Goal: Task Accomplishment & Management: Use online tool/utility

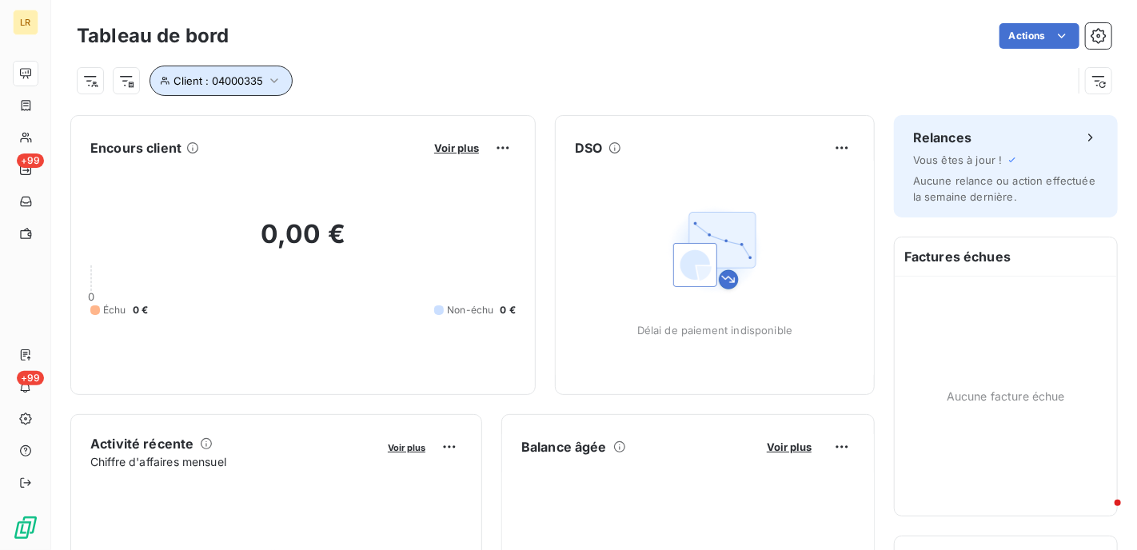
click at [269, 78] on icon "button" at bounding box center [274, 81] width 16 height 16
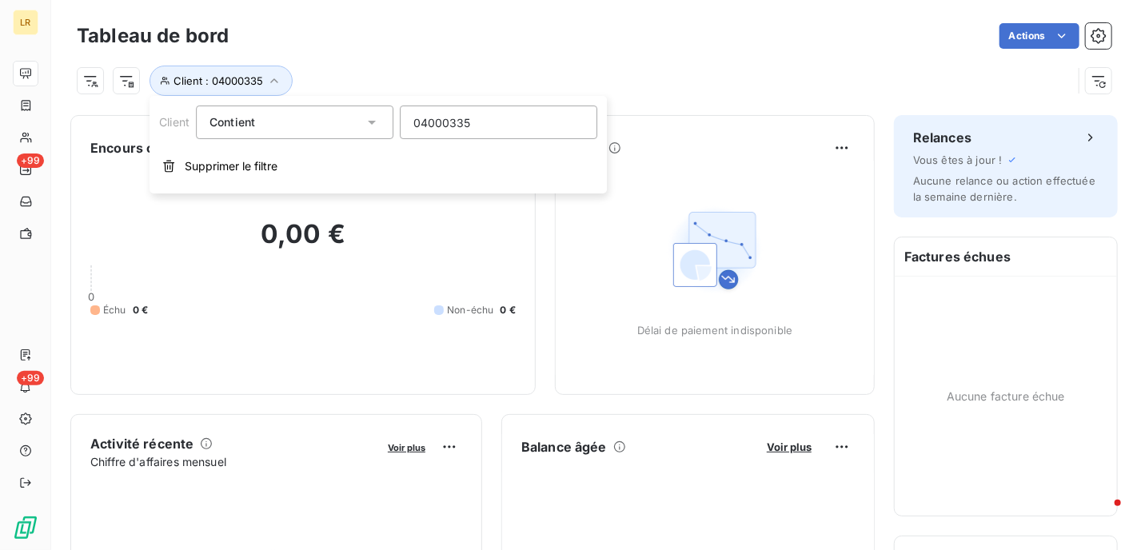
drag, startPoint x: 512, startPoint y: 121, endPoint x: 349, endPoint y: 109, distance: 163.6
click at [349, 109] on div "Client Contient like 04000335" at bounding box center [378, 123] width 438 height 34
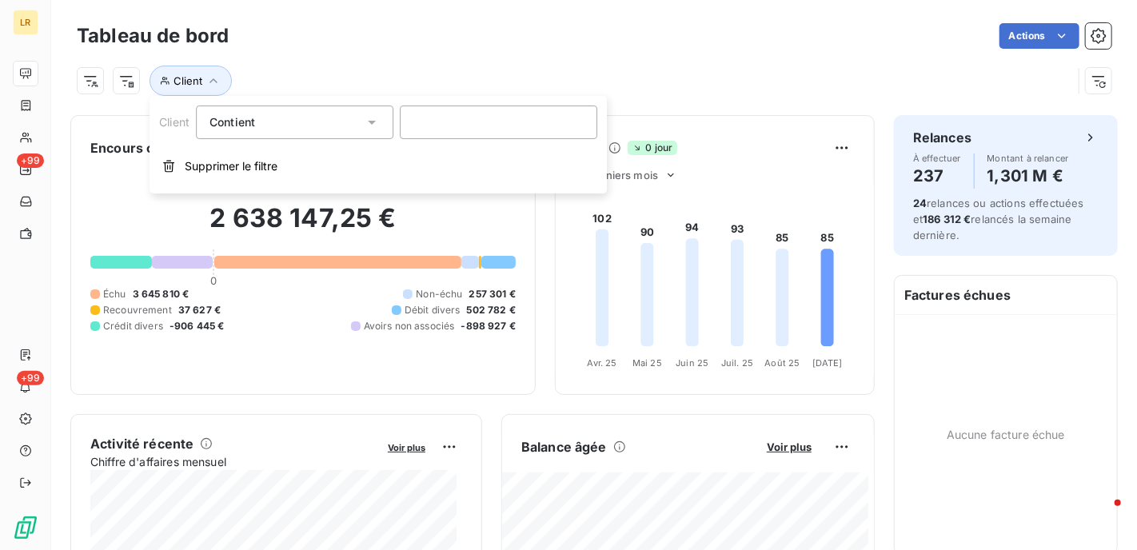
click at [354, 66] on div "Client" at bounding box center [575, 81] width 996 height 30
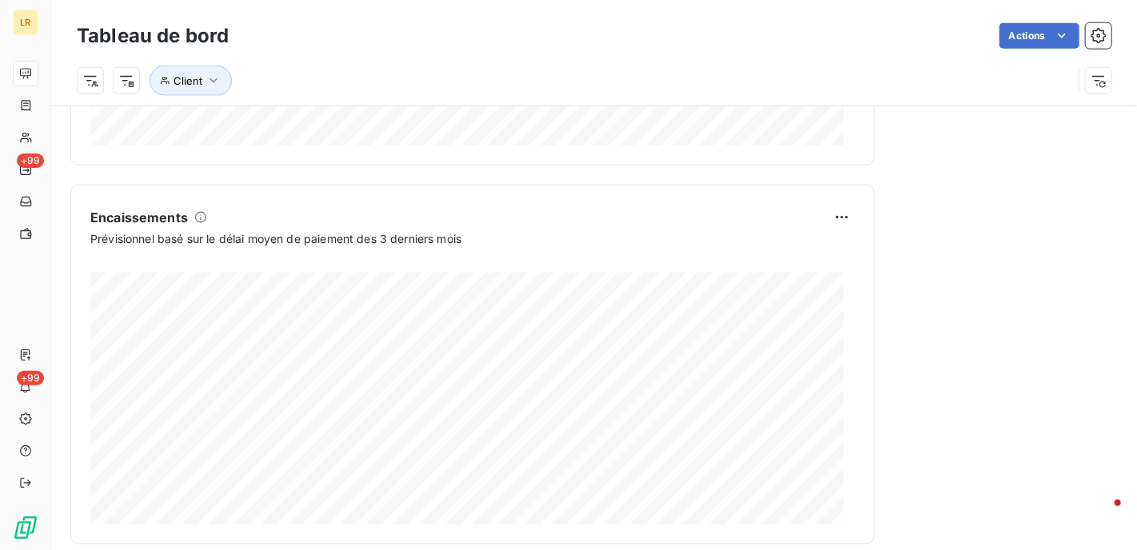
scroll to position [1008, 0]
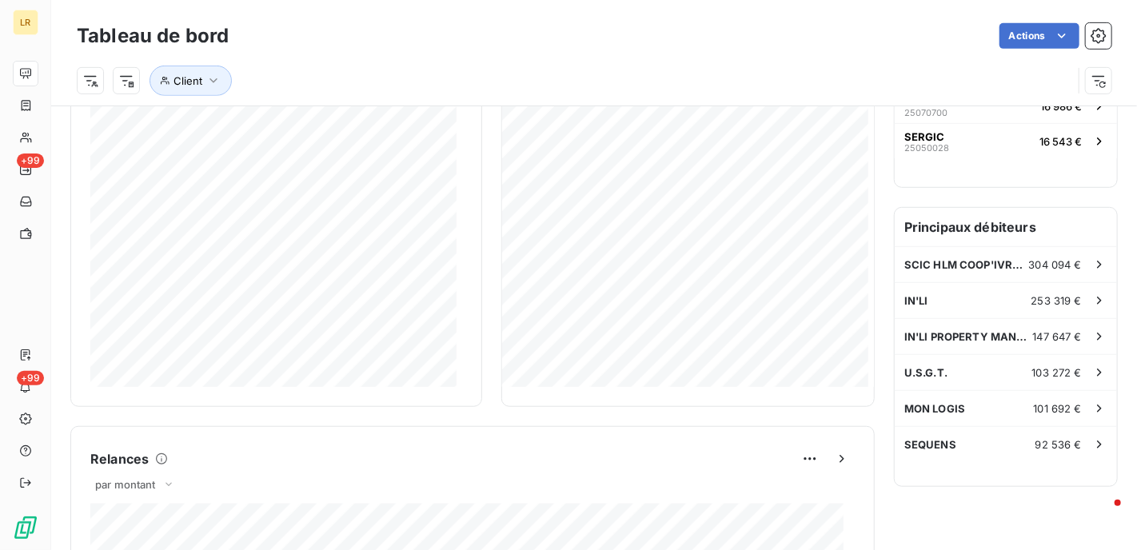
scroll to position [0, 0]
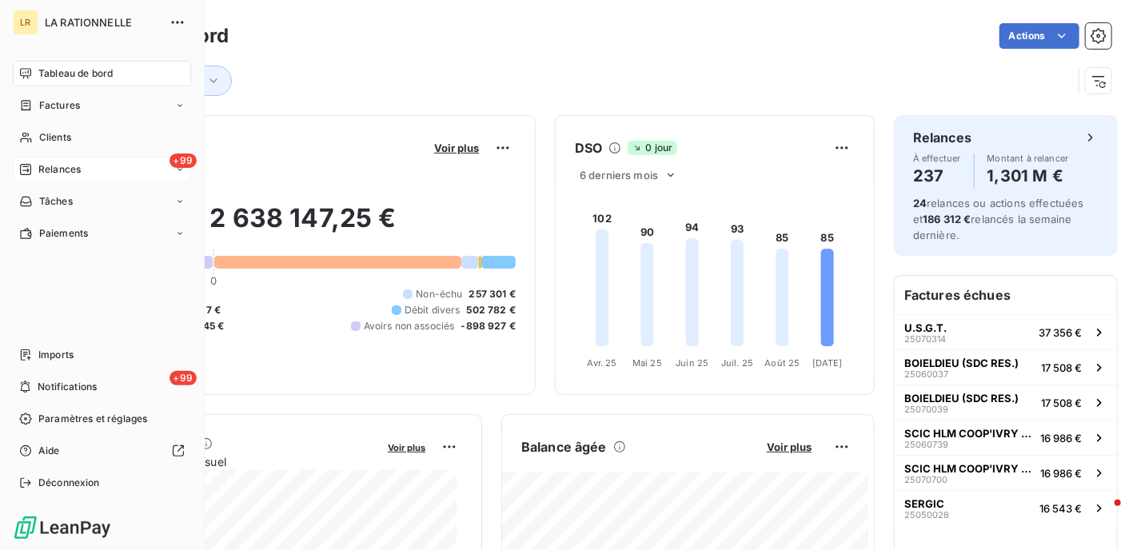
click at [46, 165] on span "Relances" at bounding box center [59, 169] width 42 height 14
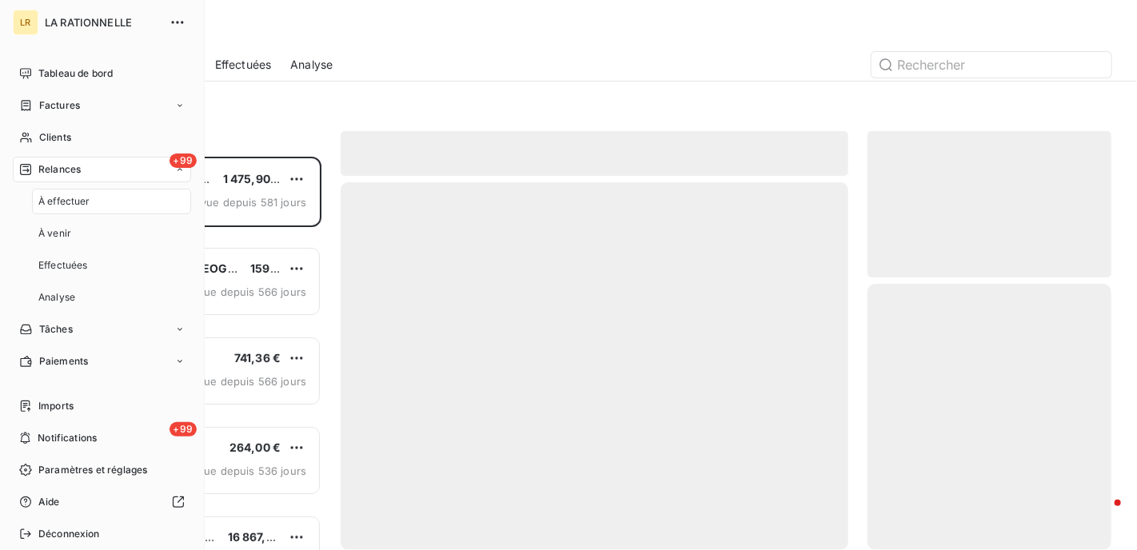
scroll to position [381, 232]
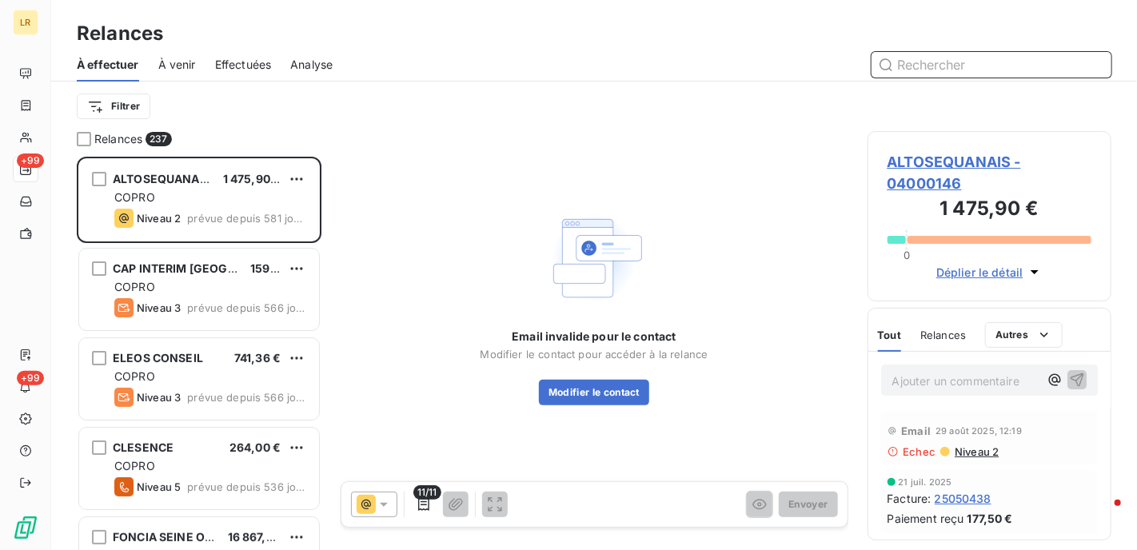
click at [942, 68] on input "text" at bounding box center [992, 65] width 240 height 26
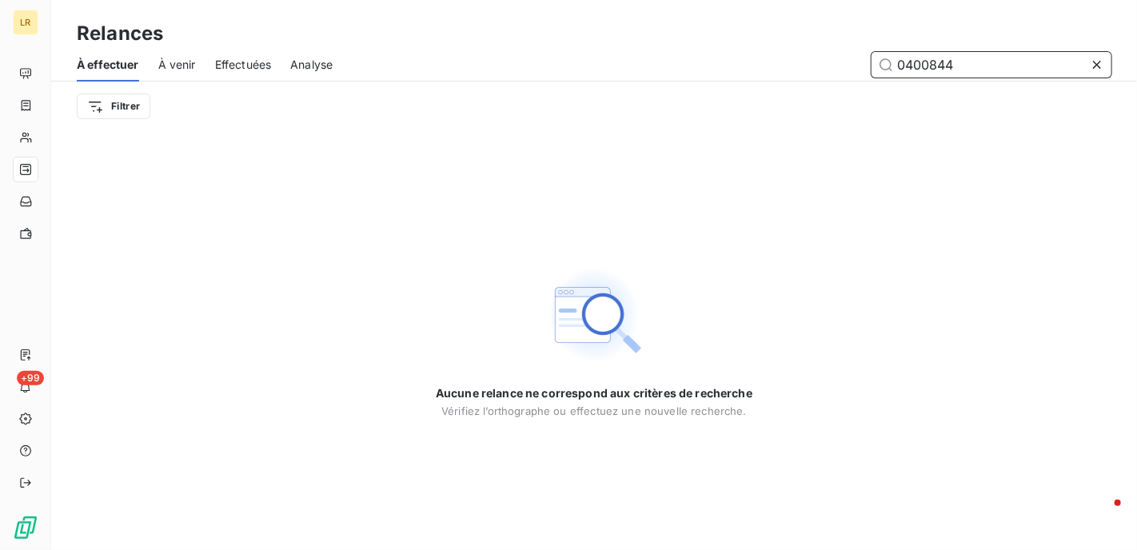
click at [928, 60] on input "0400844" at bounding box center [992, 65] width 240 height 26
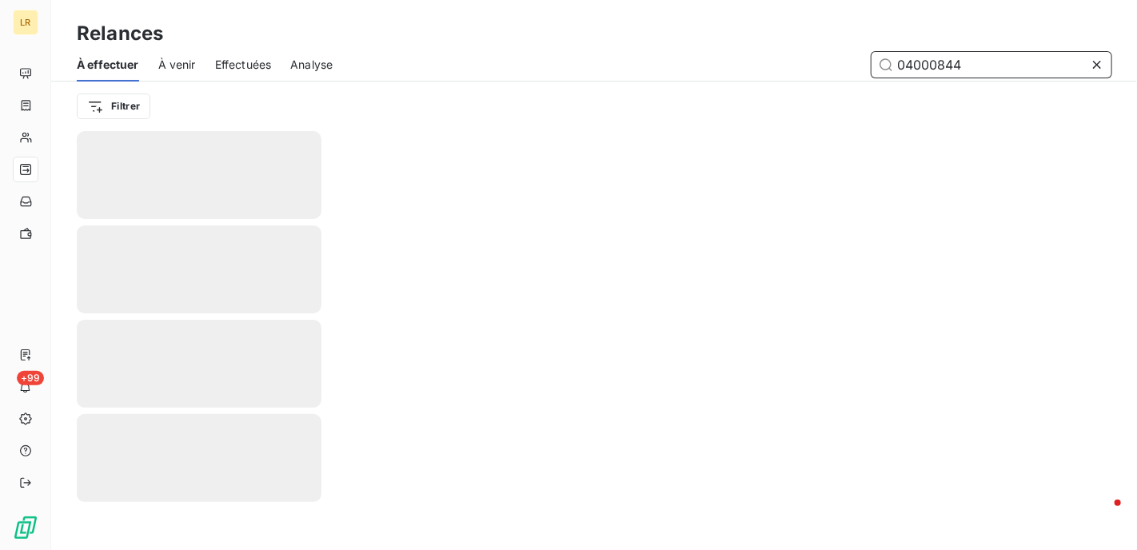
type input "04000844"
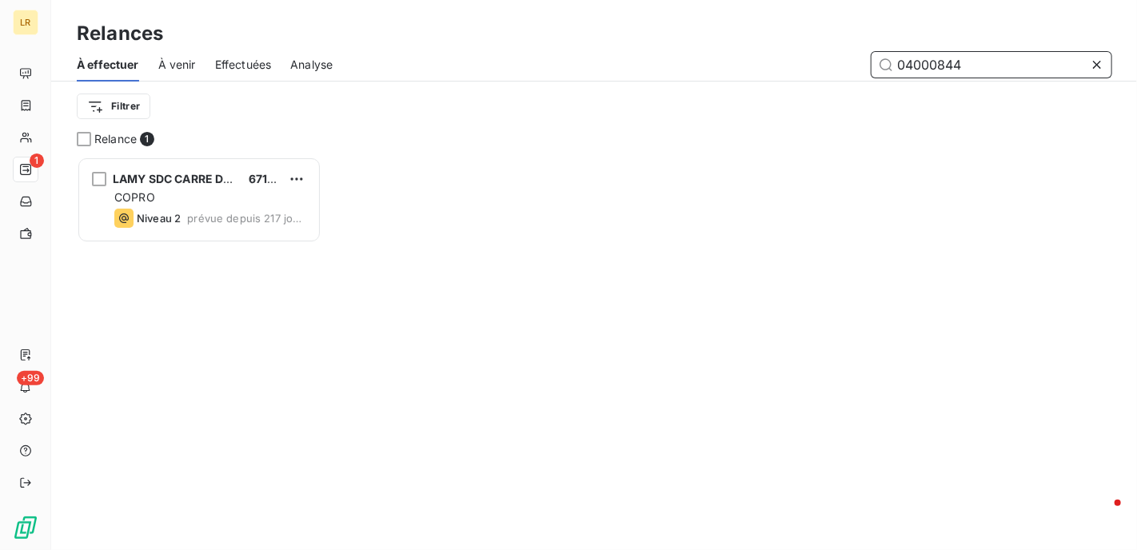
scroll to position [381, 232]
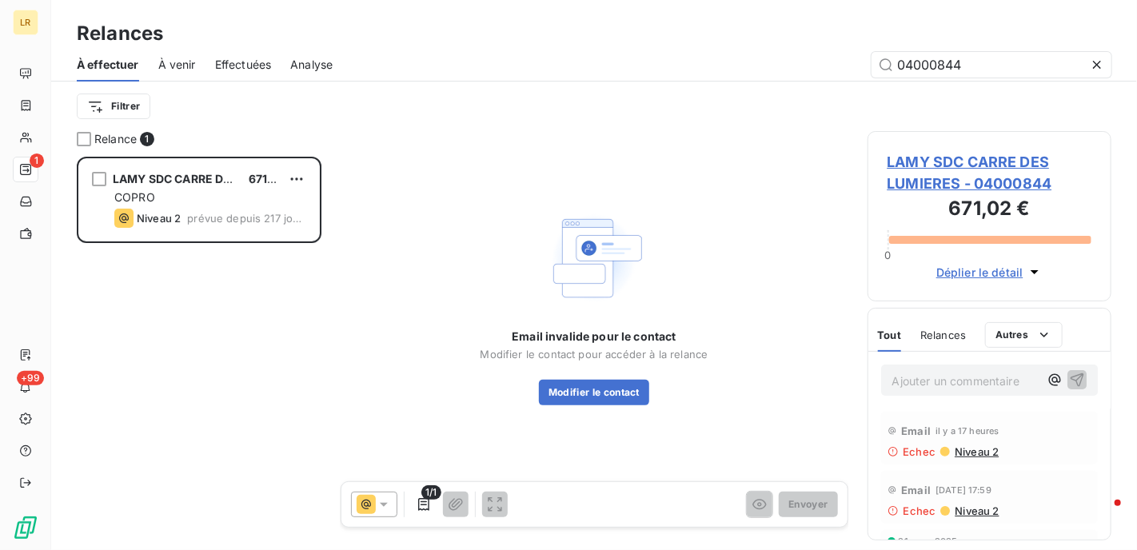
click at [386, 509] on icon at bounding box center [384, 505] width 16 height 16
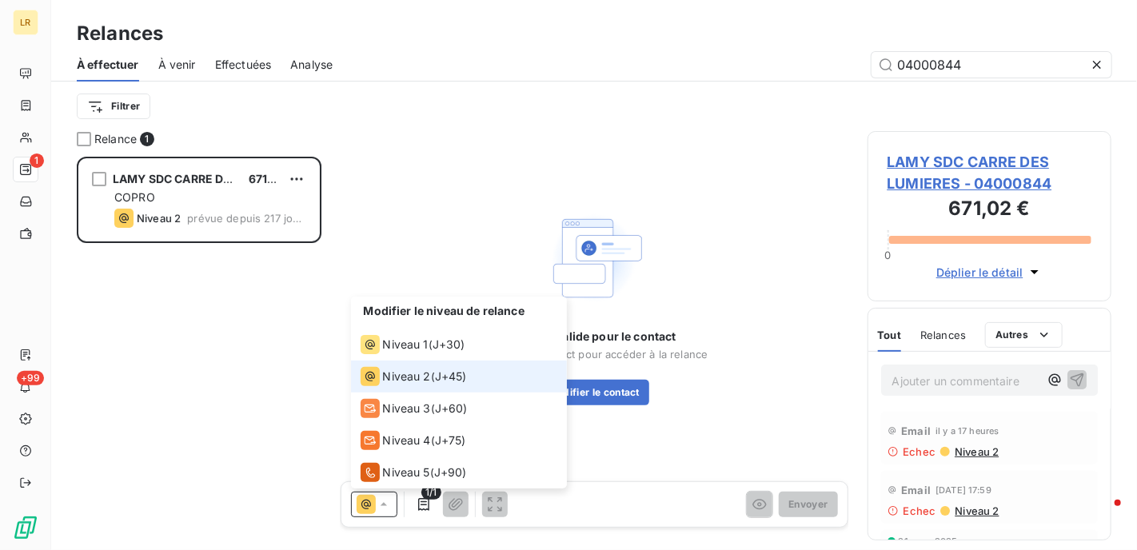
click at [397, 373] on span "Niveau 2" at bounding box center [407, 377] width 48 height 16
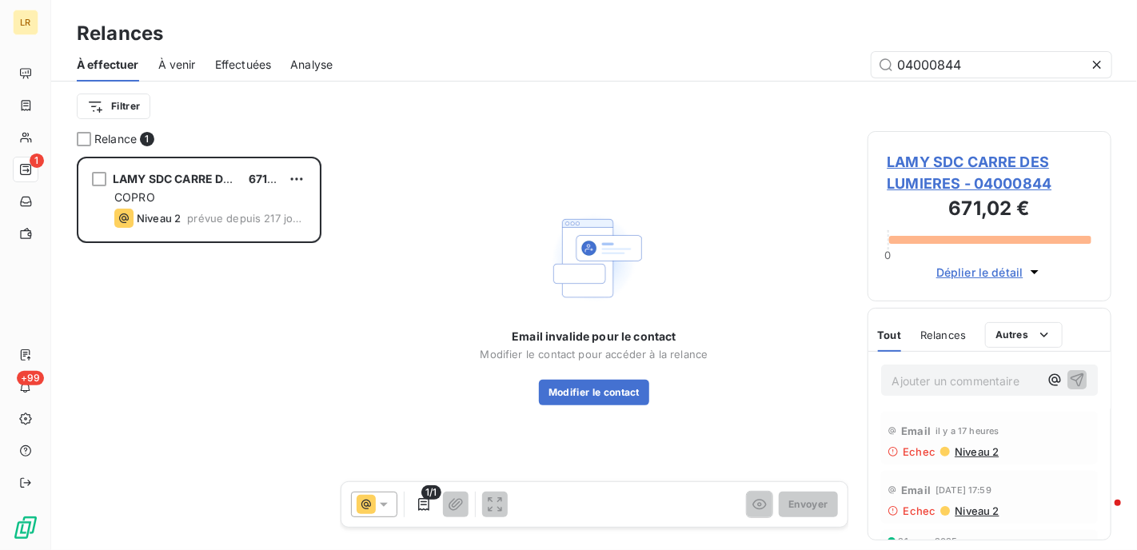
click at [974, 508] on span "Niveau 2" at bounding box center [976, 511] width 46 height 13
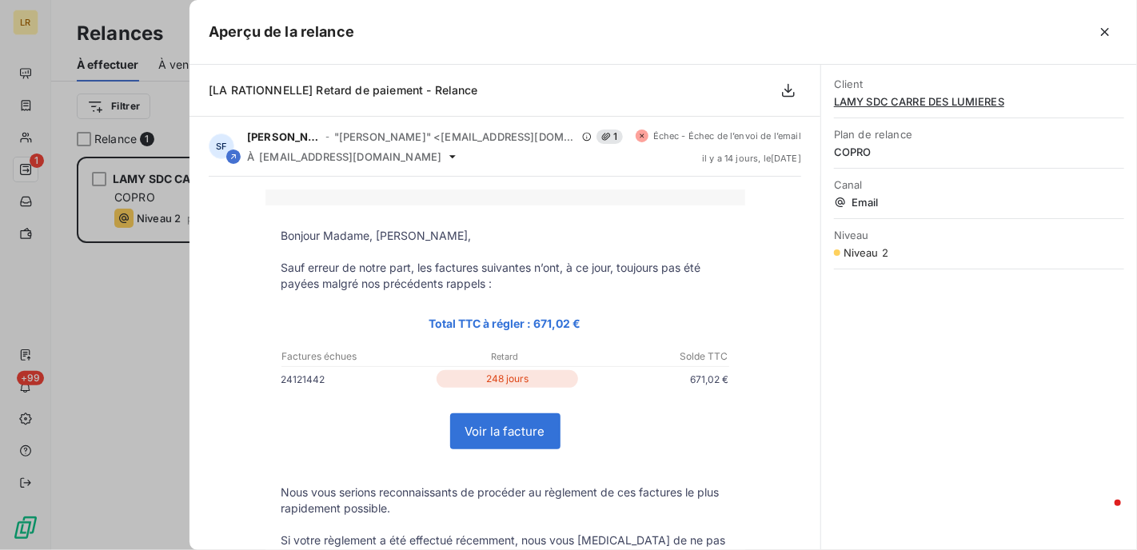
click at [102, 322] on div at bounding box center [568, 275] width 1137 height 550
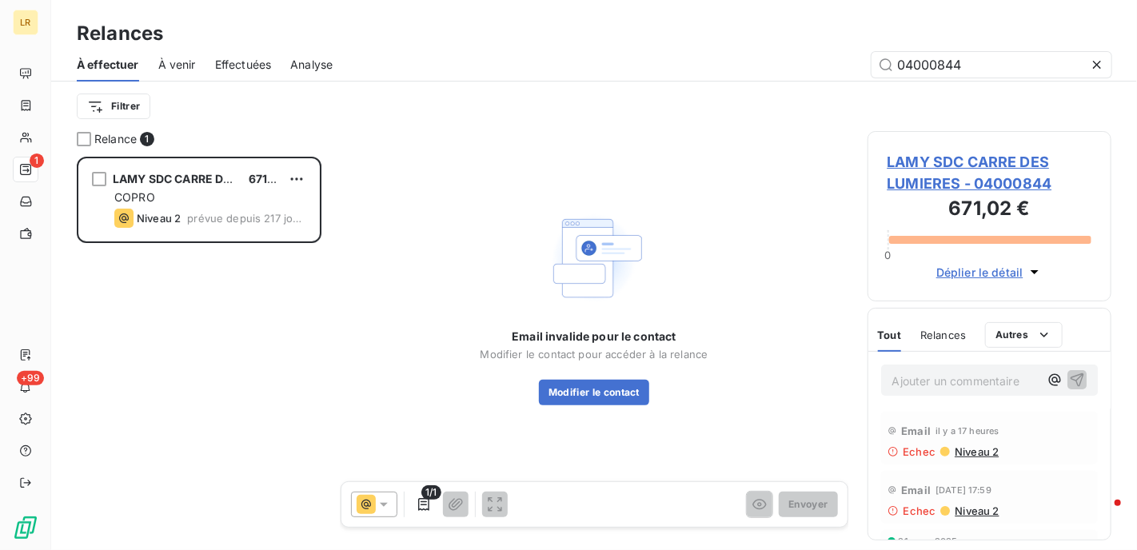
click at [972, 449] on span "Niveau 2" at bounding box center [976, 451] width 46 height 13
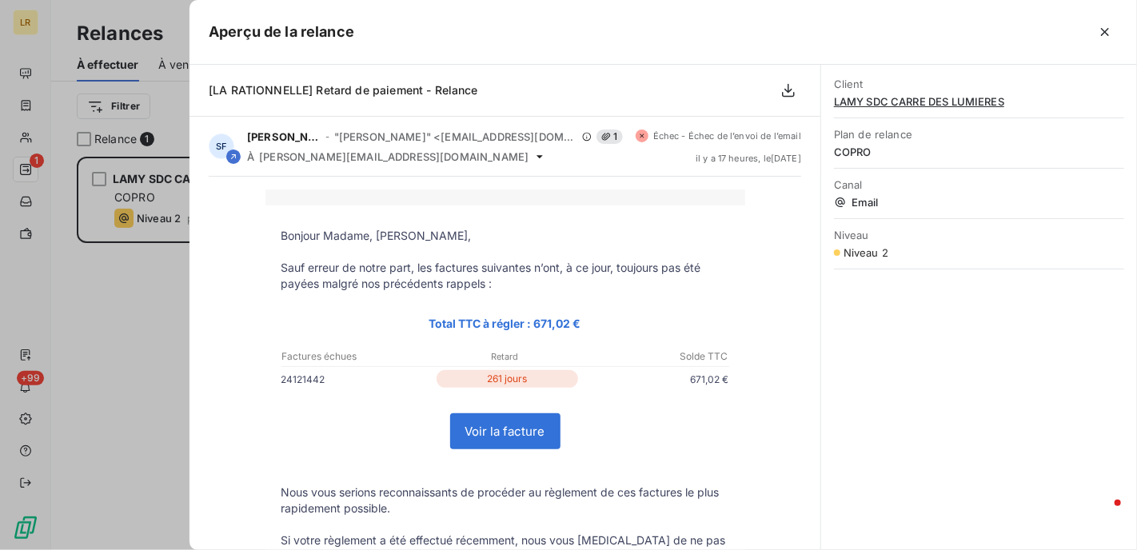
click at [126, 288] on div at bounding box center [568, 275] width 1137 height 550
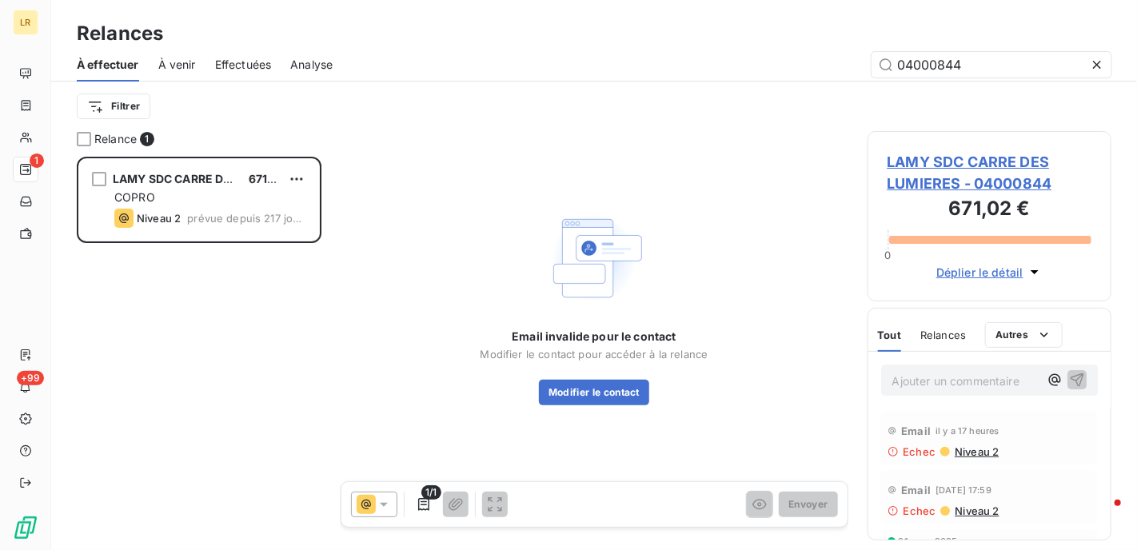
click at [973, 449] on span "Niveau 2" at bounding box center [976, 451] width 46 height 13
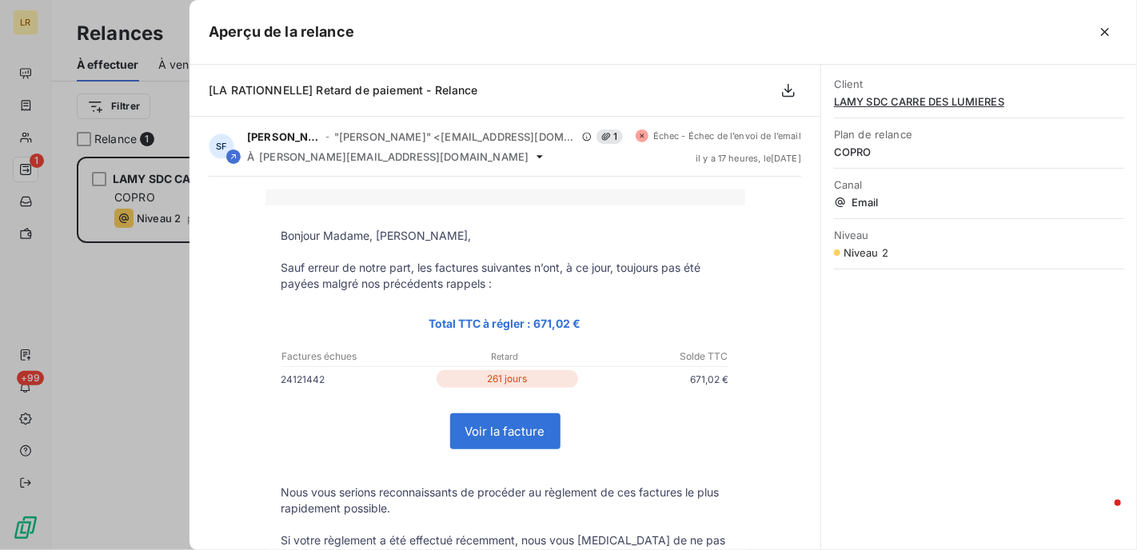
click at [113, 320] on div at bounding box center [568, 275] width 1137 height 550
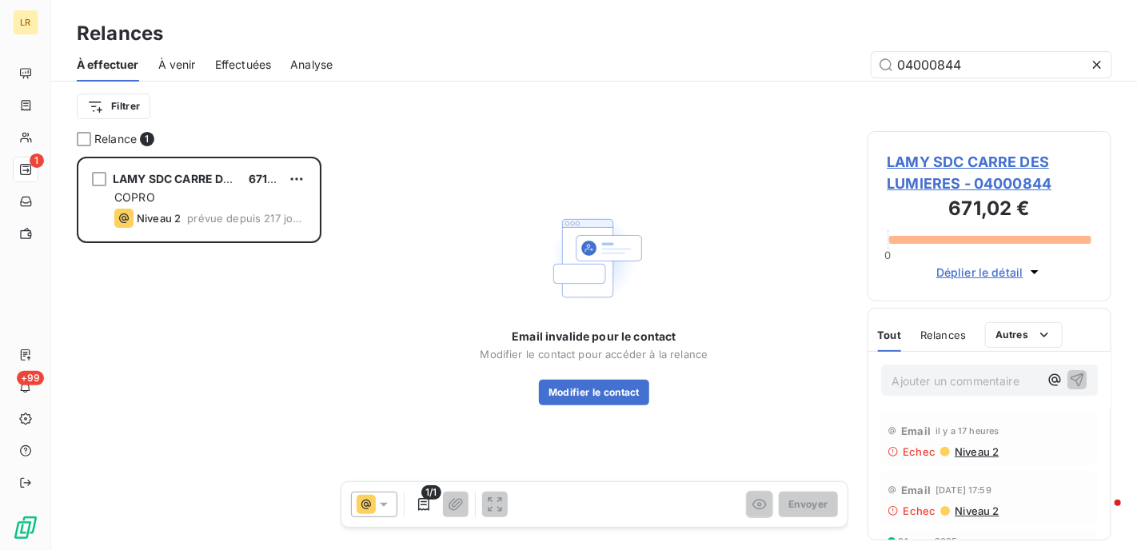
click at [976, 508] on span "Niveau 2" at bounding box center [976, 511] width 46 height 13
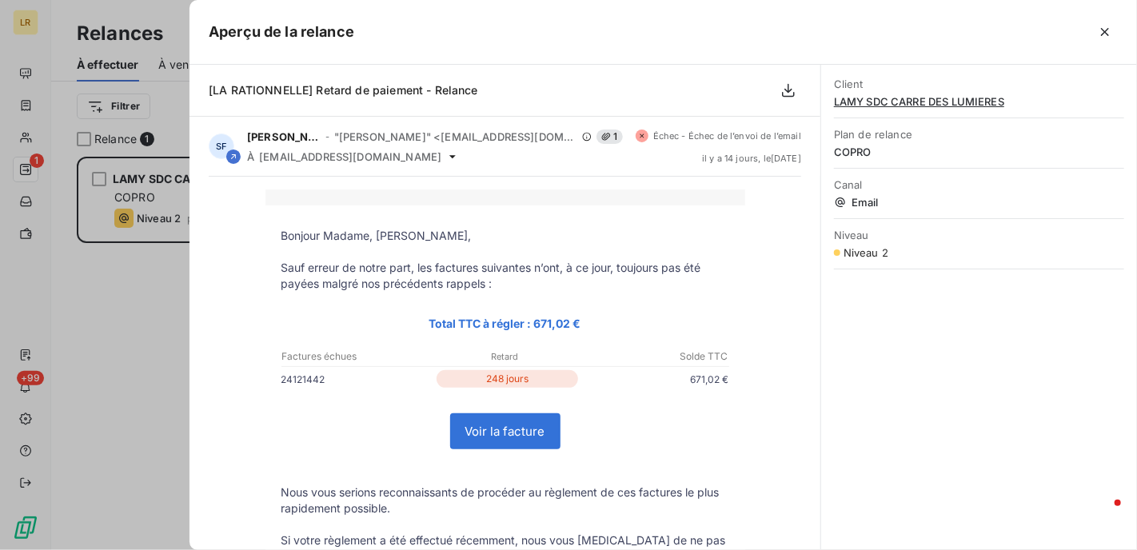
click at [114, 333] on div at bounding box center [568, 275] width 1137 height 550
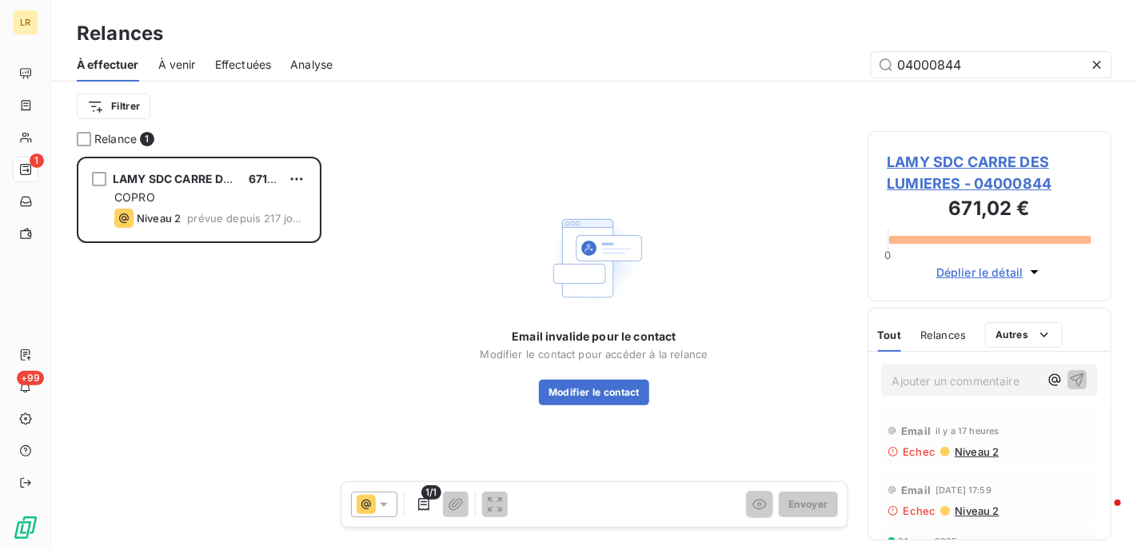
click at [295, 335] on div "LAMY SDC CARRE DES LUMIERES 671,02 € COPRO Niveau 2 prévue depuis 217 jours" at bounding box center [199, 353] width 245 height 393
click at [418, 498] on icon "button" at bounding box center [424, 505] width 16 height 16
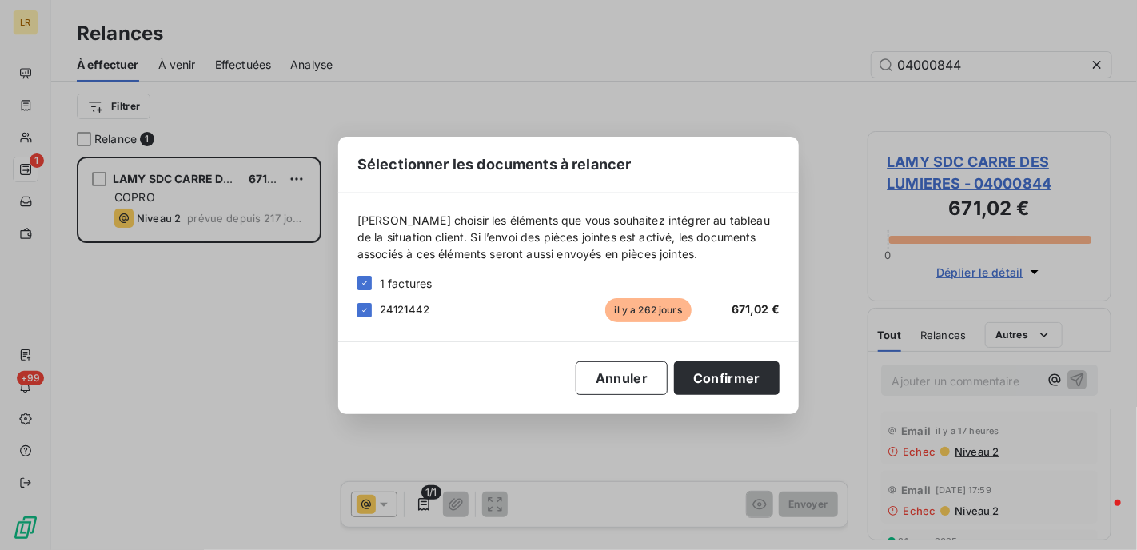
drag, startPoint x: 278, startPoint y: 385, endPoint x: 625, endPoint y: 230, distance: 380.1
click at [268, 377] on div "Sélectionner les documents à relancer [PERSON_NAME] choisir les éléments que vo…" at bounding box center [568, 275] width 1137 height 550
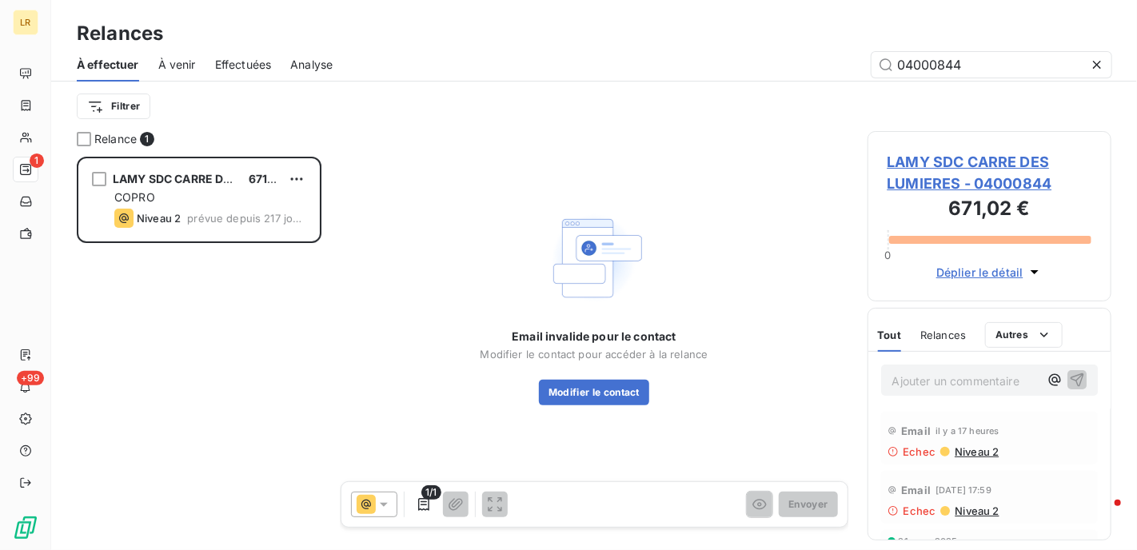
click at [233, 367] on div "LAMY SDC CARRE DES LUMIERES 671,02 € COPRO Niveau 2 prévue depuis 217 jours" at bounding box center [199, 353] width 245 height 393
click at [289, 288] on div "LAMY SDC CARRE DES LUMIERES 671,02 € COPRO Niveau 2 prévue depuis 217 jours" at bounding box center [199, 353] width 245 height 393
click at [441, 166] on div "Email invalide pour le contact Modifier le contact pour accéder à la relance Mo…" at bounding box center [595, 306] width 508 height 350
drag, startPoint x: 985, startPoint y: 73, endPoint x: 772, endPoint y: 11, distance: 222.2
click at [772, 11] on div "Relances À effectuer À venir Effectuées Analyse 04000844 Filtrer" at bounding box center [594, 65] width 1086 height 131
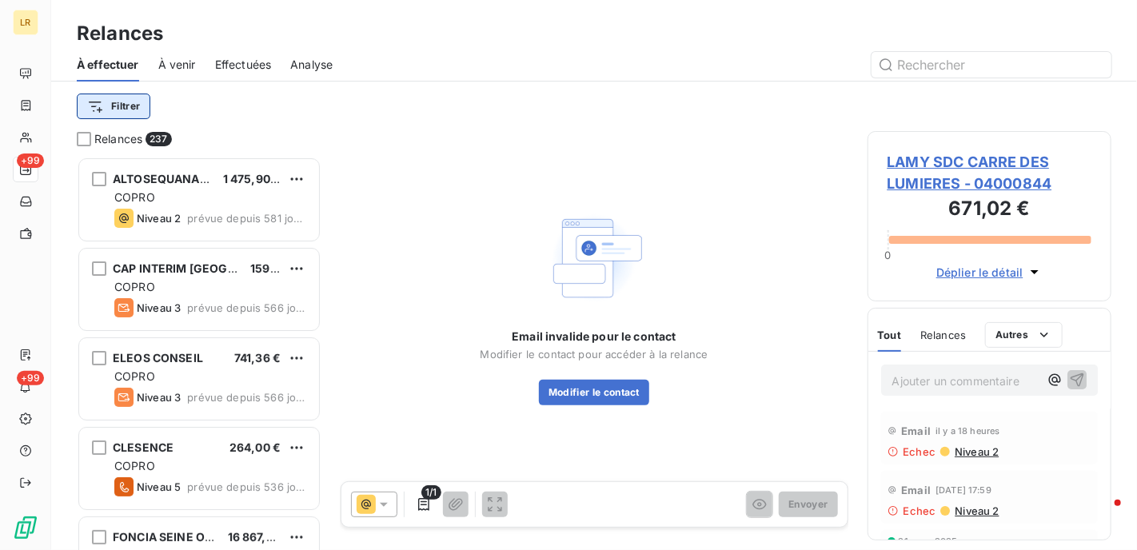
click at [126, 105] on html "LR +99 +99 Relances À effectuer À venir Effectuées Analyse Filtrer Relances 237…" at bounding box center [568, 275] width 1137 height 550
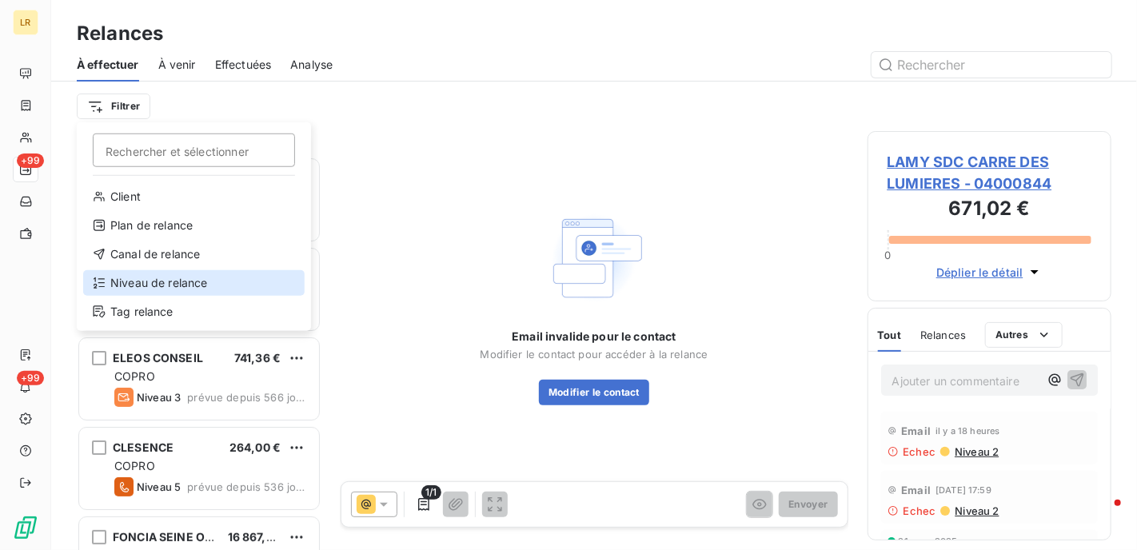
click at [173, 285] on div "Niveau de relance" at bounding box center [194, 283] width 222 height 26
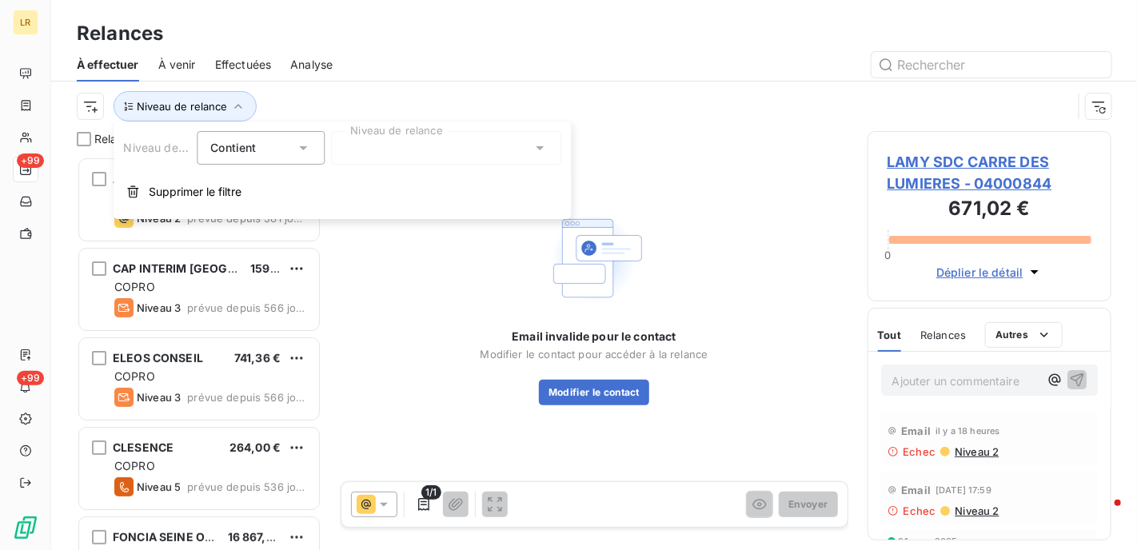
click at [414, 147] on div at bounding box center [446, 148] width 230 height 34
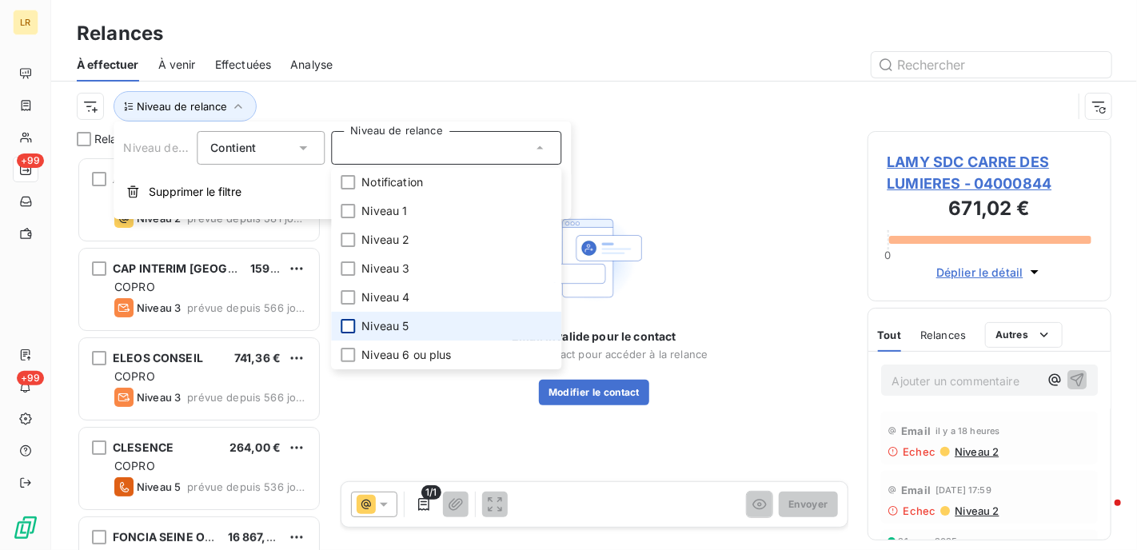
click at [348, 325] on div at bounding box center [348, 326] width 14 height 14
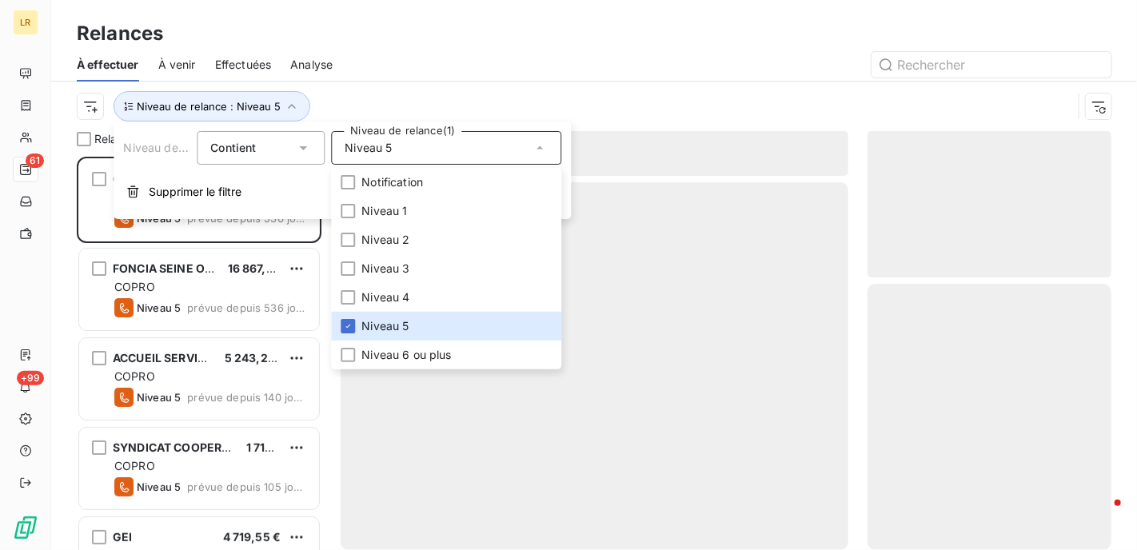
scroll to position [381, 232]
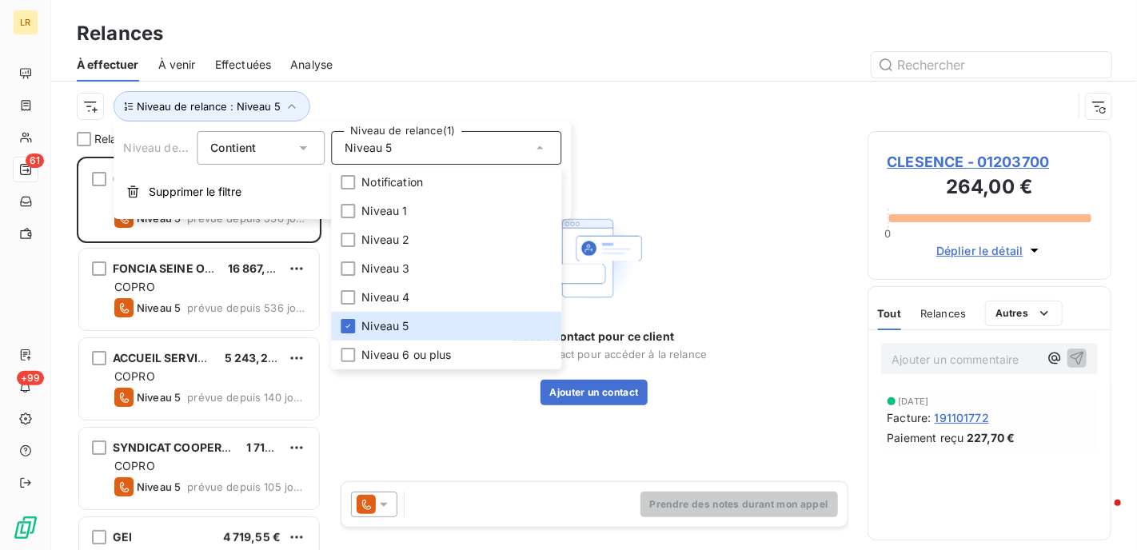
click at [373, 71] on div at bounding box center [732, 65] width 760 height 26
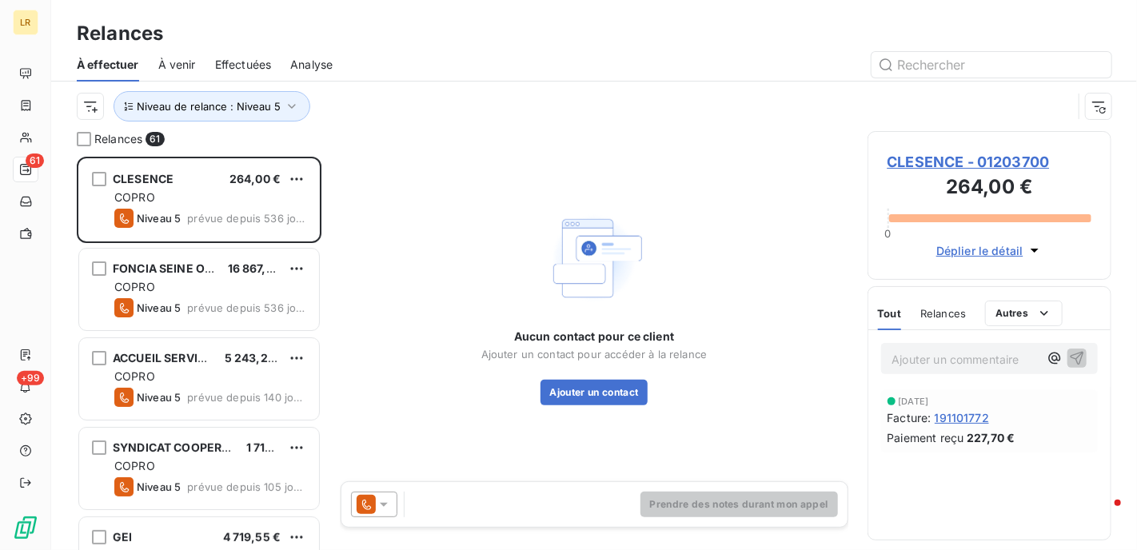
scroll to position [0, 0]
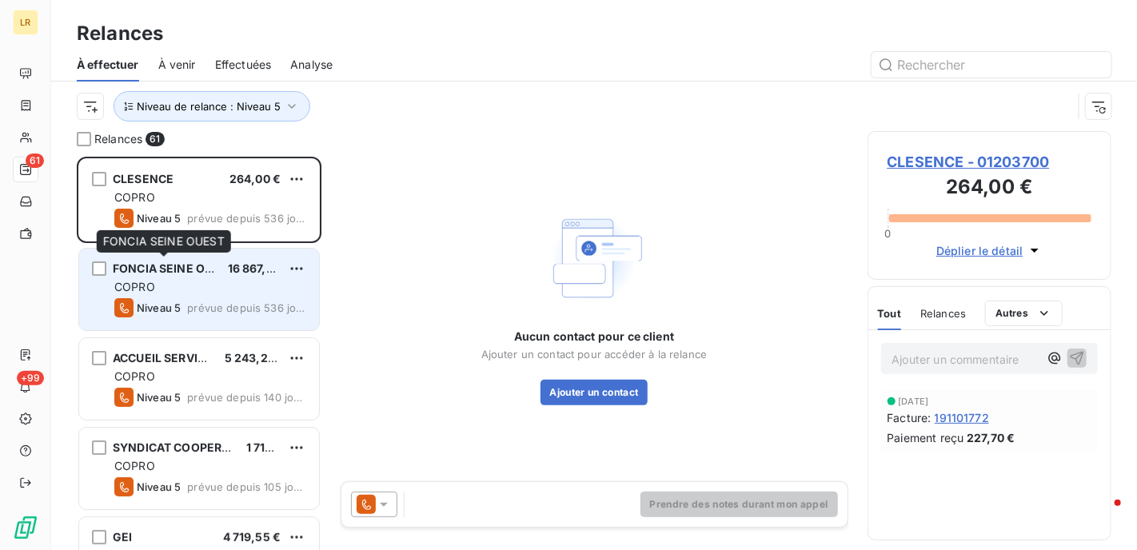
click at [212, 274] on span "FONCIA SEINE OUEST" at bounding box center [174, 268] width 122 height 14
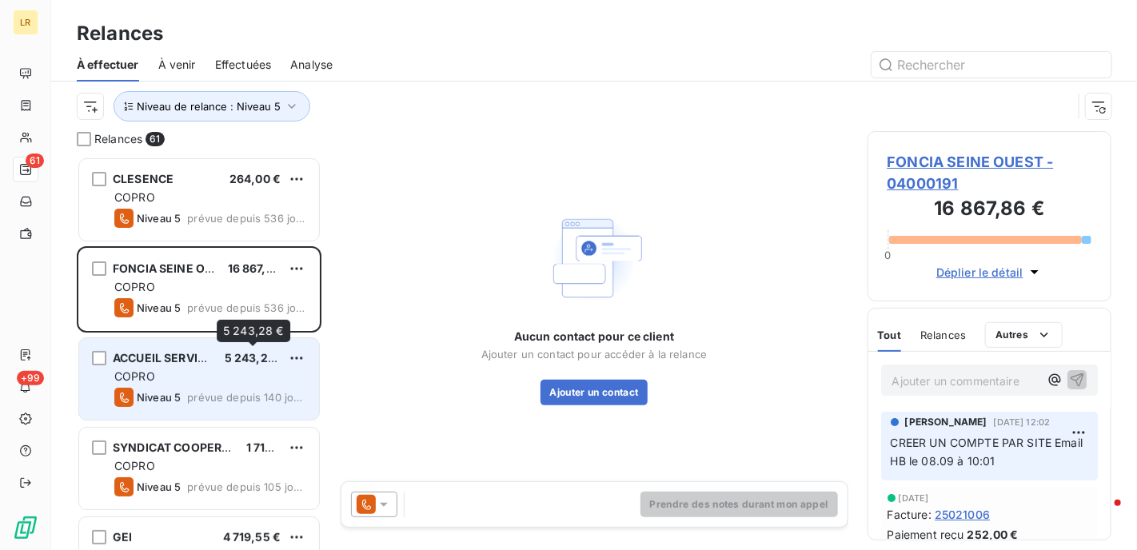
click at [237, 357] on span "5 243,28 €" at bounding box center [256, 358] width 62 height 14
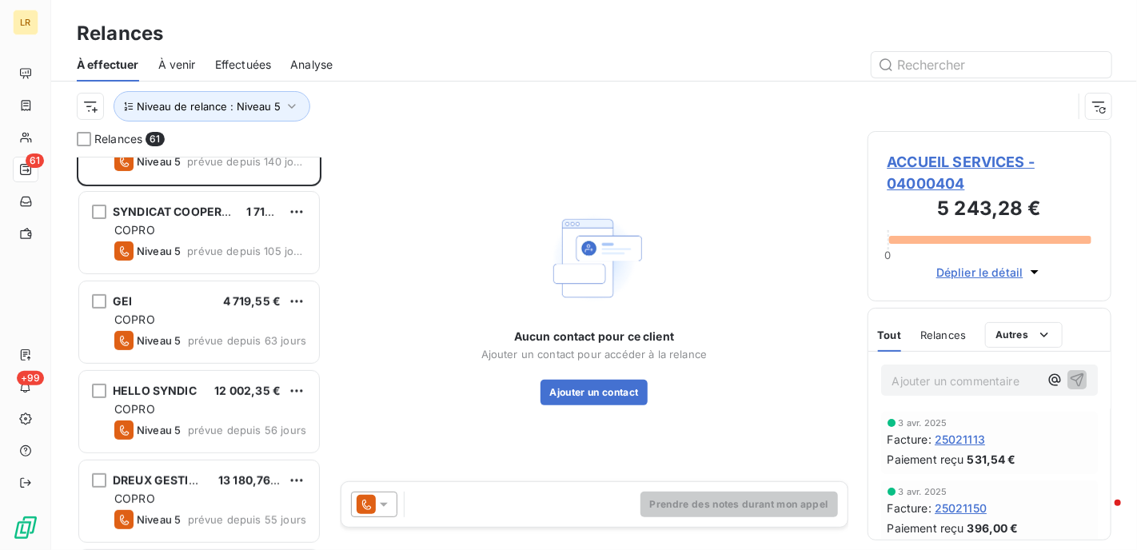
scroll to position [240, 0]
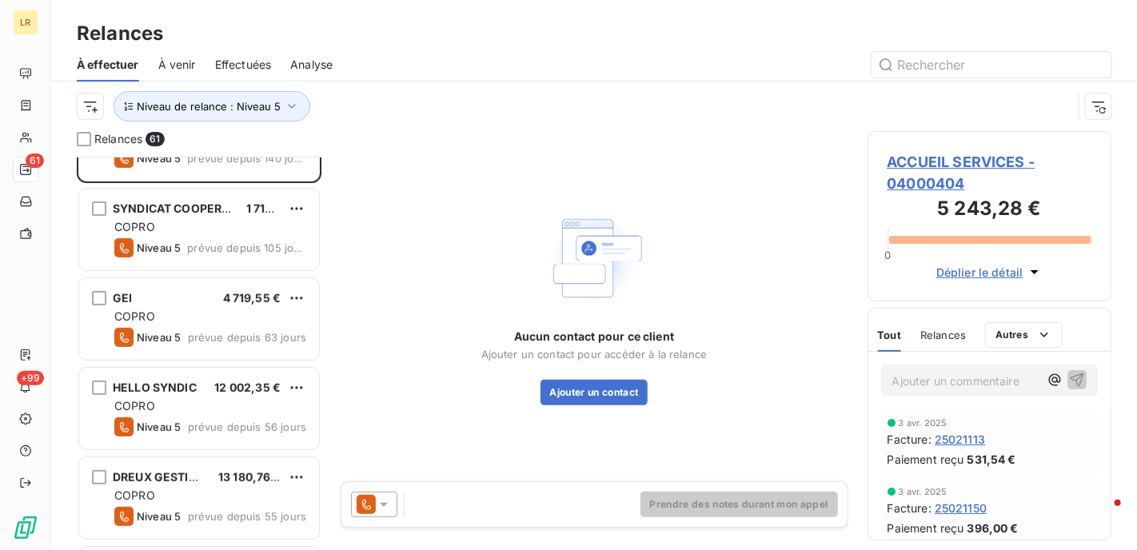
click at [192, 207] on span "SYNDICAT COOPERATIF DE COPRO" at bounding box center [210, 209] width 194 height 14
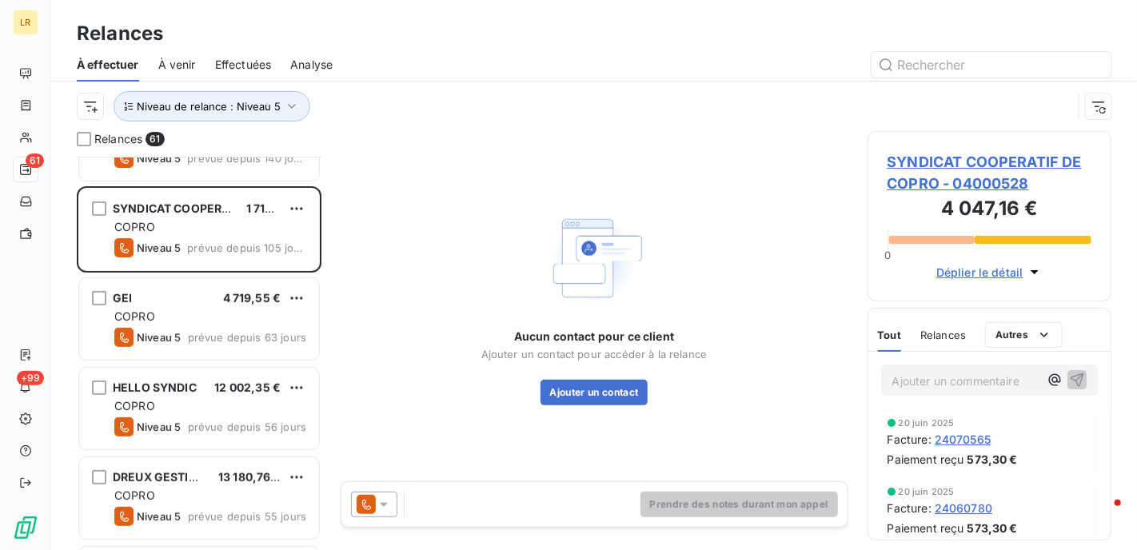
click at [928, 324] on div "Relances" at bounding box center [943, 335] width 46 height 34
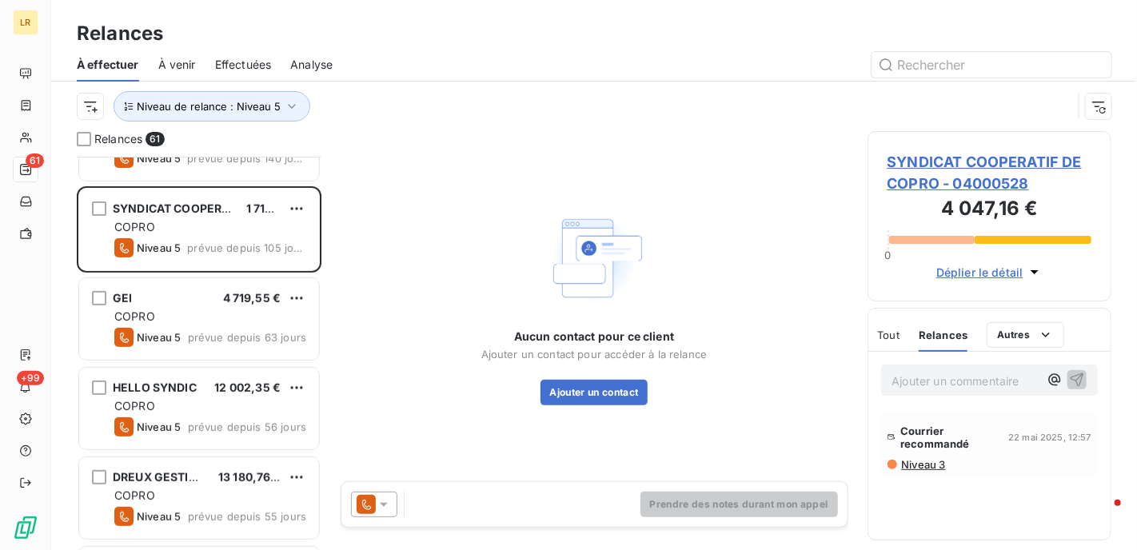
click at [383, 501] on icon at bounding box center [384, 505] width 16 height 16
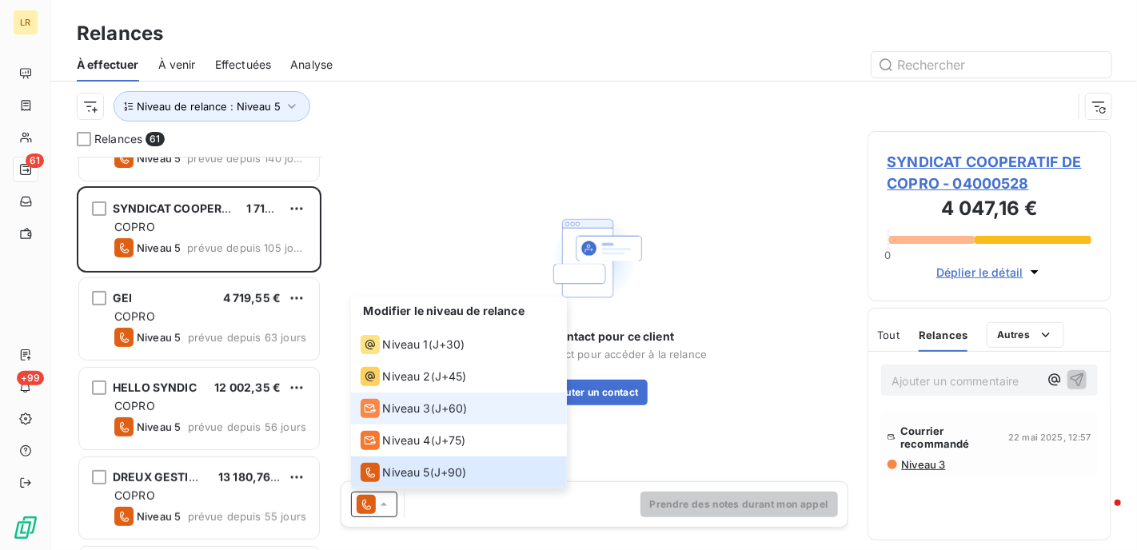
click at [381, 410] on div "Niveau 3" at bounding box center [396, 408] width 70 height 19
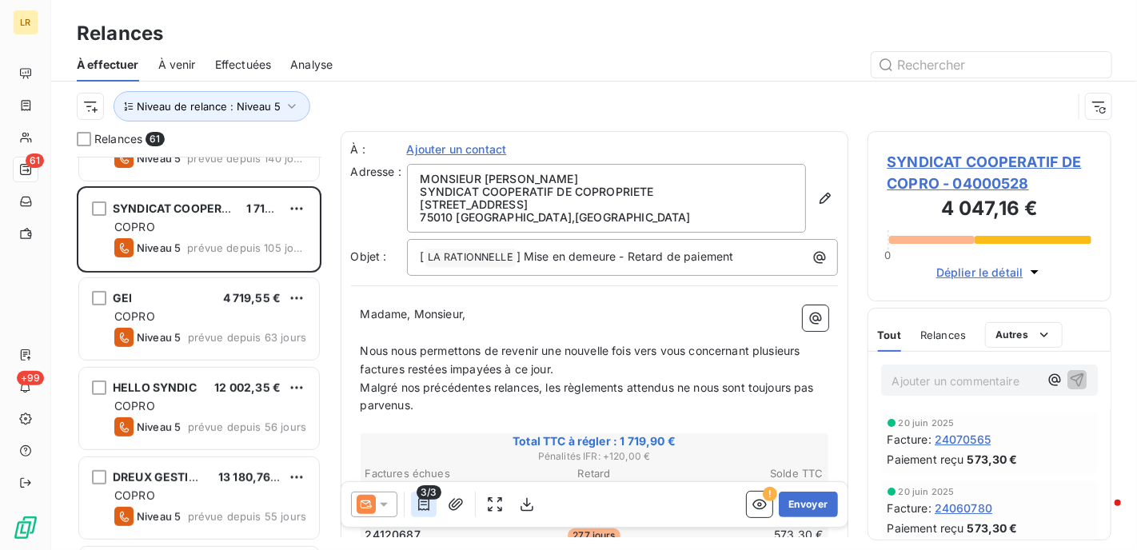
click at [421, 503] on icon "button" at bounding box center [424, 505] width 16 height 16
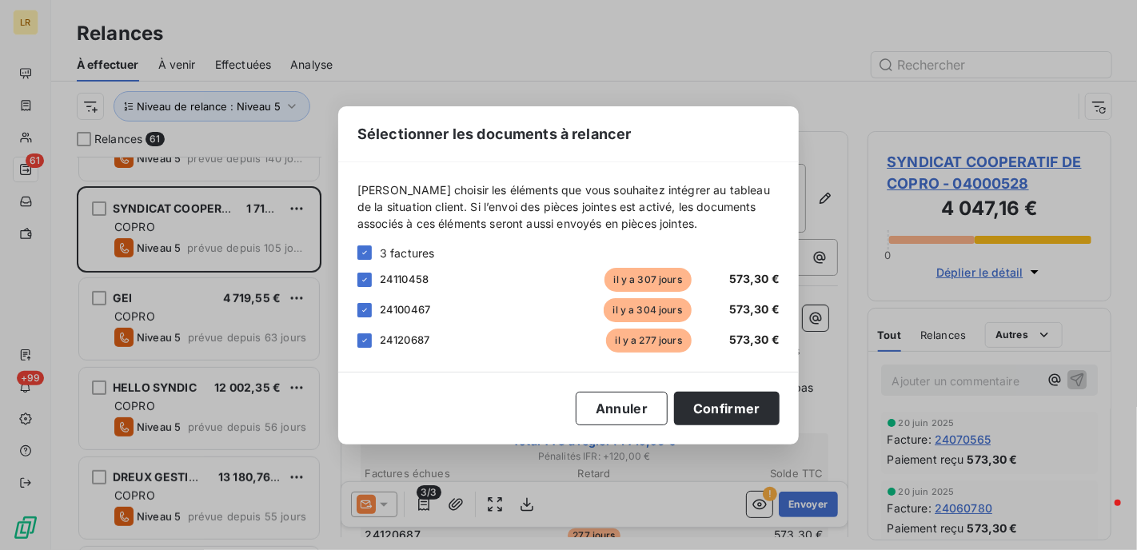
drag, startPoint x: 720, startPoint y: 35, endPoint x: 668, endPoint y: 54, distance: 55.9
click at [720, 34] on div "Sélectionner les documents à relancer [PERSON_NAME] choisir les éléments que vo…" at bounding box center [568, 275] width 1137 height 550
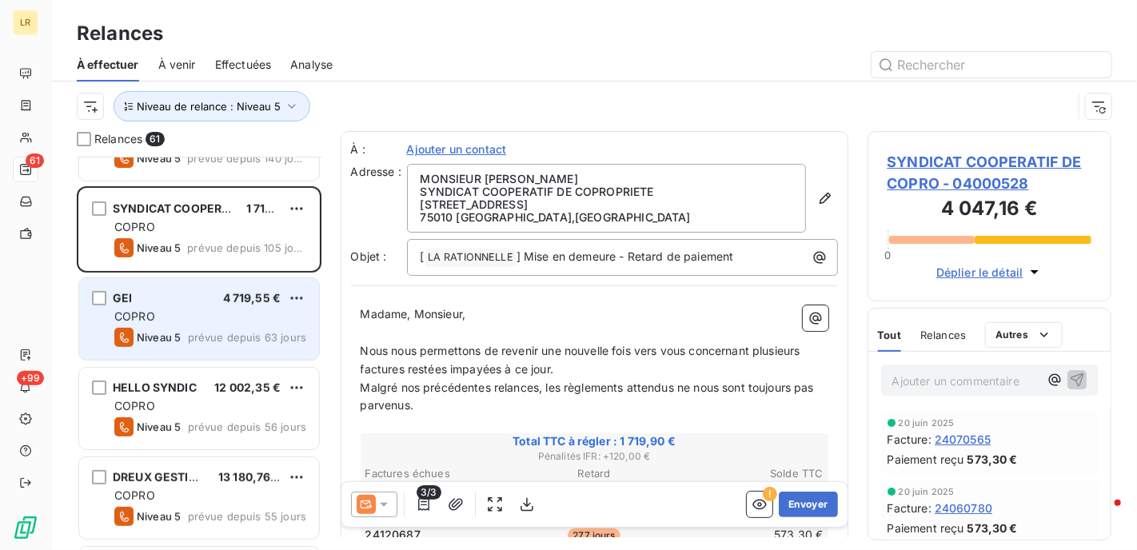
click at [240, 288] on div "GEI 4 719,55 € COPRO Niveau 5 prévue depuis 63 jours" at bounding box center [199, 319] width 240 height 82
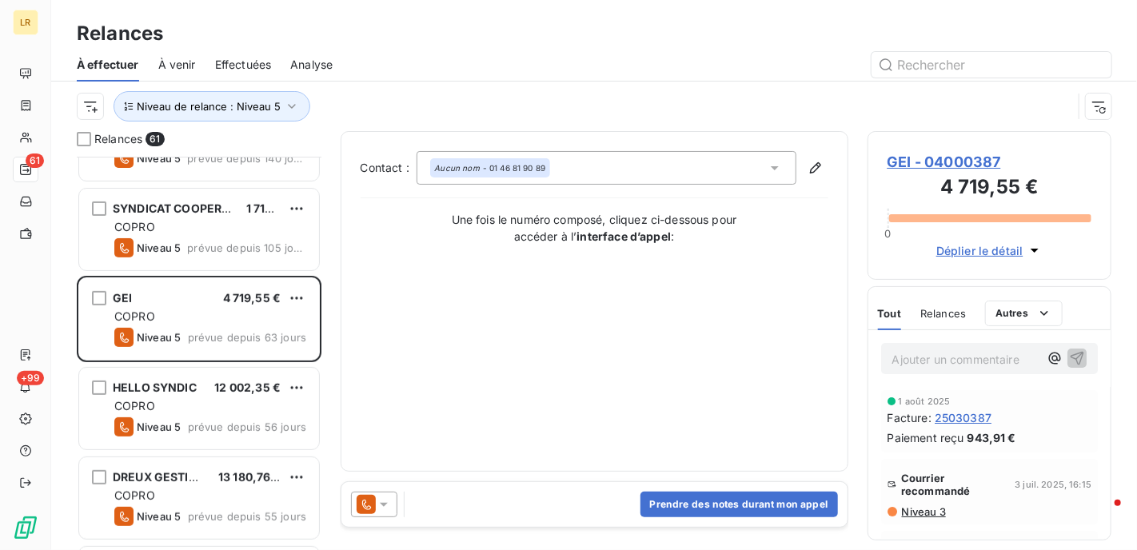
click at [385, 505] on icon at bounding box center [384, 505] width 16 height 16
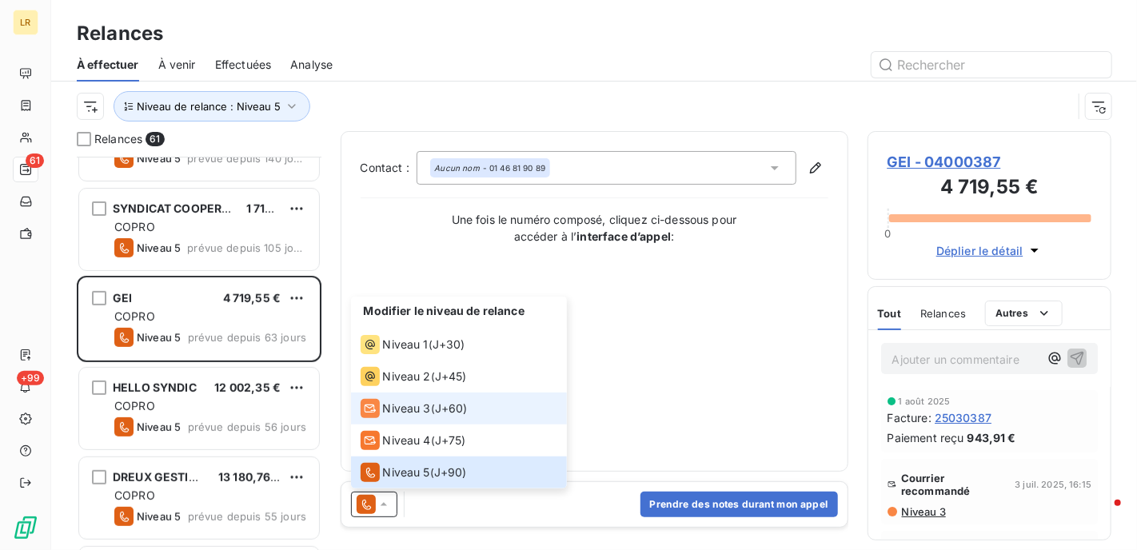
click at [403, 414] on span "Niveau 3" at bounding box center [407, 409] width 48 height 16
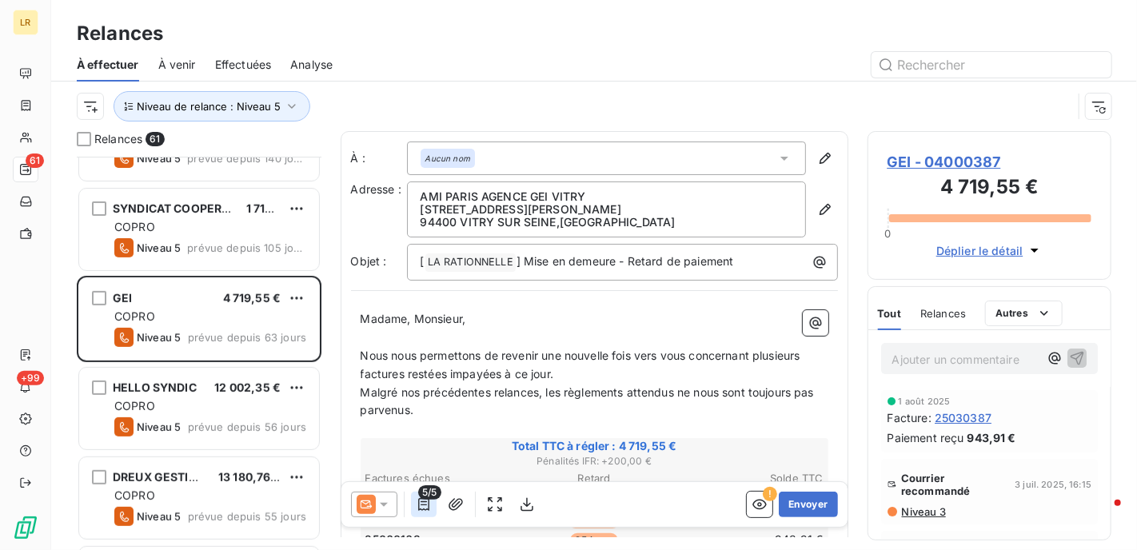
click at [422, 502] on icon "button" at bounding box center [424, 505] width 16 height 16
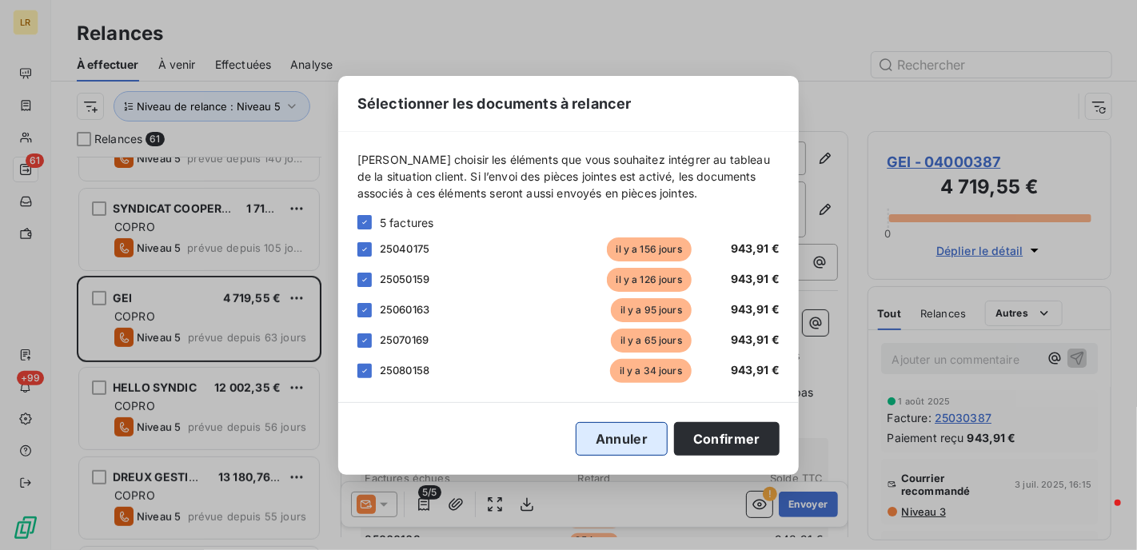
click at [595, 433] on button "Annuler" at bounding box center [622, 439] width 92 height 34
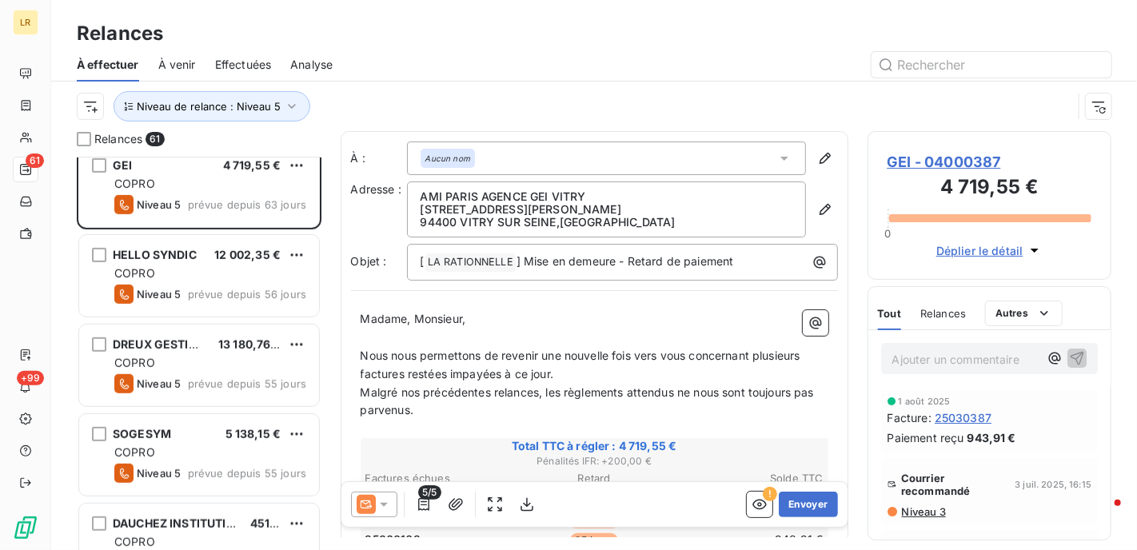
scroll to position [400, 0]
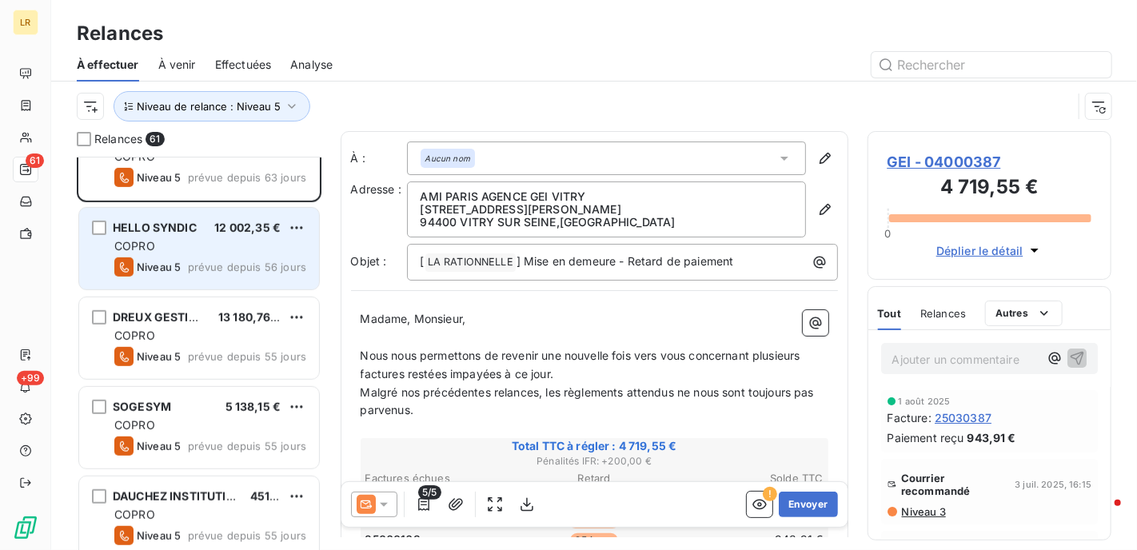
click at [148, 242] on span "COPRO" at bounding box center [134, 246] width 41 height 14
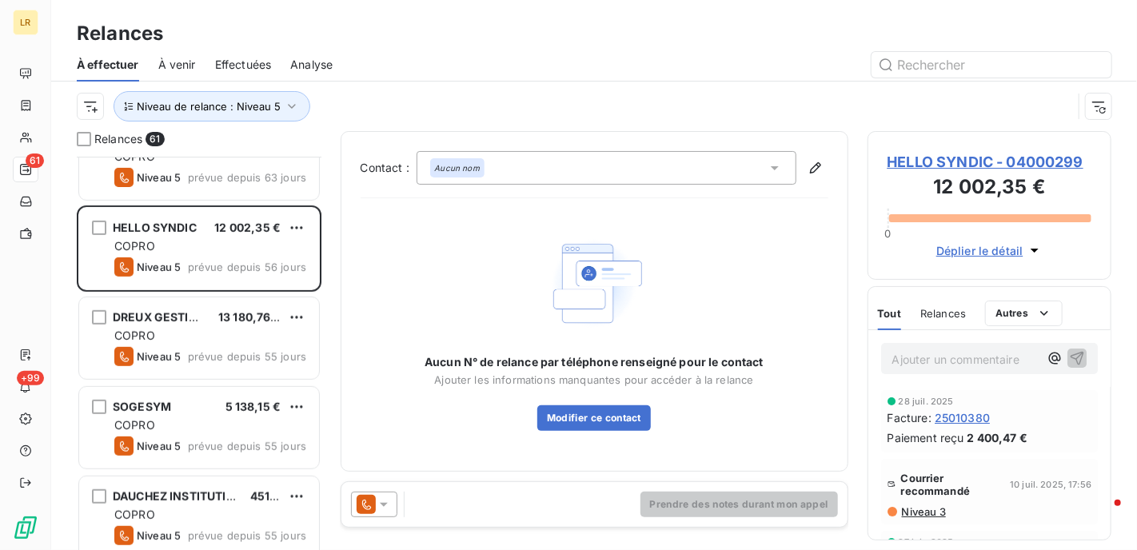
click at [940, 312] on span "Relances" at bounding box center [943, 313] width 46 height 13
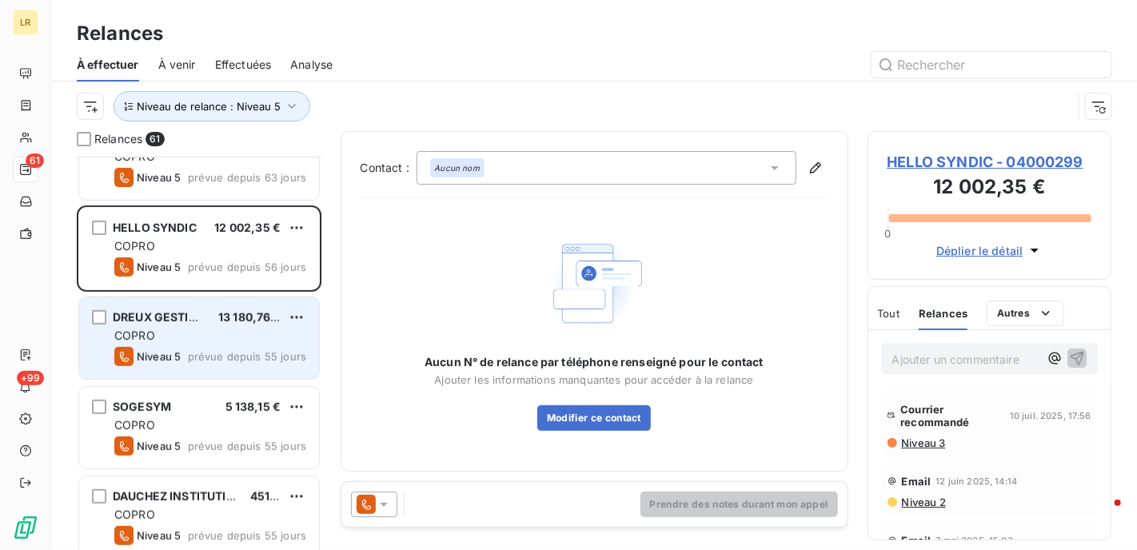
click at [217, 350] on span "prévue depuis 55 jours" at bounding box center [247, 356] width 118 height 13
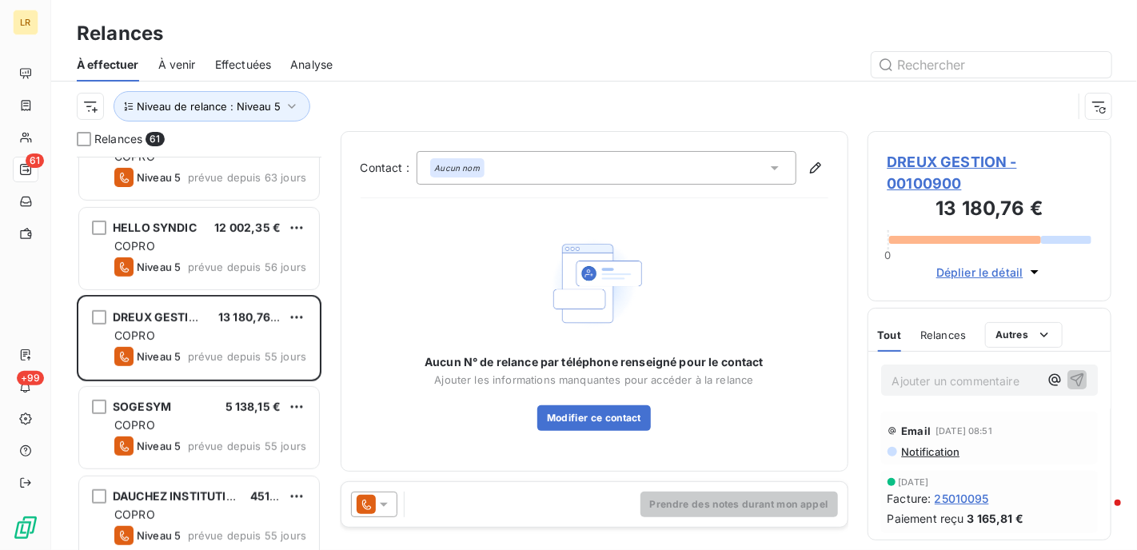
click at [939, 336] on span "Relances" at bounding box center [943, 335] width 46 height 13
click at [382, 506] on icon at bounding box center [384, 505] width 16 height 16
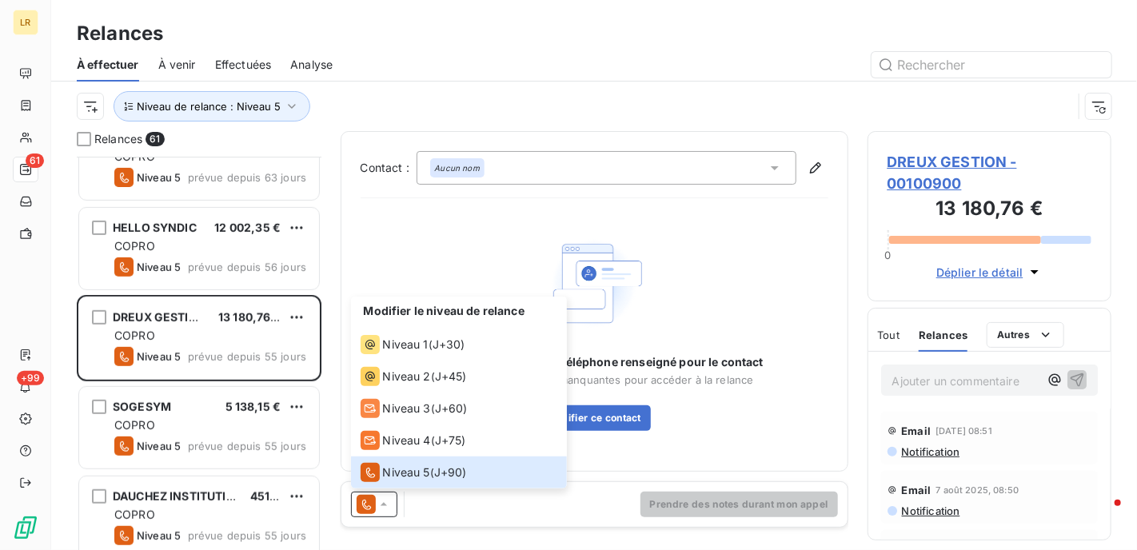
click at [935, 331] on span "Relances" at bounding box center [943, 335] width 49 height 13
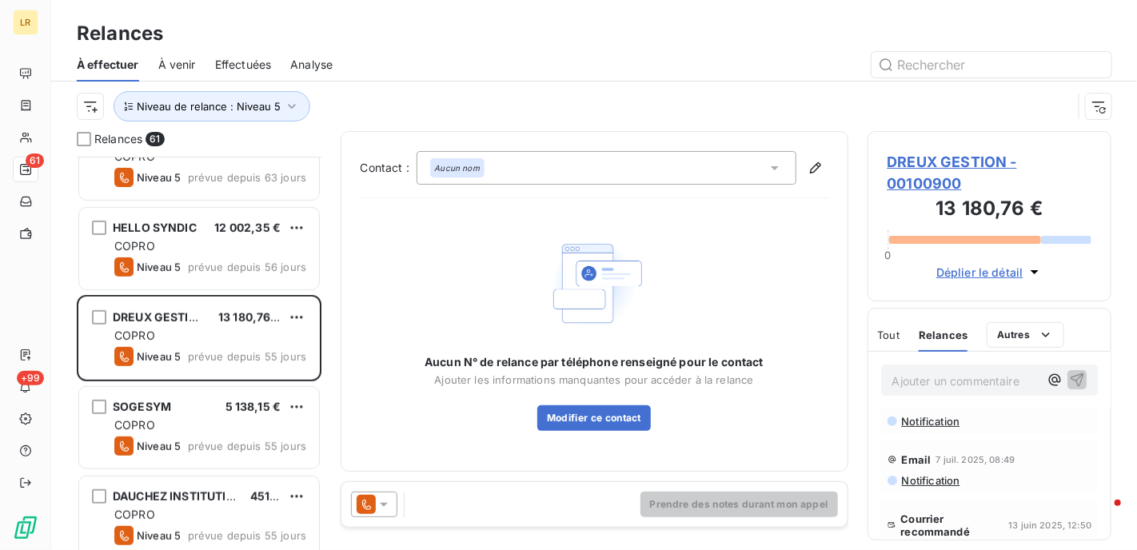
scroll to position [114, 0]
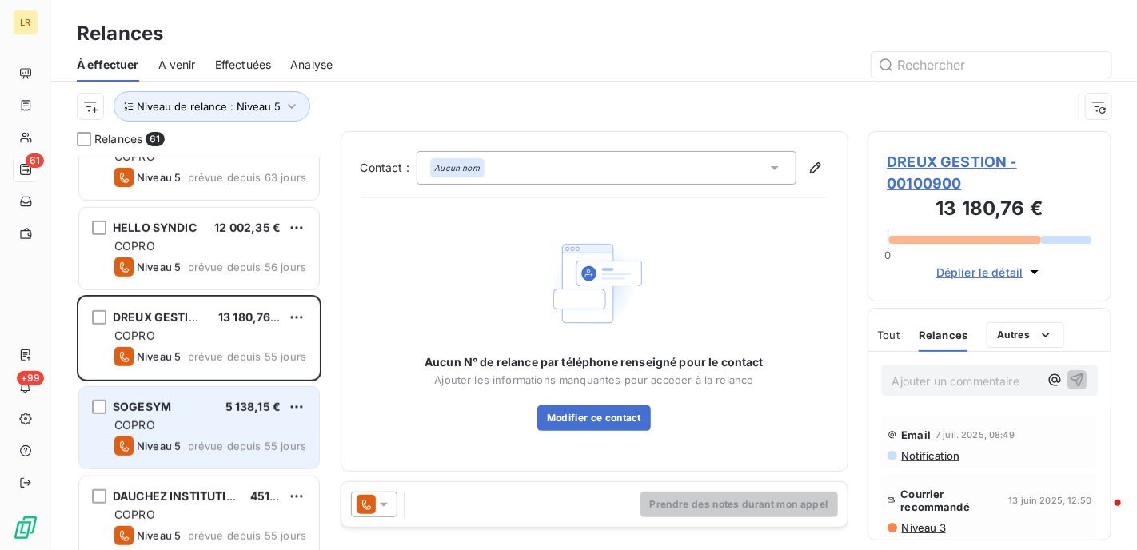
click at [190, 415] on div "SOGESYM 5 138,15 € COPRO Niveau 5 prévue depuis 55 jours" at bounding box center [199, 428] width 240 height 82
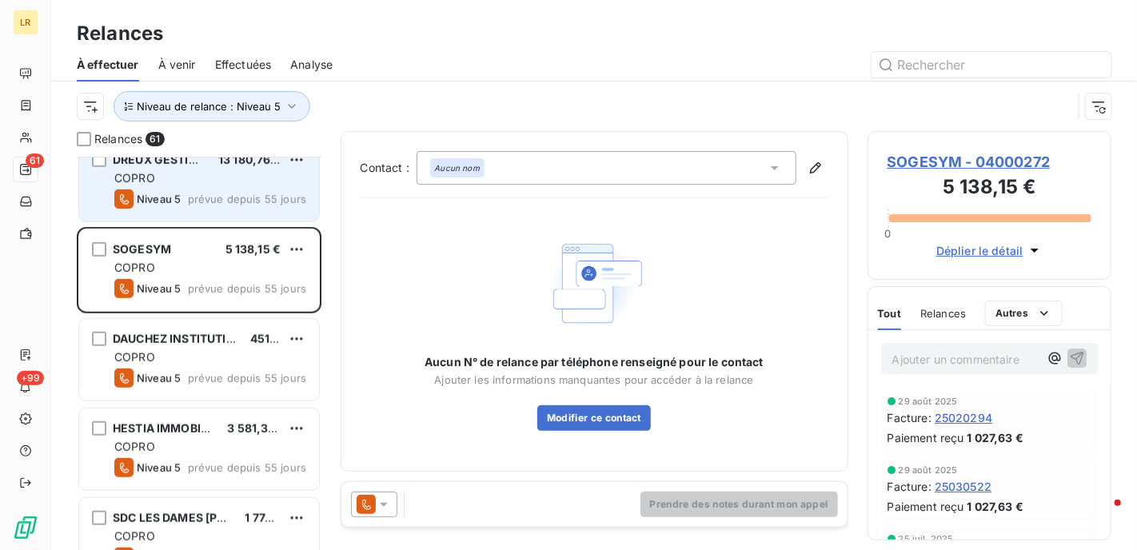
scroll to position [560, 0]
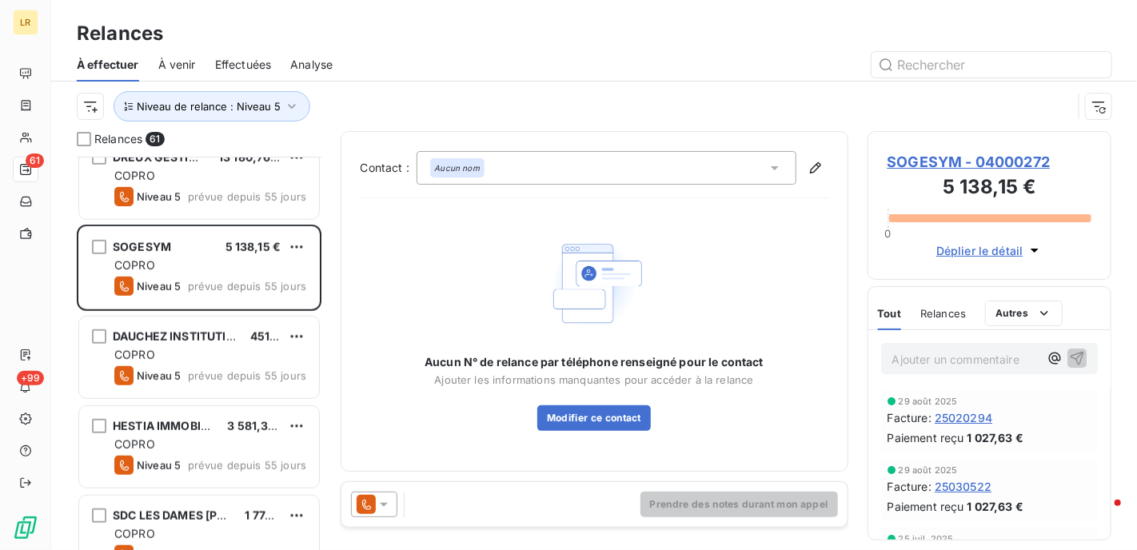
click at [938, 311] on span "Relances" at bounding box center [943, 313] width 46 height 13
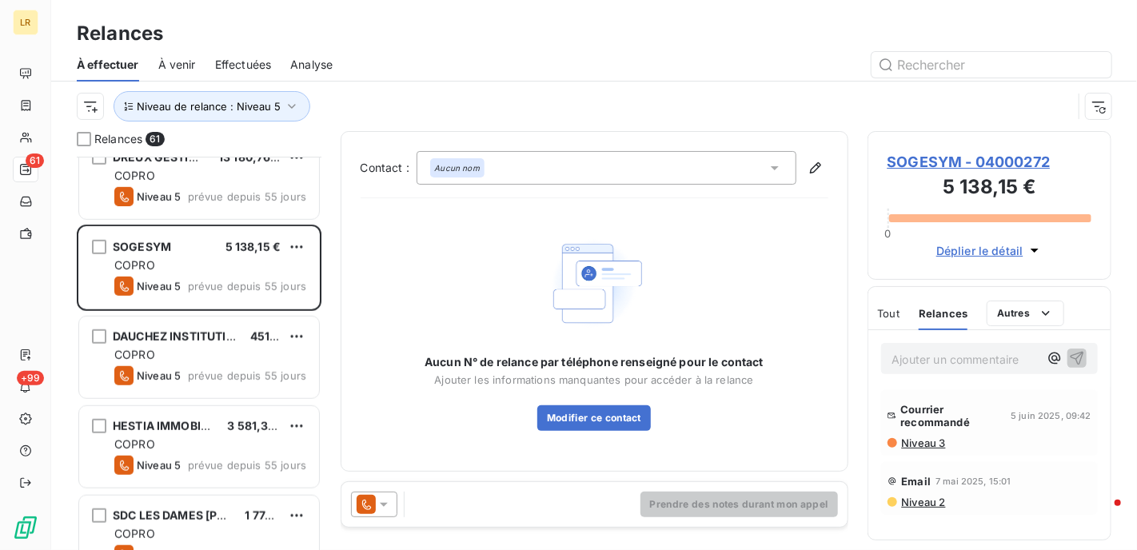
click at [927, 444] on span "Niveau 3" at bounding box center [923, 443] width 46 height 13
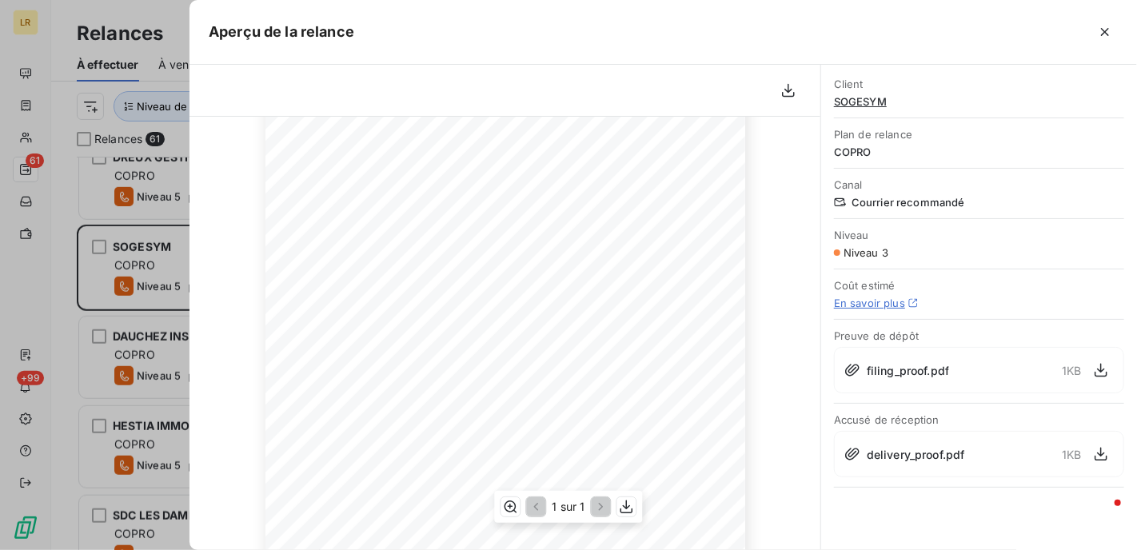
scroll to position [320, 0]
click at [122, 254] on div at bounding box center [568, 275] width 1137 height 550
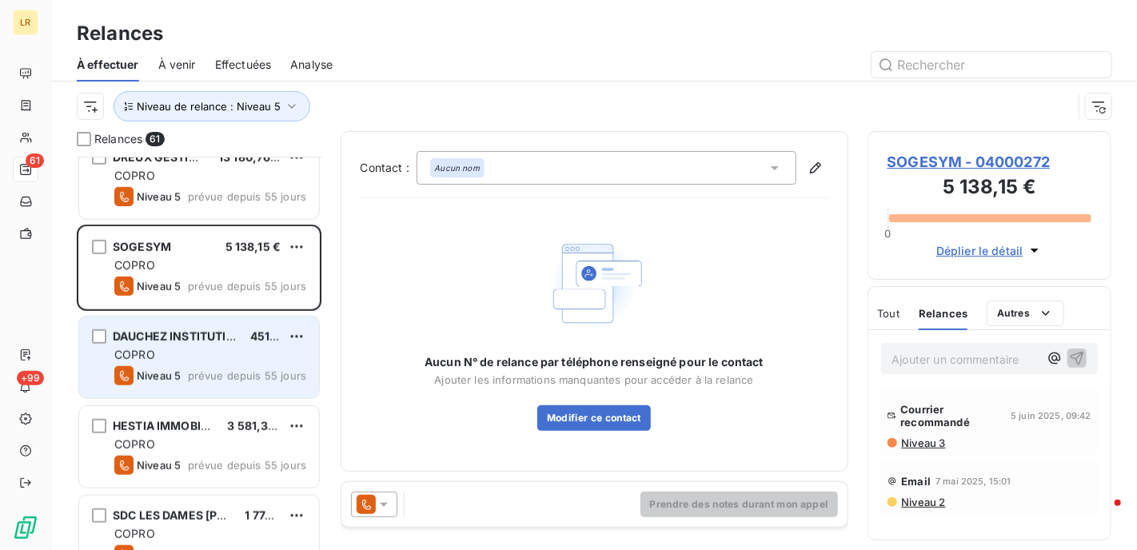
click at [179, 353] on div "COPRO" at bounding box center [210, 355] width 192 height 16
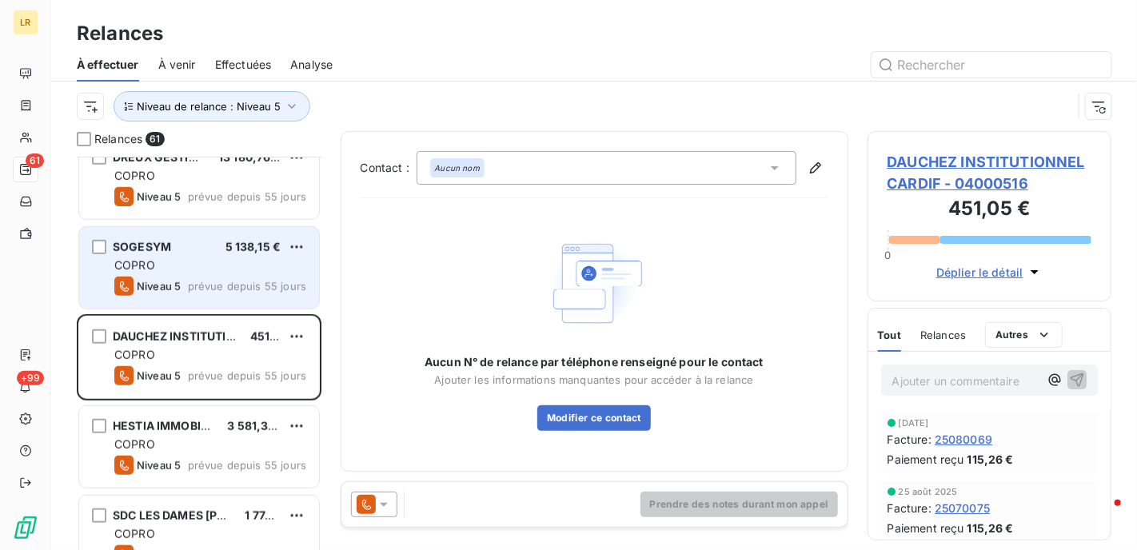
click at [187, 269] on div "COPRO" at bounding box center [210, 265] width 192 height 16
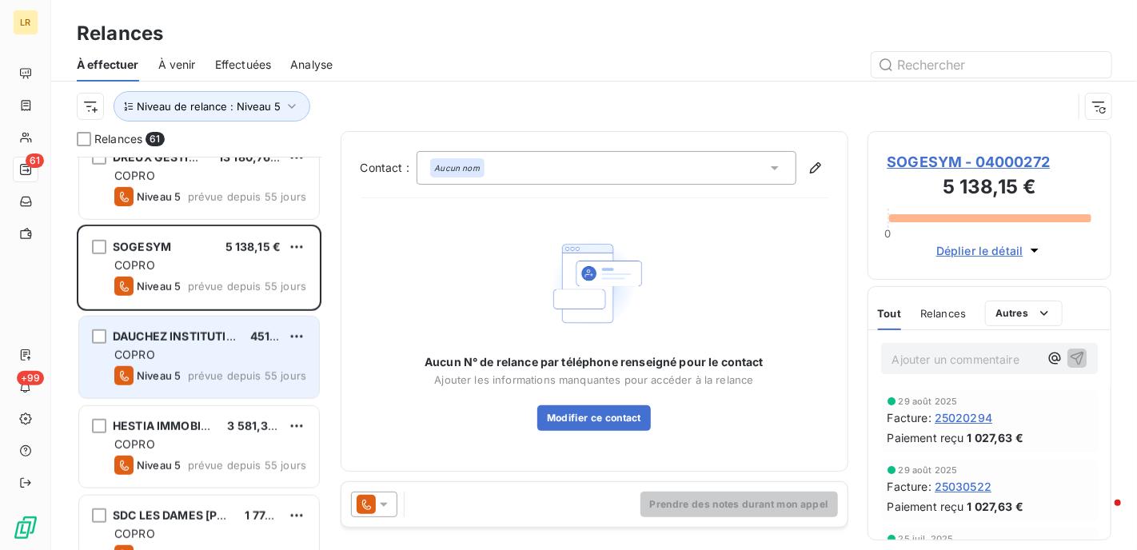
click at [186, 344] on div "DAUCHEZ INSTITUTIONNEL CARDIF 451,05 € COPRO Niveau 5 prévue depuis 55 jours" at bounding box center [199, 358] width 240 height 82
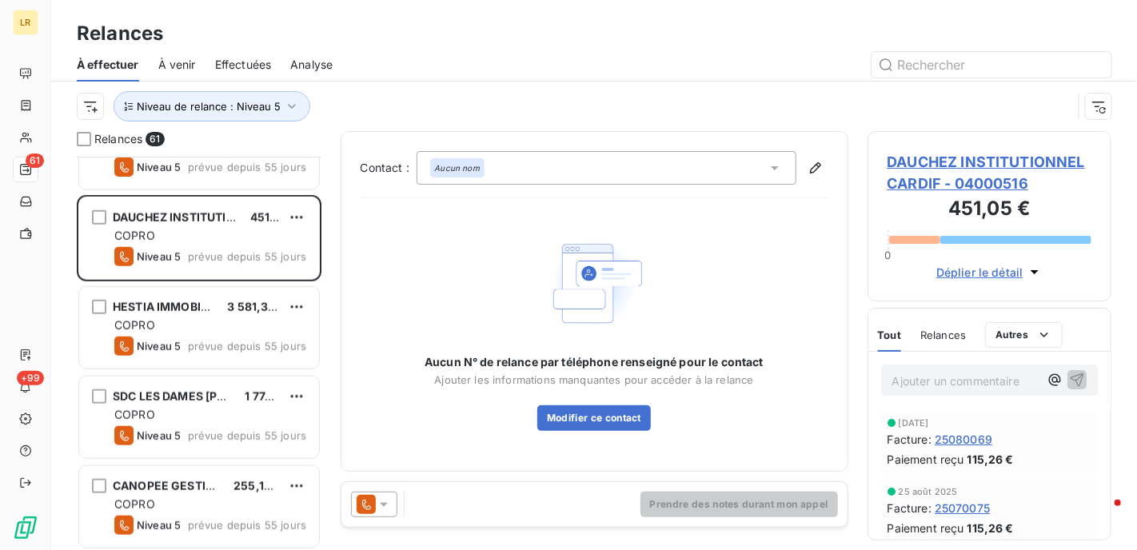
scroll to position [720, 0]
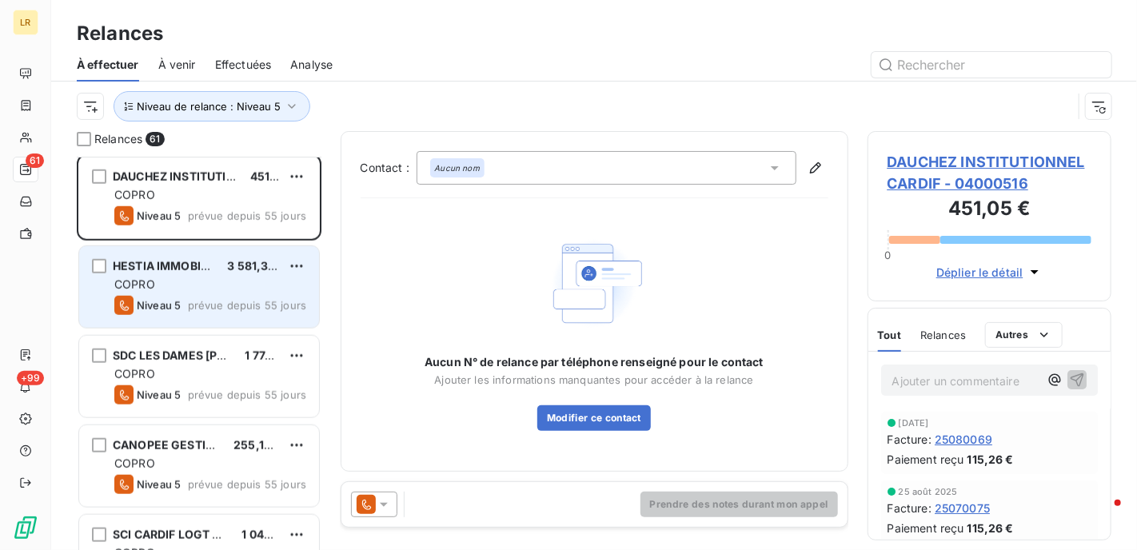
click at [217, 293] on div "HESTIA IMMOBILIER 3 581,32 € COPRO Niveau 5 prévue depuis 55 jours" at bounding box center [199, 287] width 240 height 82
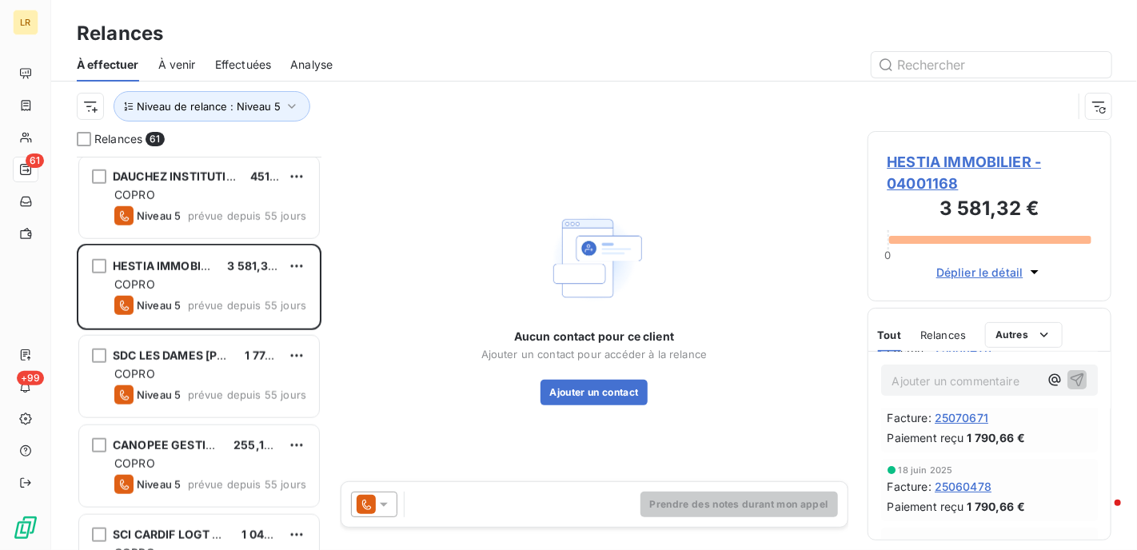
scroll to position [160, 0]
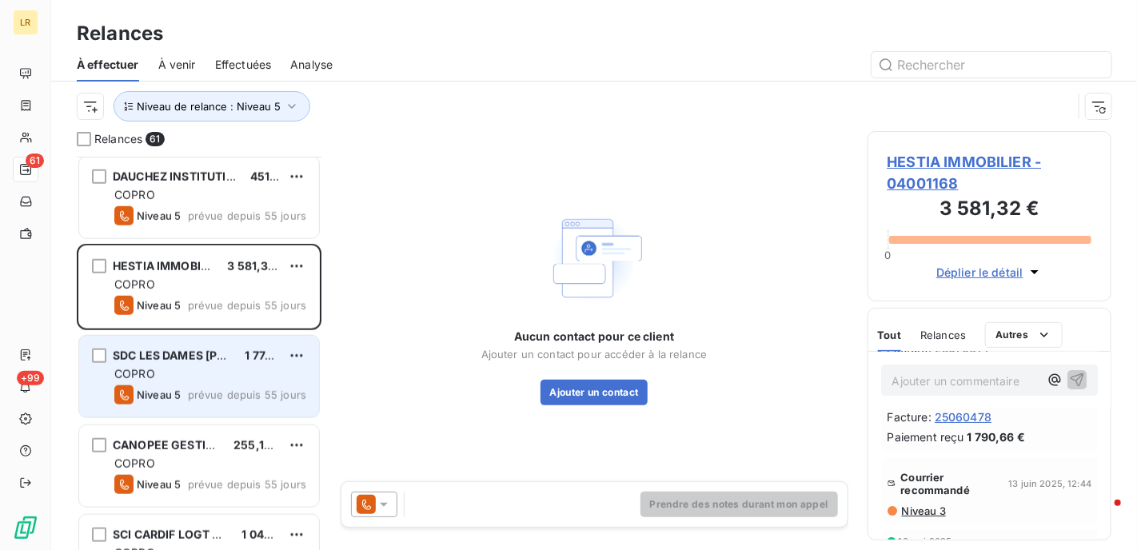
click at [215, 370] on div "COPRO" at bounding box center [210, 374] width 192 height 16
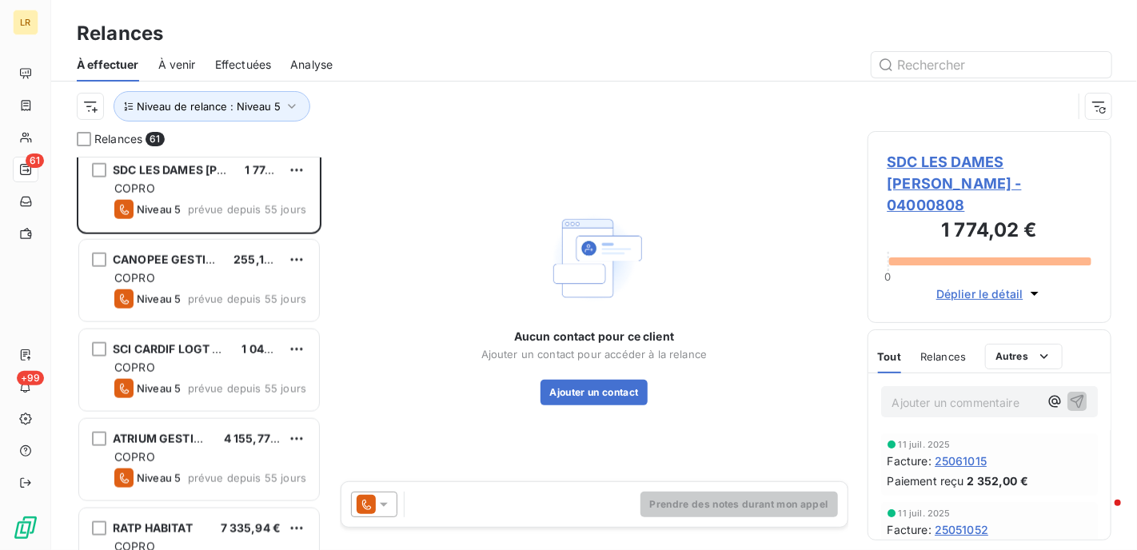
scroll to position [880, 0]
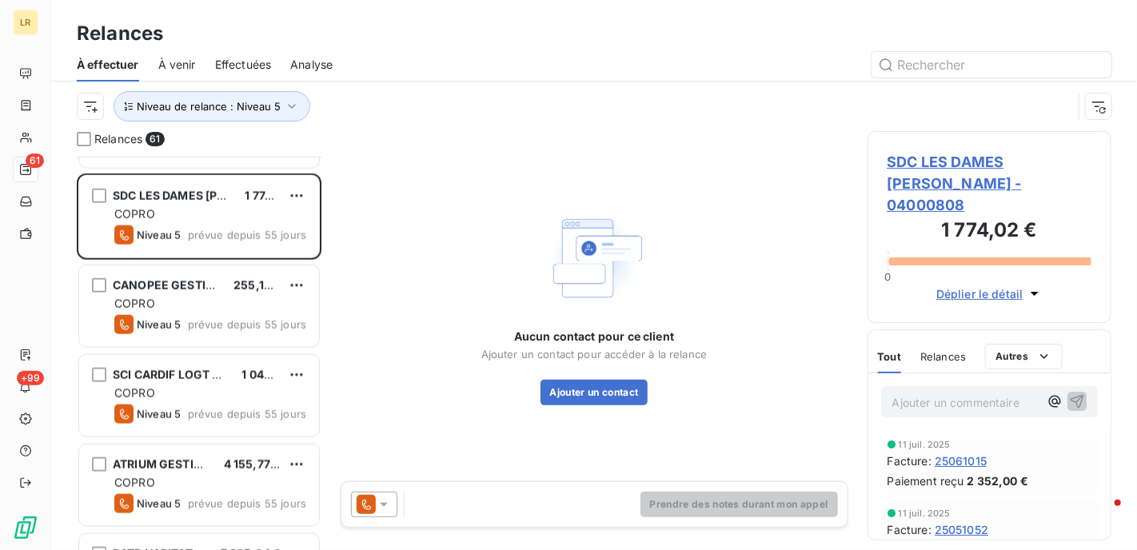
click at [961, 348] on div "Relances" at bounding box center [943, 357] width 46 height 34
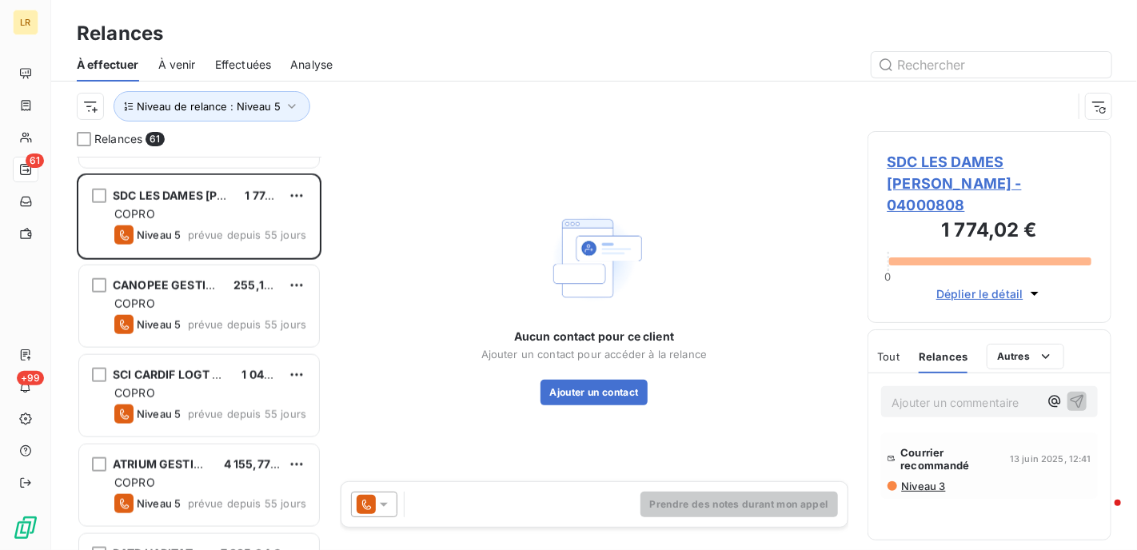
click at [914, 486] on span "Niveau 3" at bounding box center [923, 486] width 46 height 13
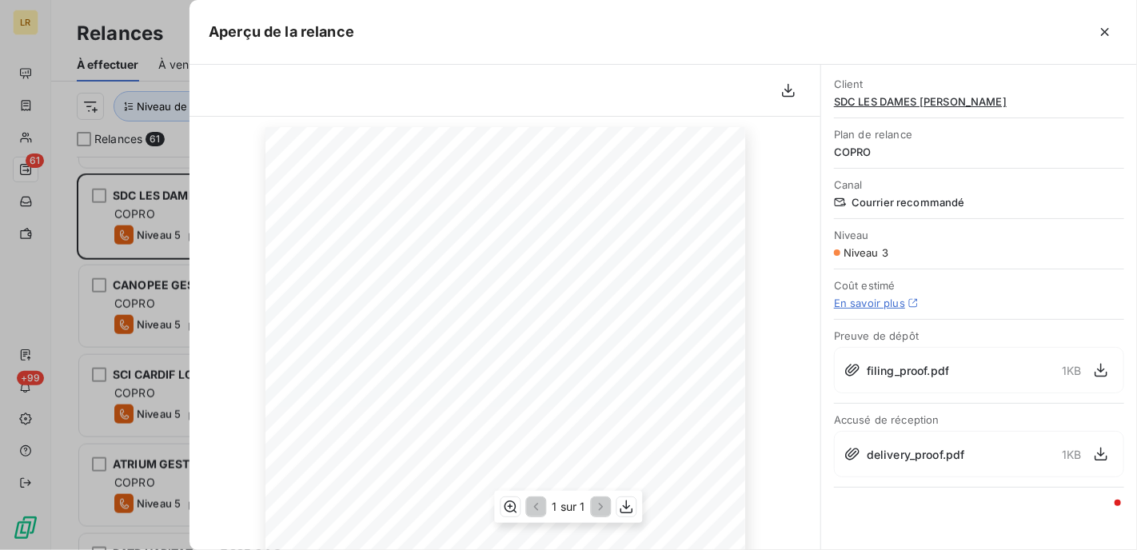
scroll to position [160, 0]
click at [176, 191] on div at bounding box center [568, 275] width 1137 height 550
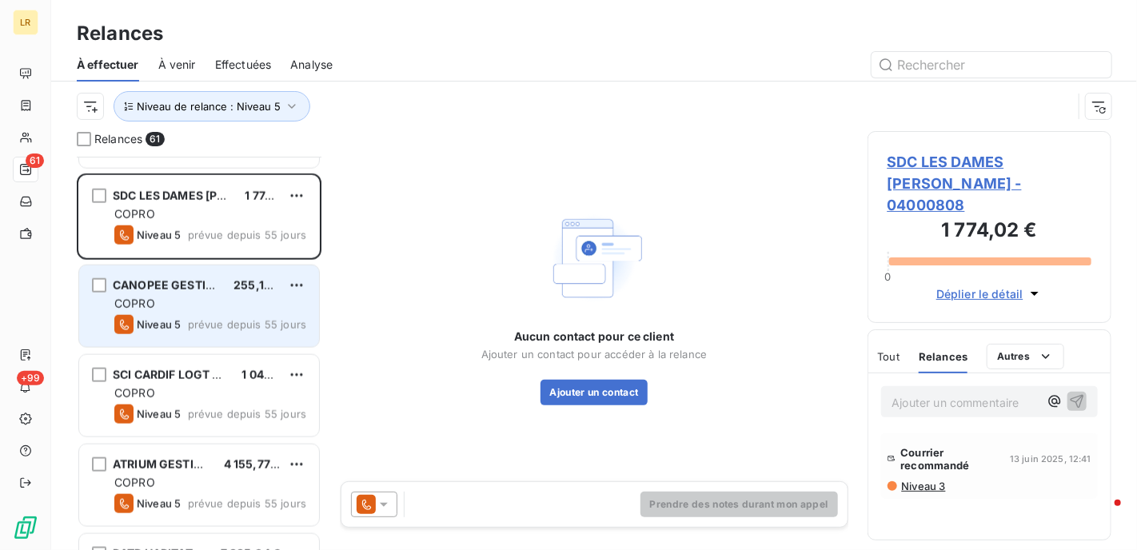
click at [195, 284] on span "CANOPEE GESTION" at bounding box center [168, 285] width 110 height 14
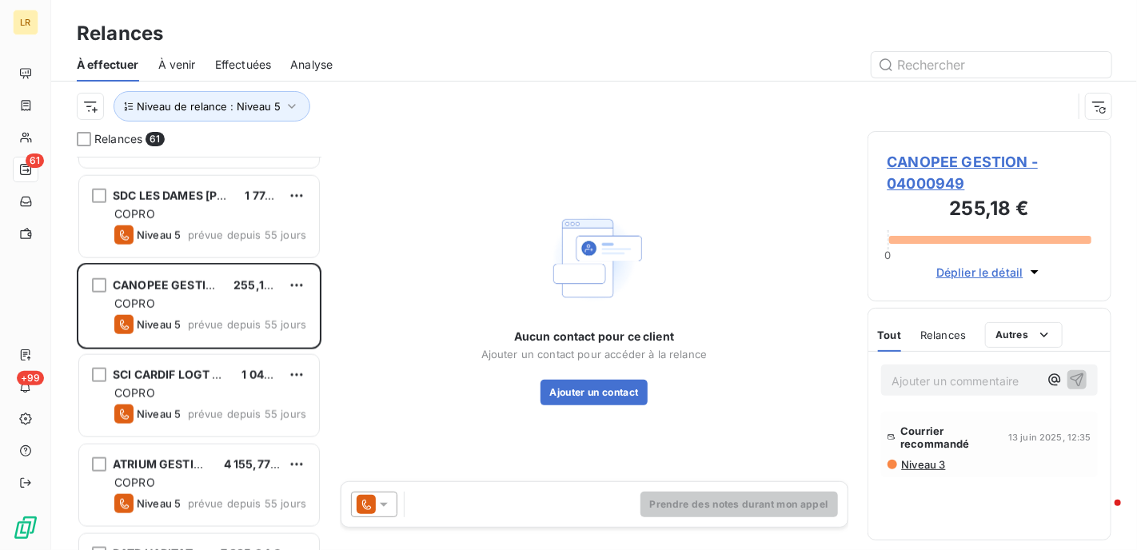
click at [926, 461] on span "Niveau 3" at bounding box center [923, 464] width 46 height 13
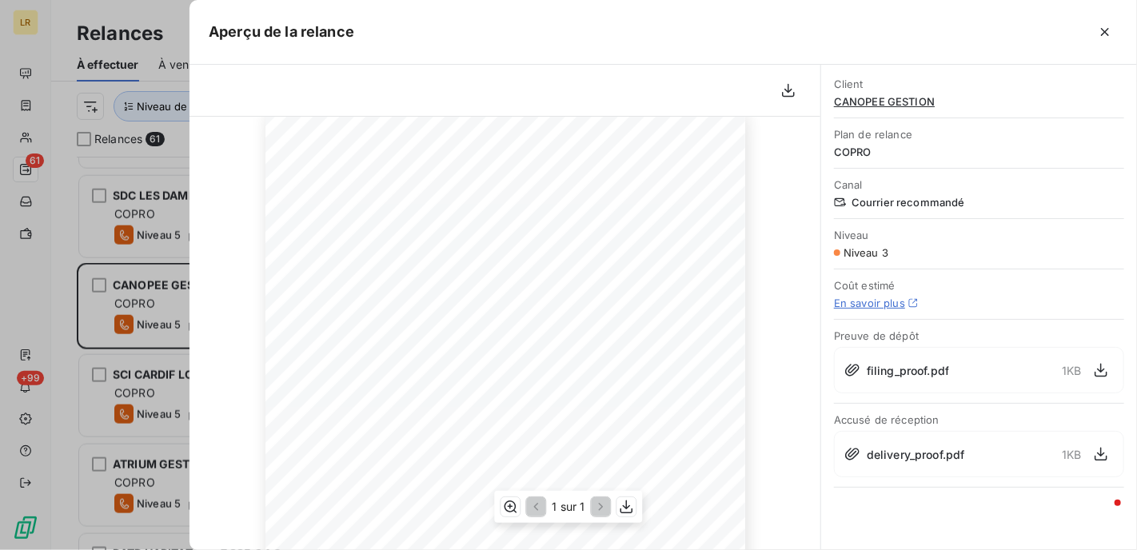
scroll to position [160, 0]
click at [147, 289] on div at bounding box center [568, 275] width 1137 height 550
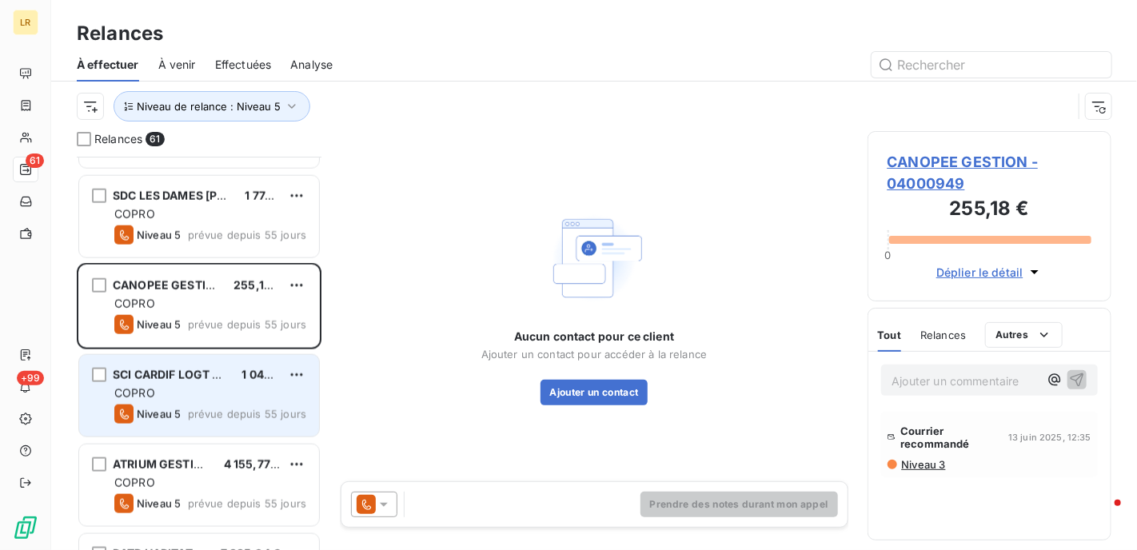
click at [171, 388] on div "COPRO" at bounding box center [210, 393] width 192 height 16
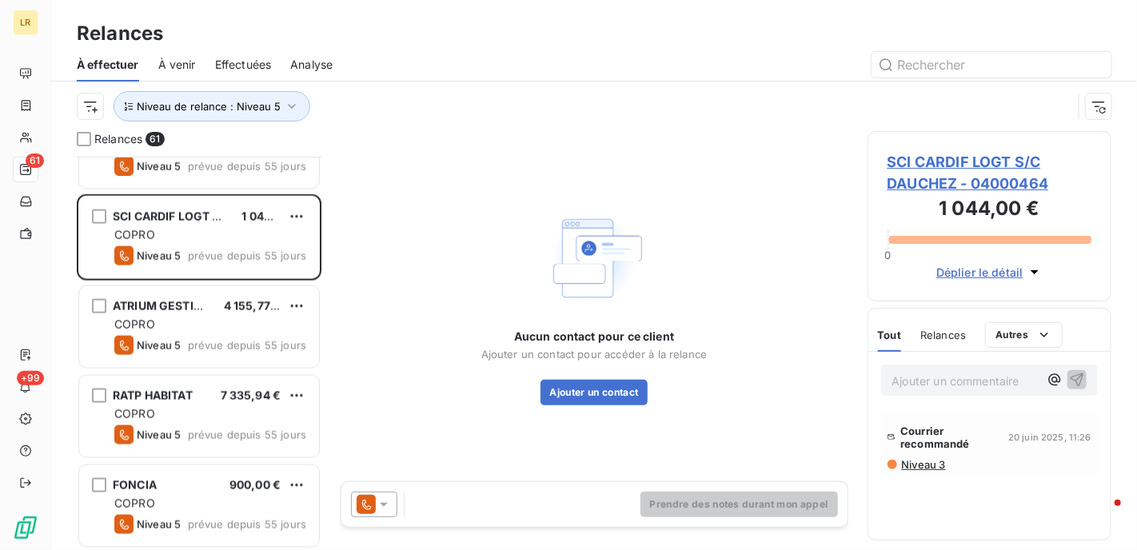
scroll to position [1040, 0]
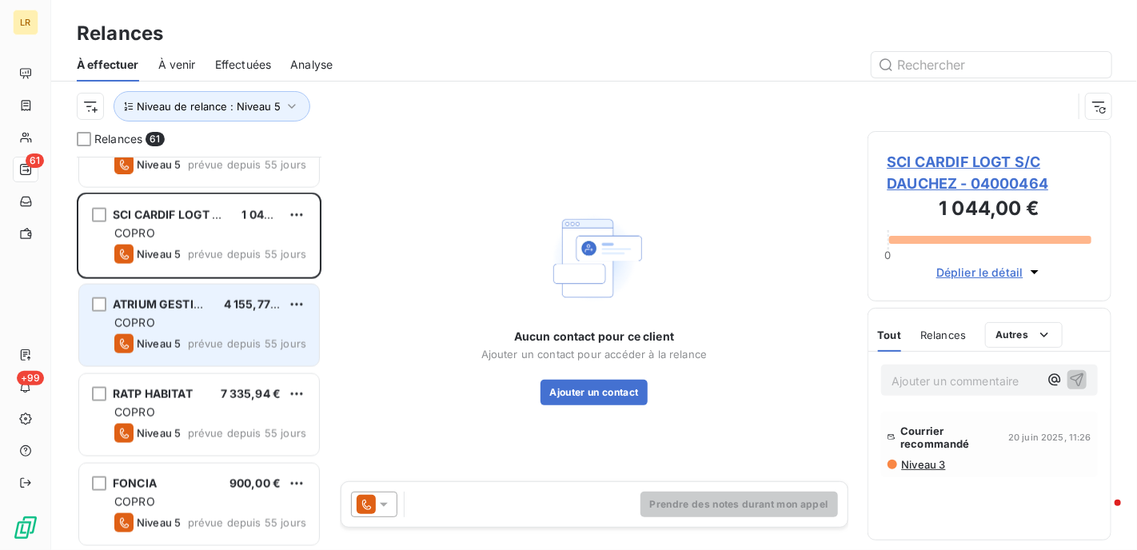
click at [179, 311] on div "ATRIUM GESTION" at bounding box center [162, 305] width 98 height 16
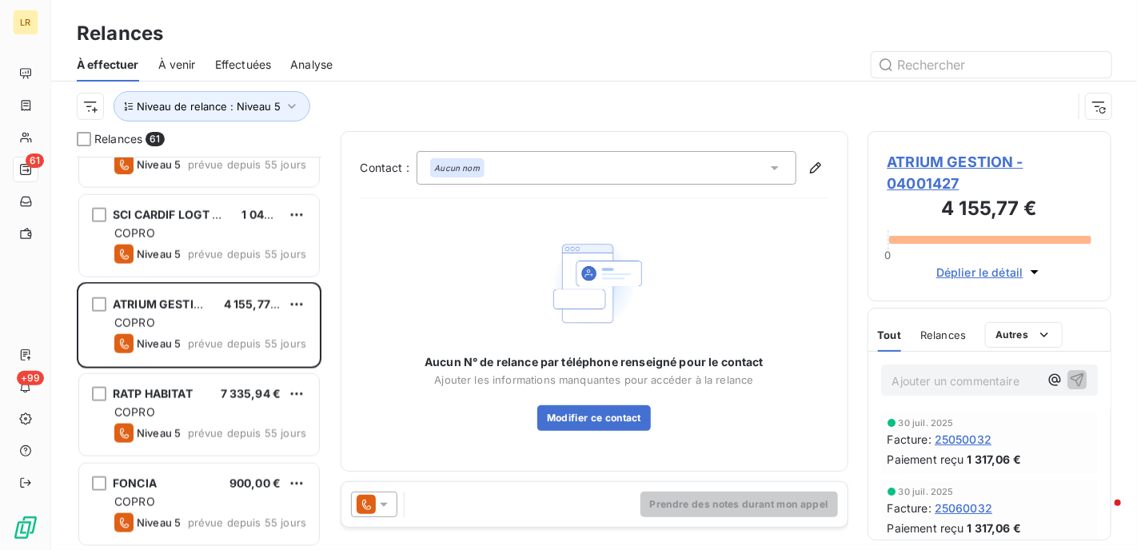
click at [944, 333] on span "Relances" at bounding box center [943, 335] width 46 height 13
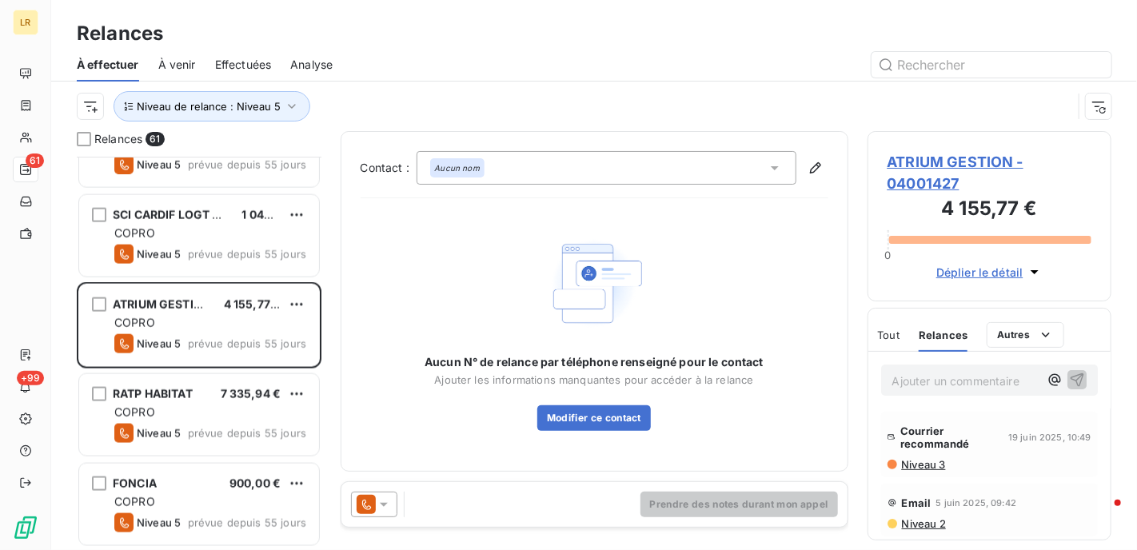
click at [923, 461] on span "Niveau 3" at bounding box center [923, 464] width 46 height 13
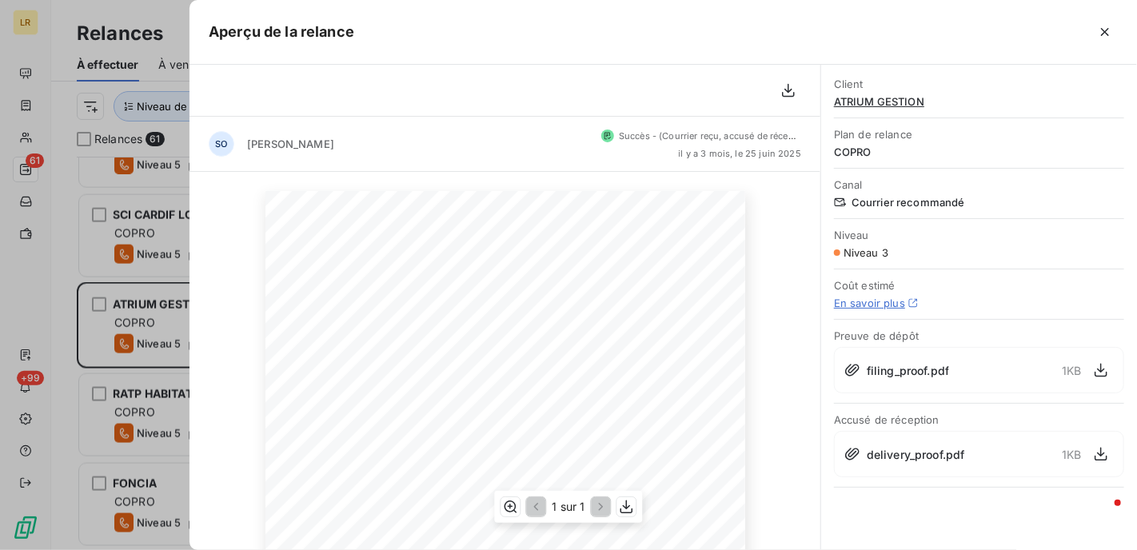
scroll to position [160, 0]
click at [145, 311] on div at bounding box center [568, 275] width 1137 height 550
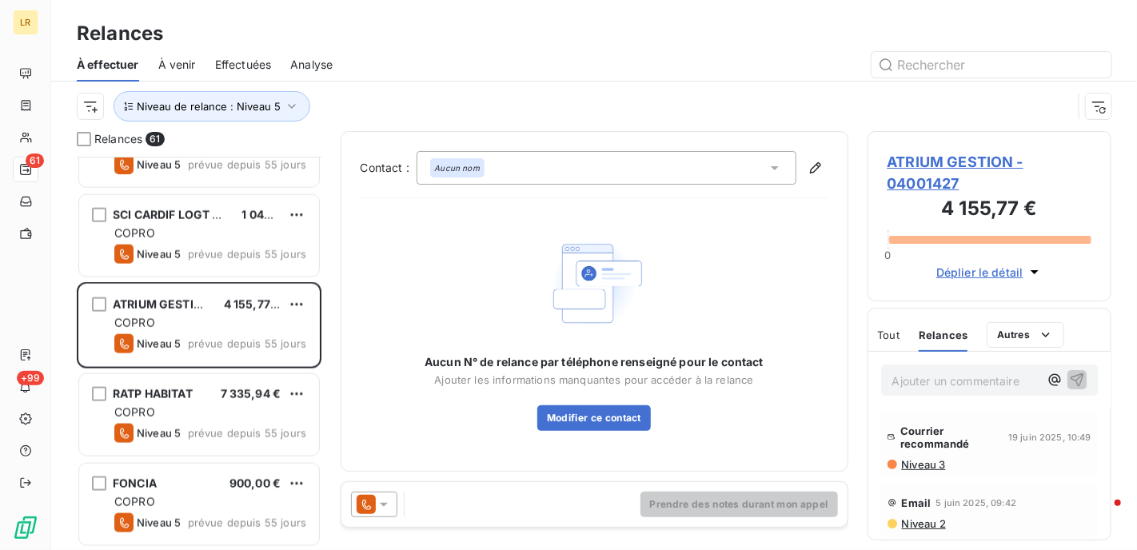
click at [383, 503] on icon at bounding box center [384, 505] width 8 height 4
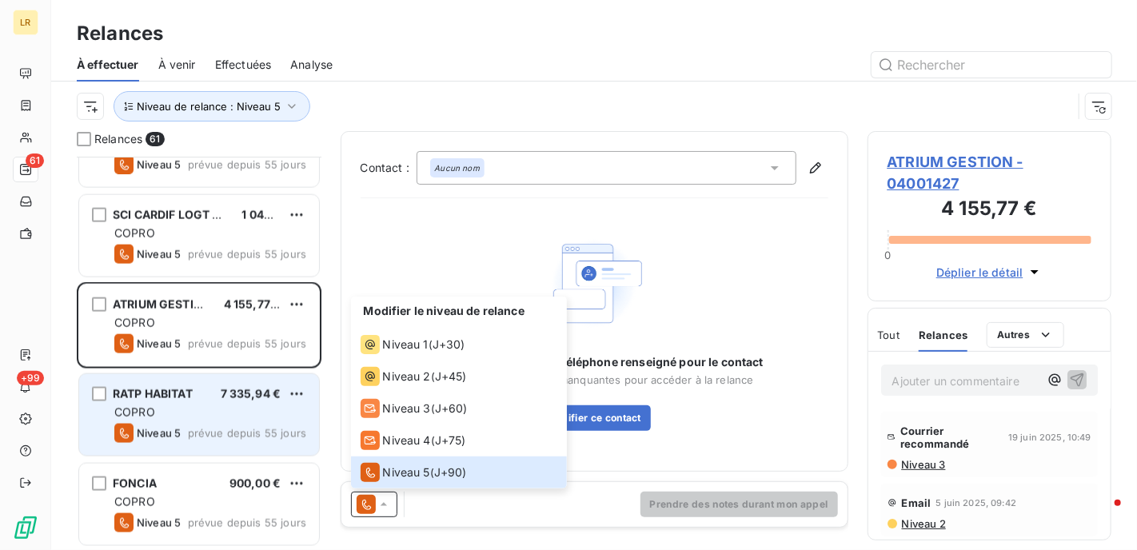
click at [223, 405] on div "COPRO" at bounding box center [210, 413] width 192 height 16
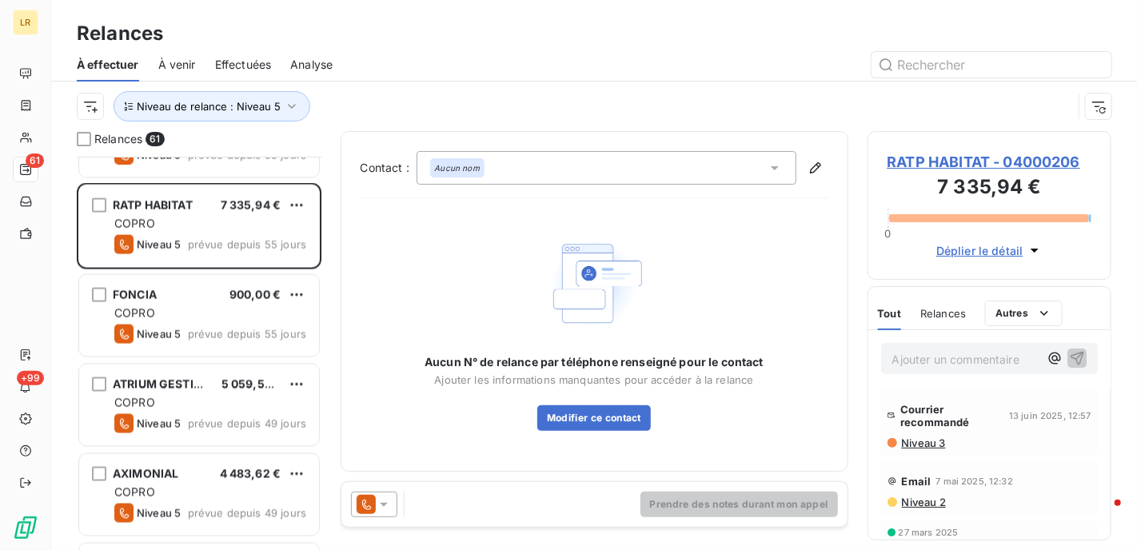
scroll to position [1199, 0]
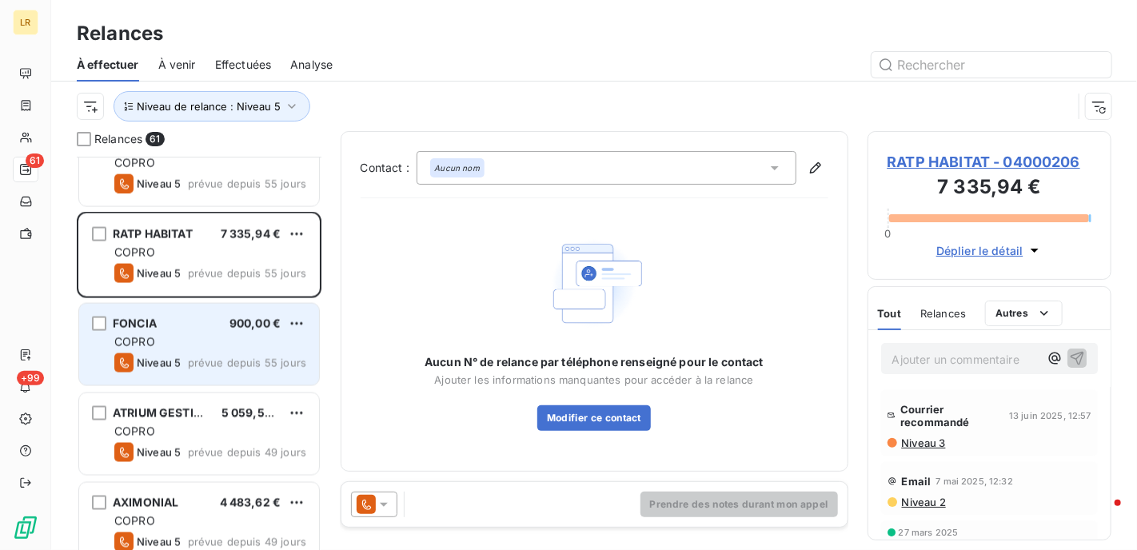
click at [215, 325] on div "FONCIA 900,00 €" at bounding box center [210, 324] width 192 height 14
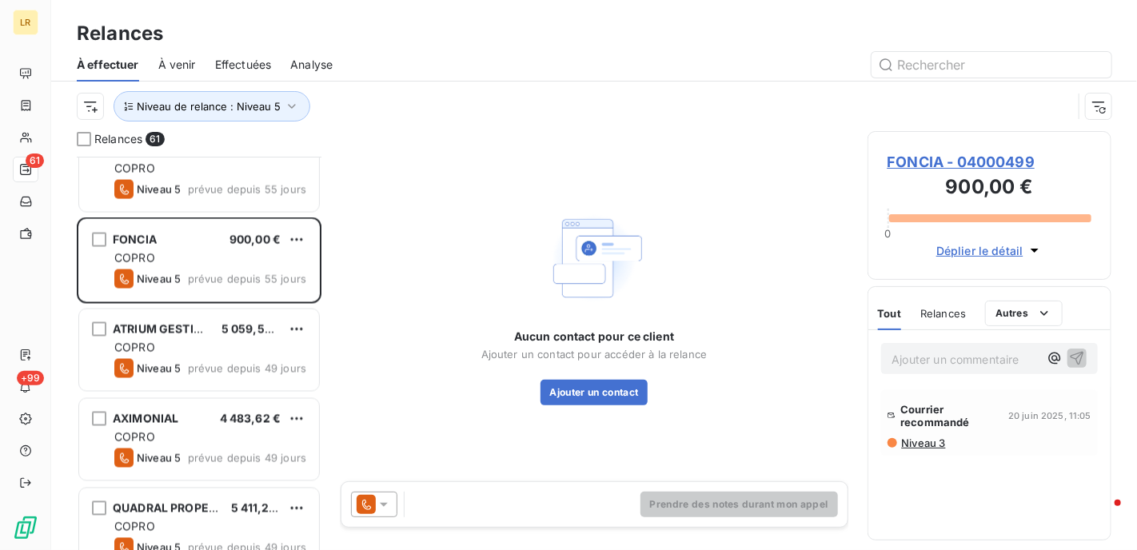
scroll to position [1359, 0]
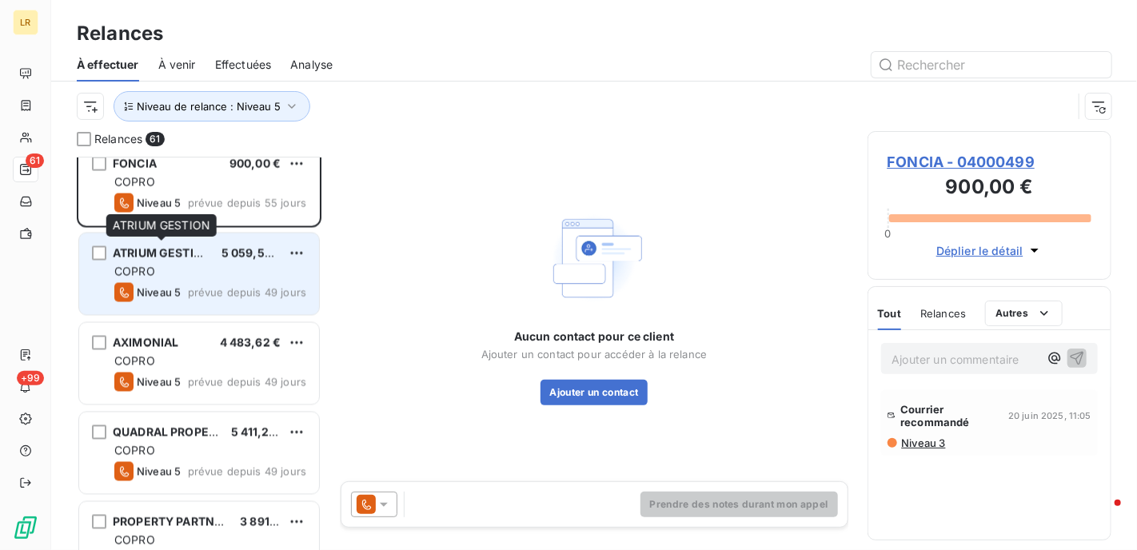
click at [185, 255] on span "ATRIUM GESTION" at bounding box center [162, 253] width 98 height 14
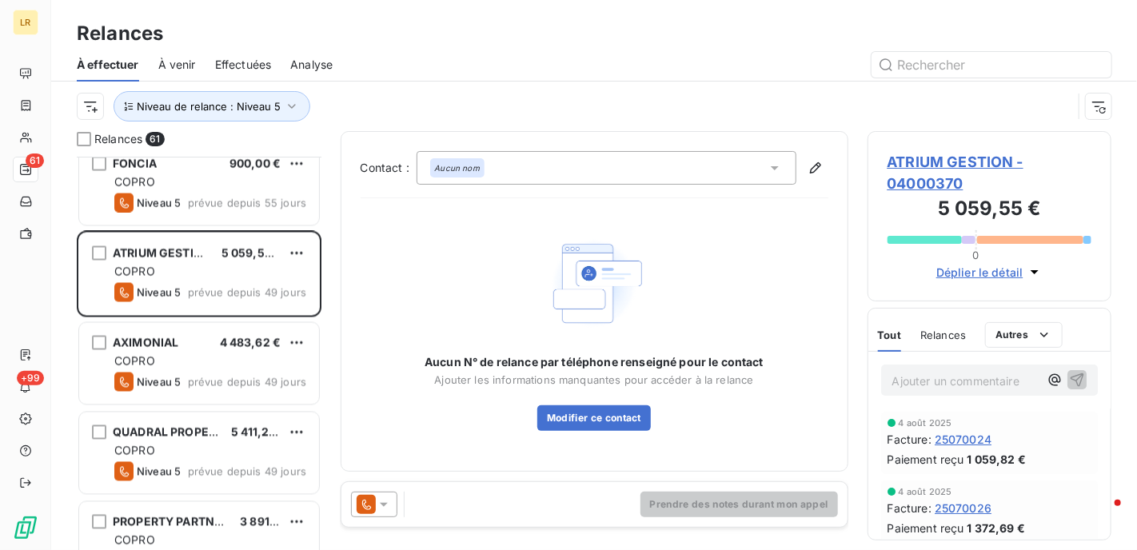
click at [943, 332] on span "Relances" at bounding box center [943, 335] width 46 height 13
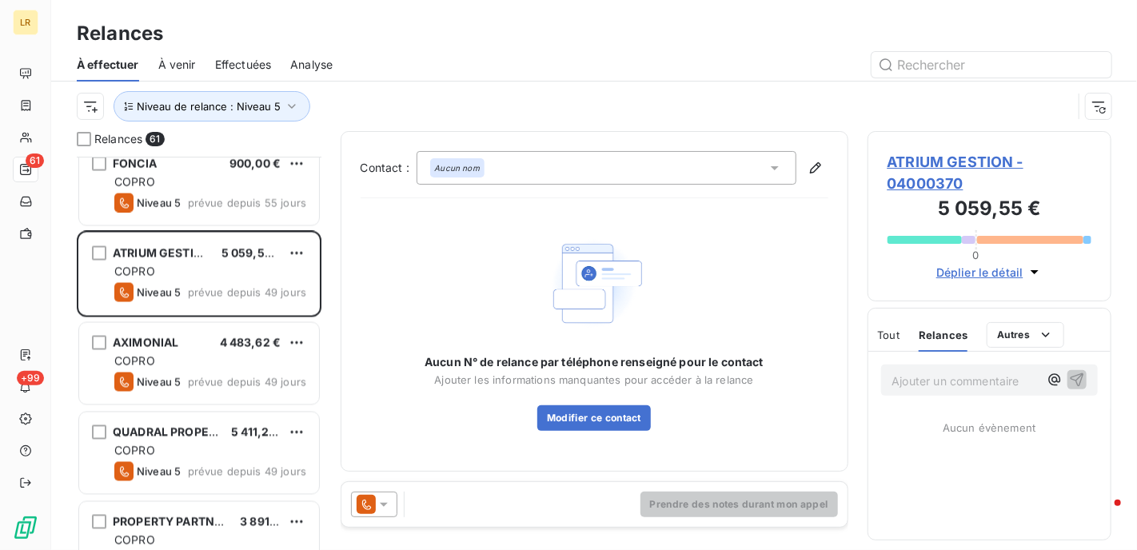
click at [935, 332] on span "Relances" at bounding box center [943, 335] width 49 height 13
click at [936, 332] on span "Relances" at bounding box center [943, 335] width 49 height 13
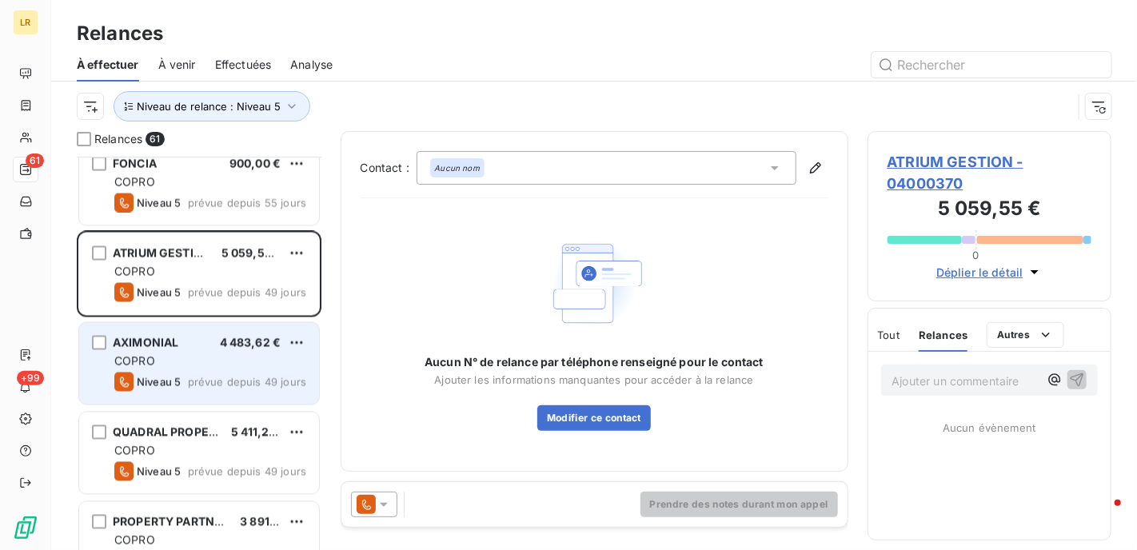
click at [160, 347] on span "AXIMONIAL" at bounding box center [146, 343] width 66 height 14
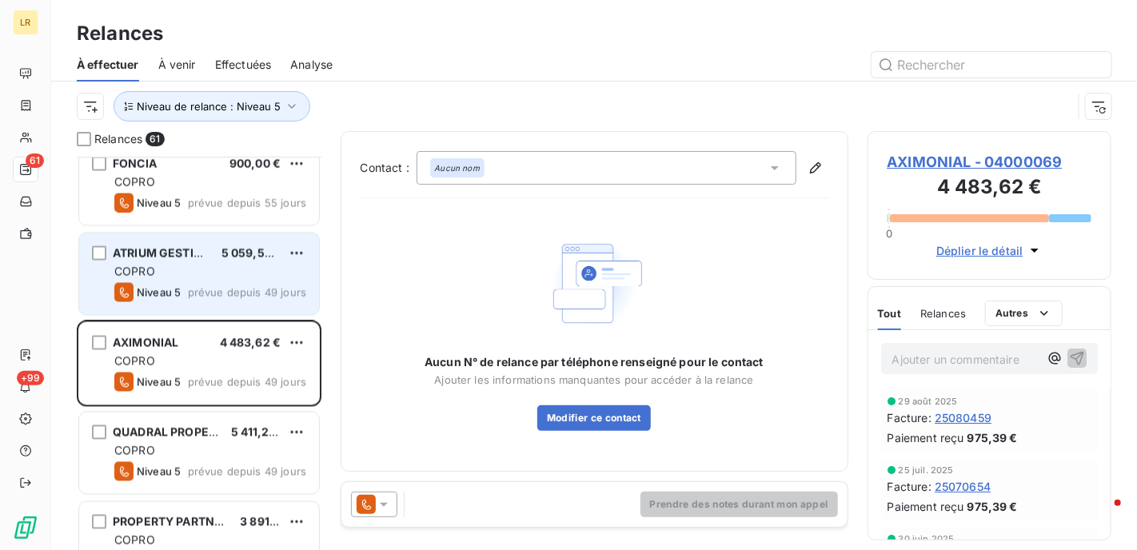
scroll to position [1439, 0]
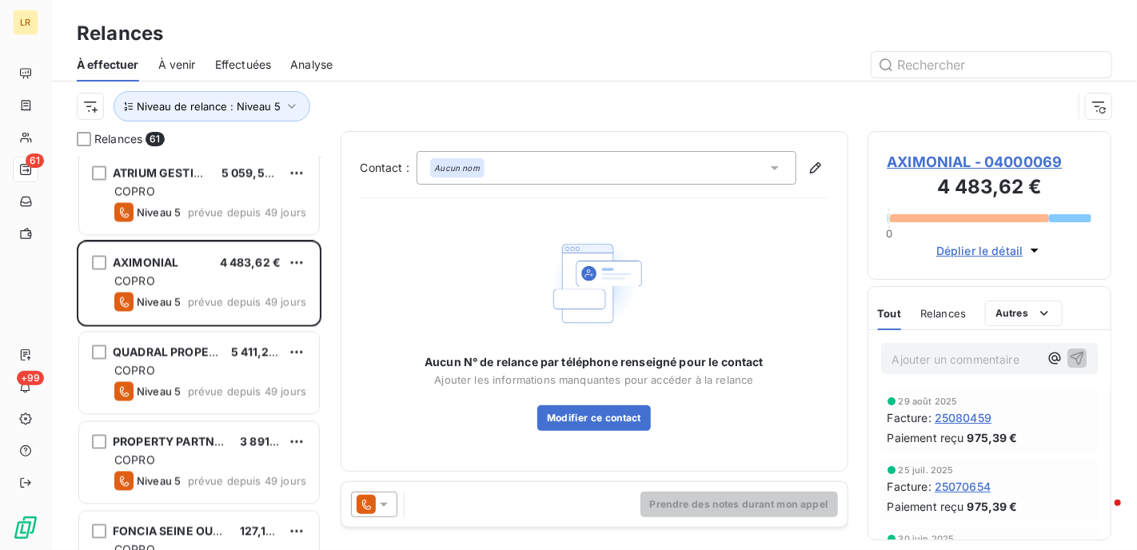
click at [939, 311] on span "Relances" at bounding box center [943, 313] width 46 height 13
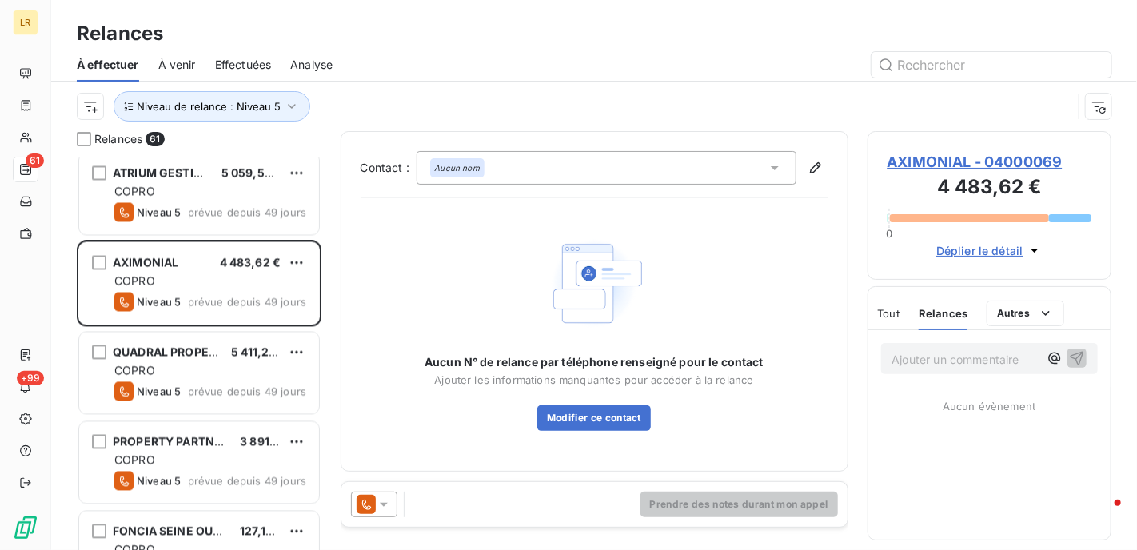
click at [943, 307] on span "Relances" at bounding box center [943, 313] width 49 height 13
click at [384, 502] on icon at bounding box center [384, 505] width 16 height 16
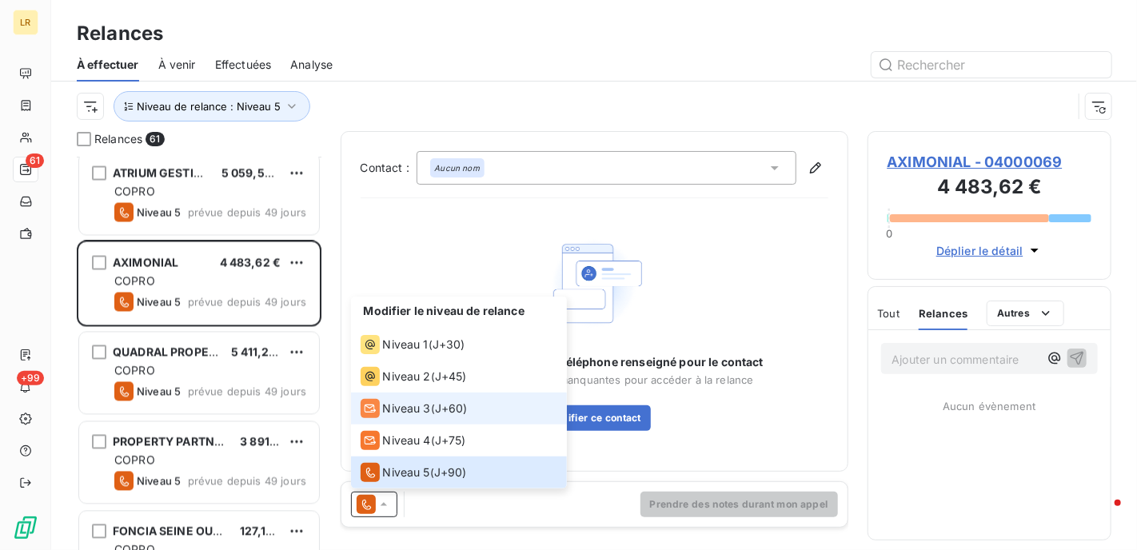
click at [387, 405] on span "Niveau 3" at bounding box center [407, 409] width 48 height 16
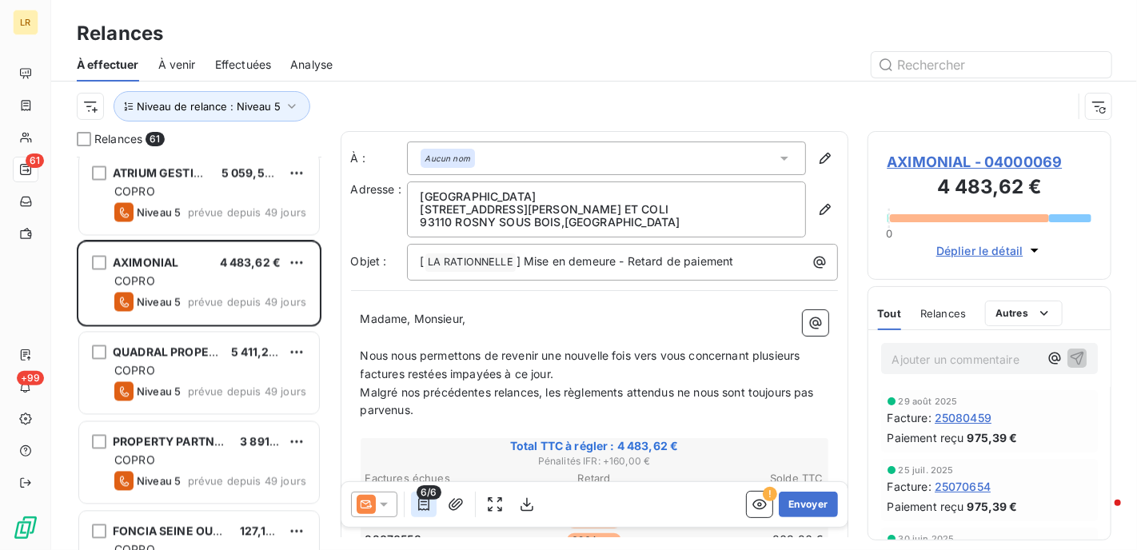
click at [423, 505] on icon "button" at bounding box center [424, 505] width 16 height 16
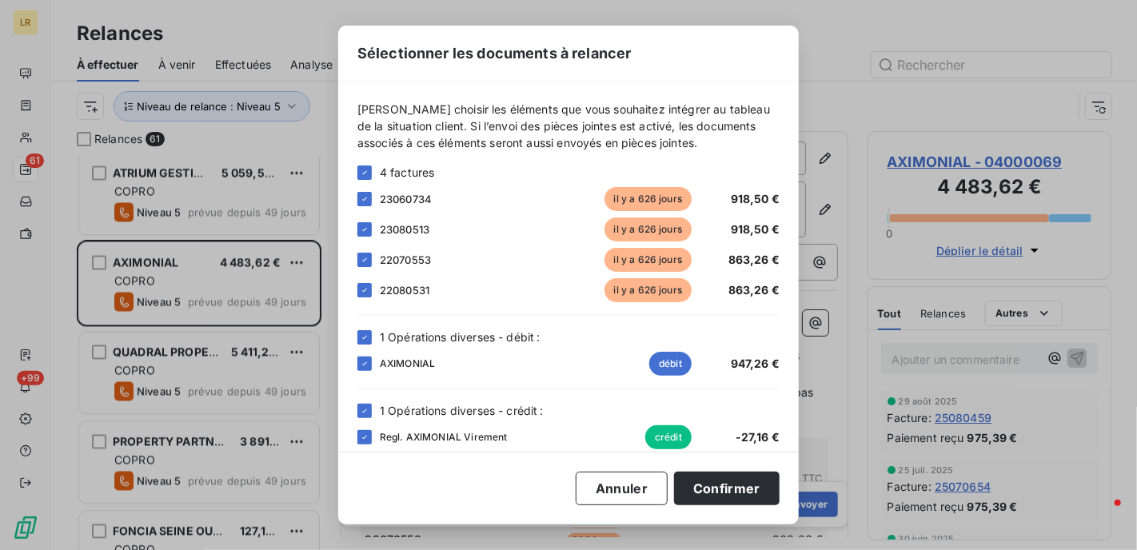
click at [203, 300] on div "Sélectionner les documents à relancer [PERSON_NAME] choisir les éléments que vo…" at bounding box center [568, 275] width 1137 height 550
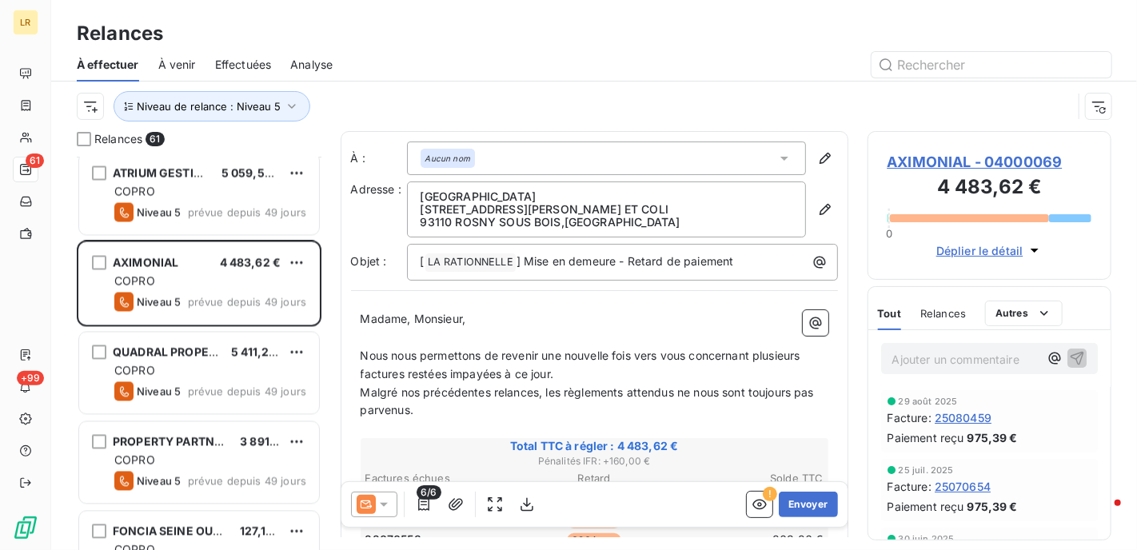
click at [381, 502] on icon at bounding box center [384, 505] width 16 height 16
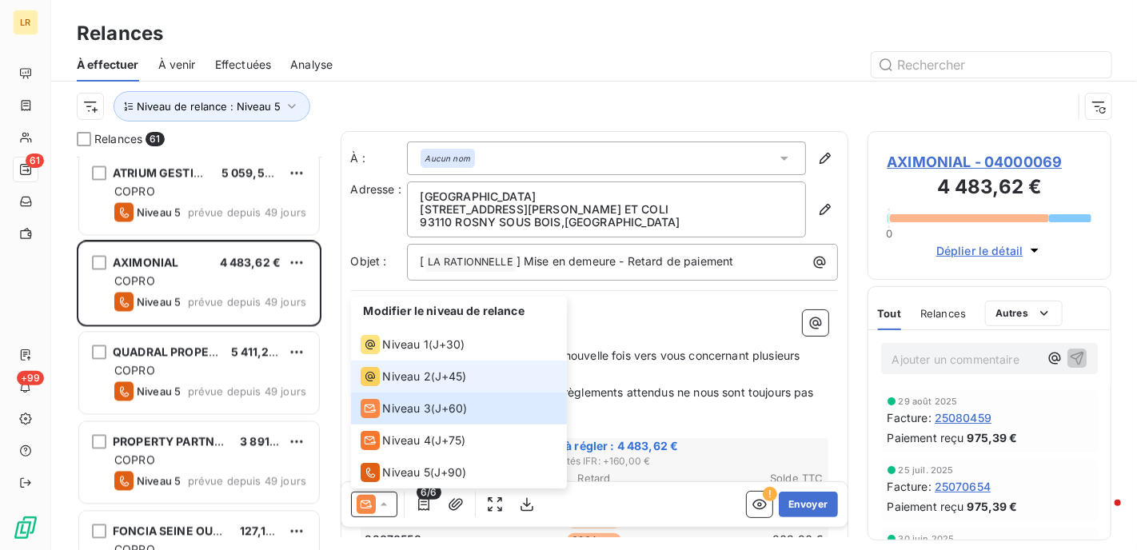
click at [398, 373] on span "Niveau 2" at bounding box center [407, 377] width 48 height 16
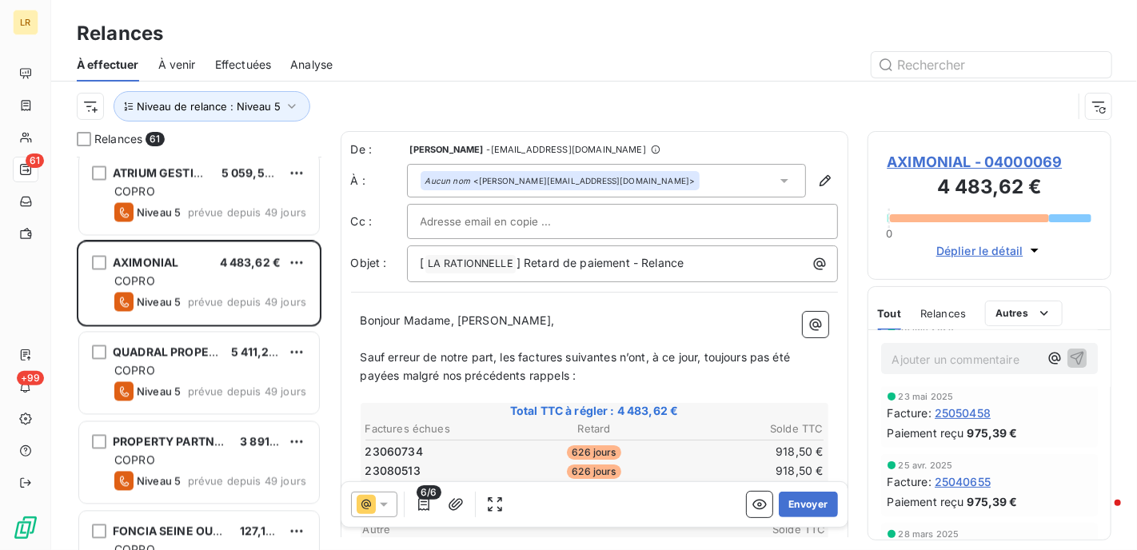
scroll to position [0, 0]
click at [417, 499] on div "6/6" at bounding box center [424, 505] width 26 height 26
click at [422, 504] on icon "button" at bounding box center [424, 505] width 16 height 16
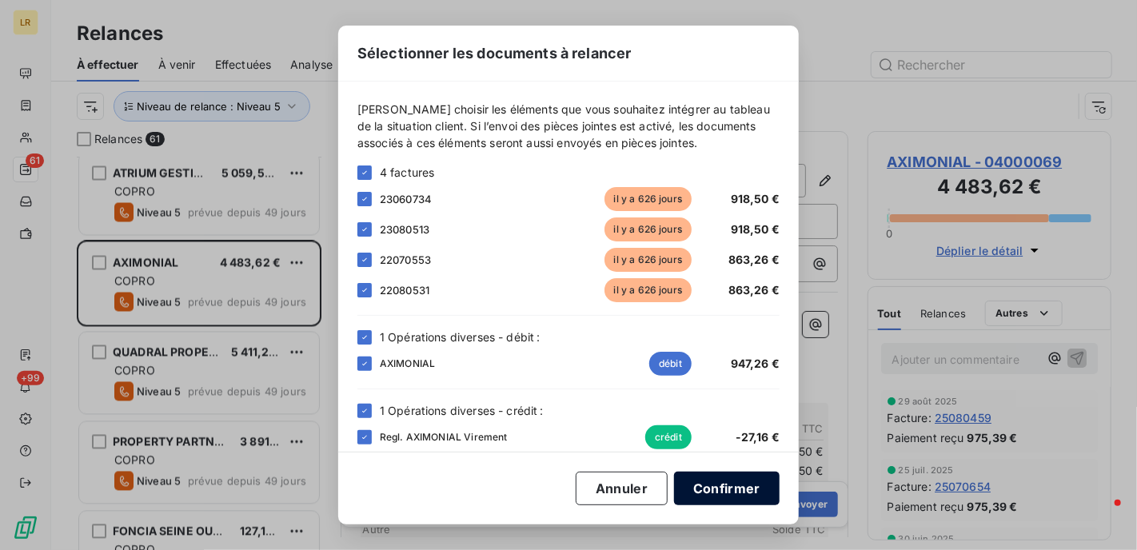
click at [749, 492] on button "Confirmer" at bounding box center [727, 489] width 106 height 34
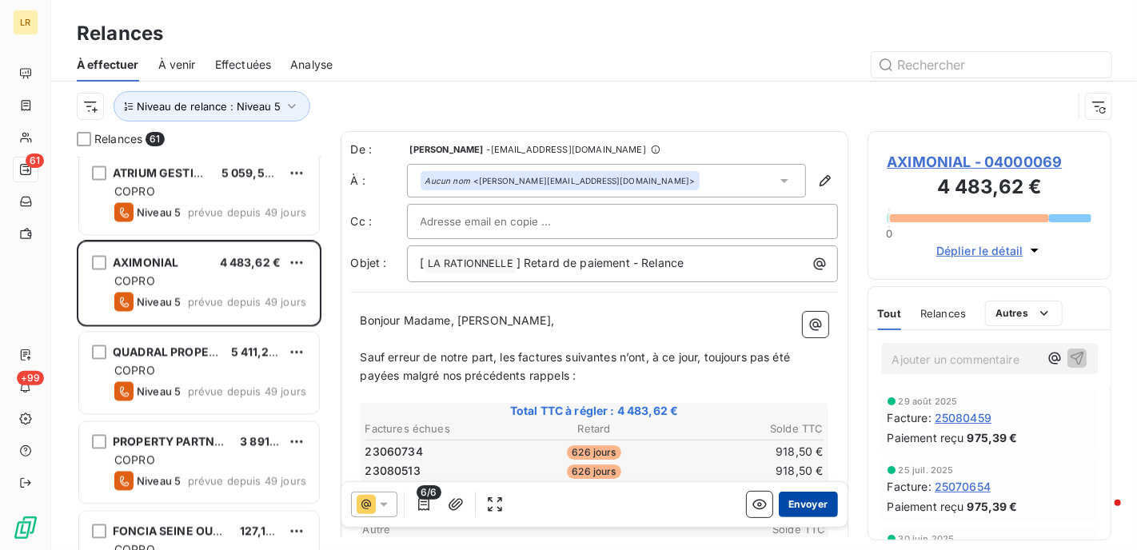
click at [795, 502] on button "Envoyer" at bounding box center [808, 505] width 58 height 26
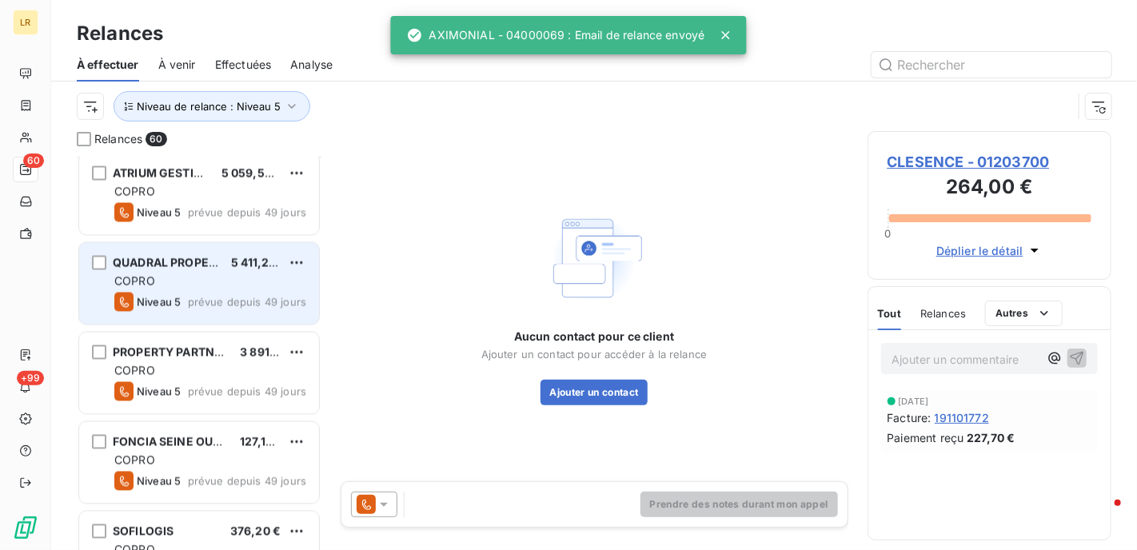
click at [240, 285] on div "COPRO" at bounding box center [210, 281] width 192 height 16
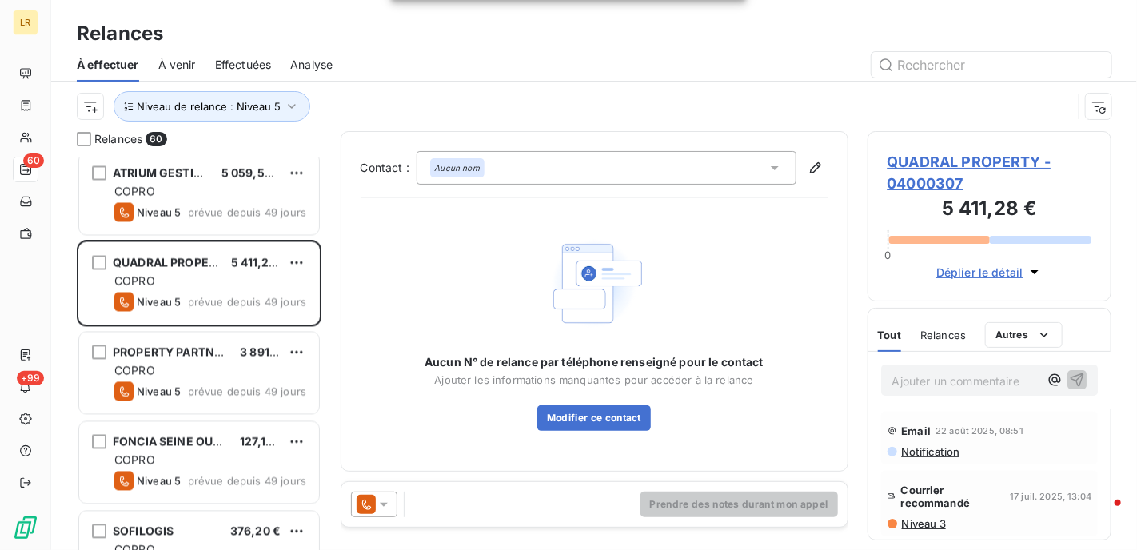
scroll to position [80, 0]
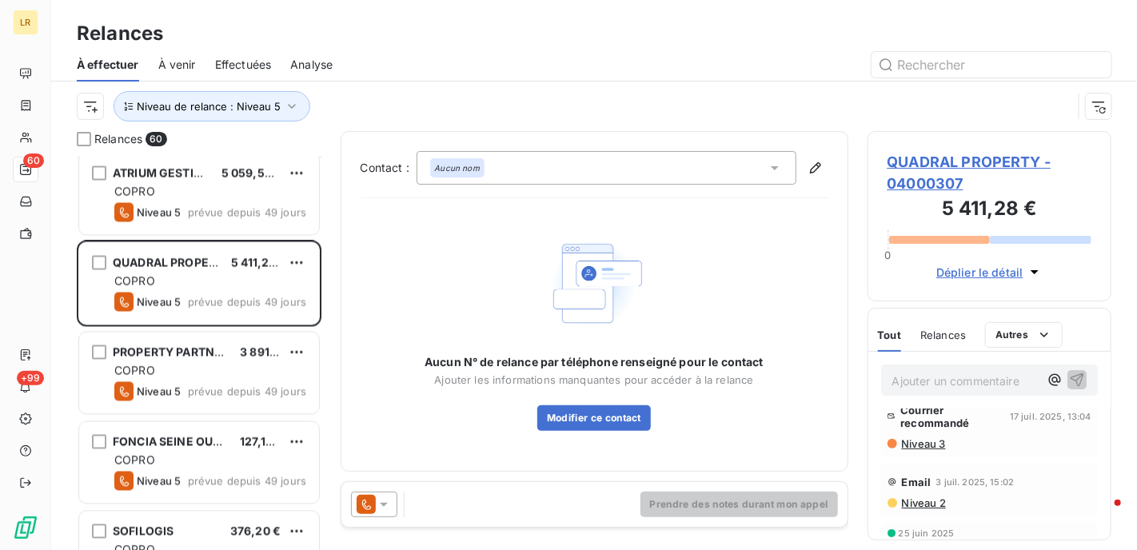
click at [928, 441] on span "Niveau 3" at bounding box center [923, 443] width 46 height 13
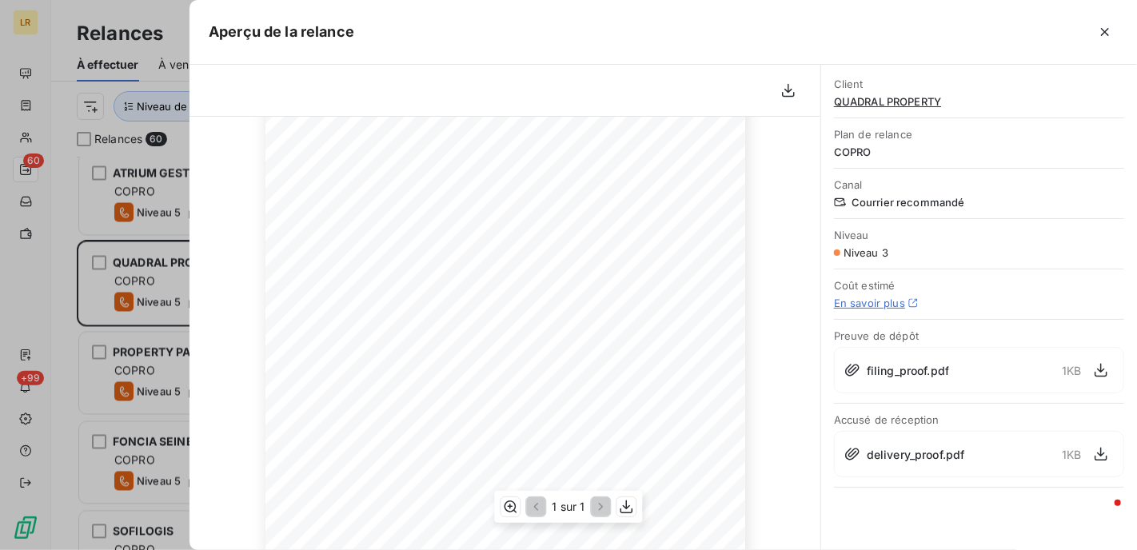
scroll to position [240, 0]
click at [154, 279] on div at bounding box center [568, 275] width 1137 height 550
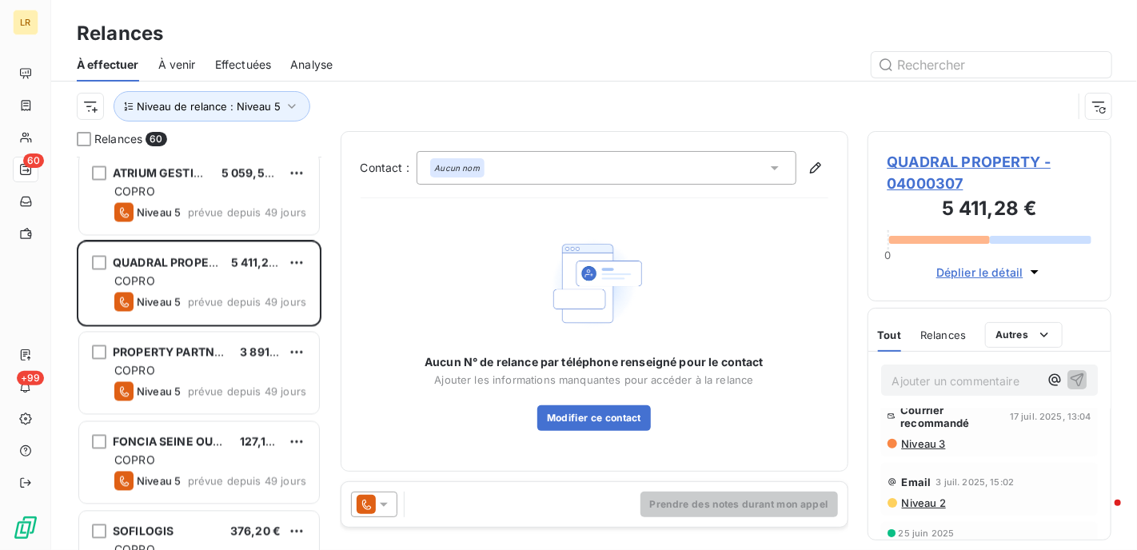
click at [384, 502] on icon at bounding box center [384, 505] width 16 height 16
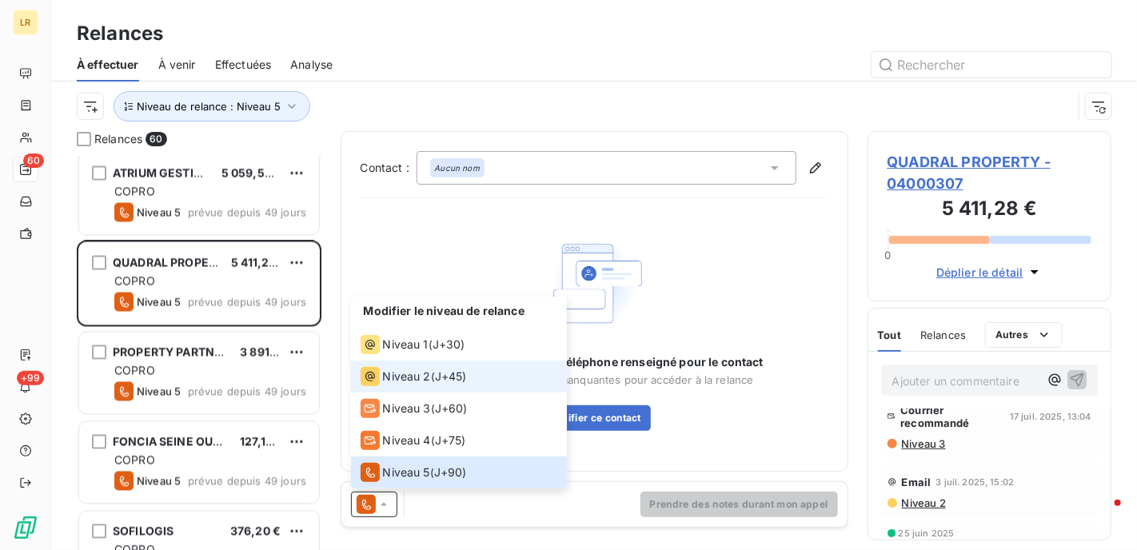
click at [419, 374] on span "Niveau 2" at bounding box center [407, 377] width 48 height 16
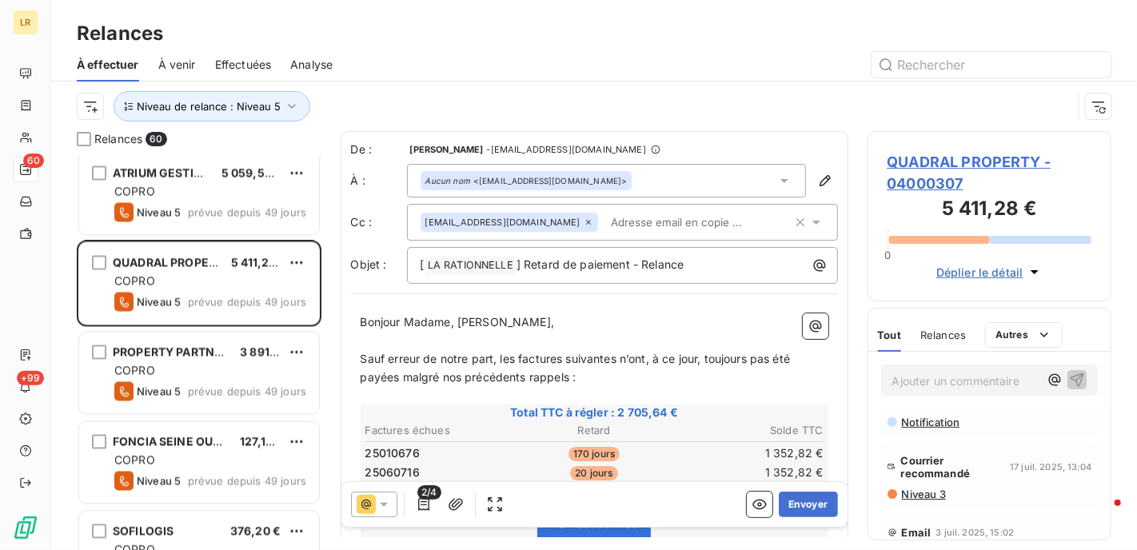
scroll to position [80, 0]
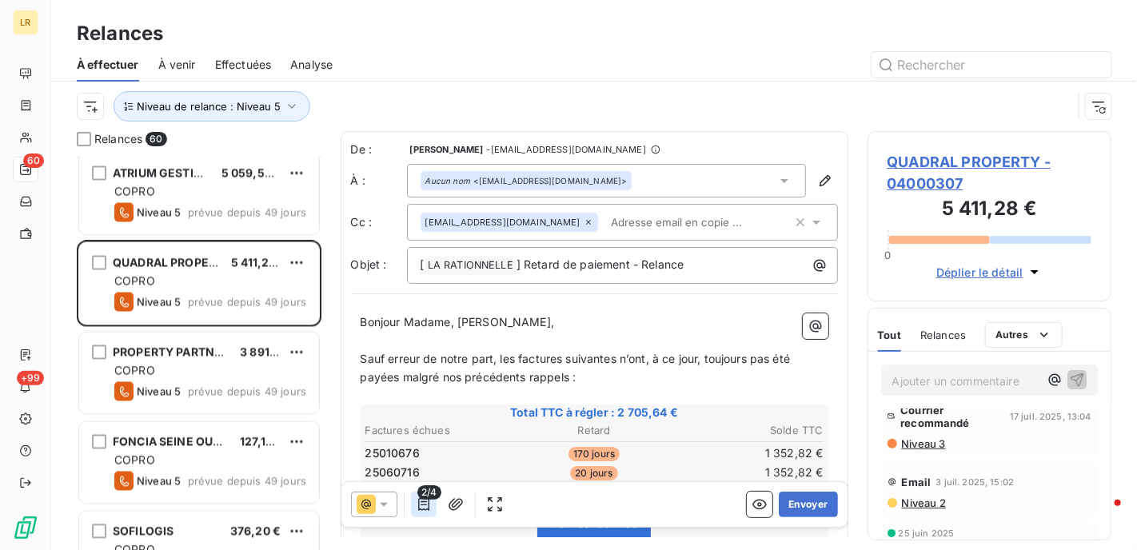
click at [422, 501] on icon "button" at bounding box center [424, 505] width 16 height 16
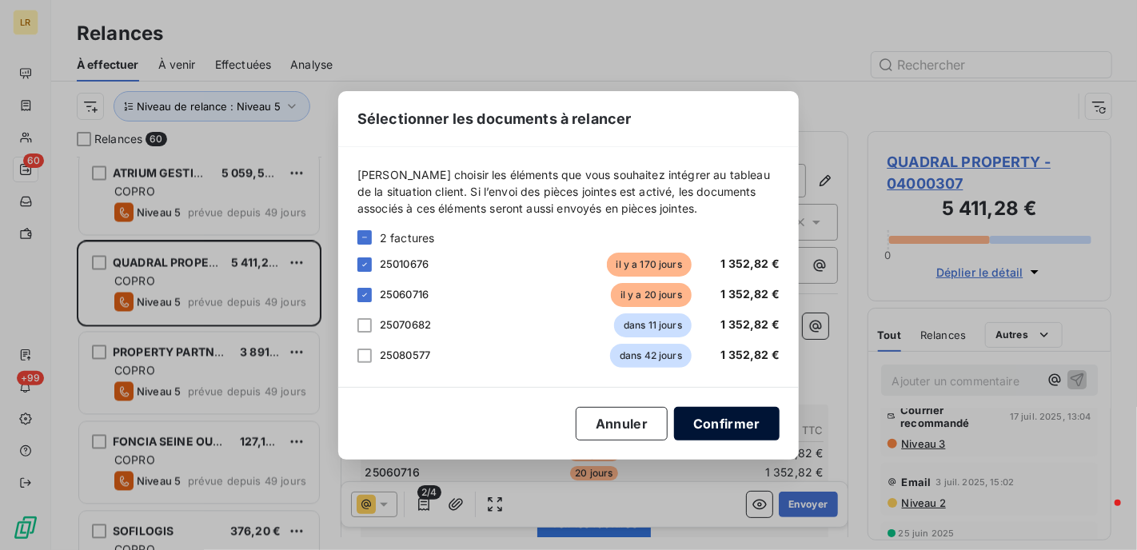
click at [735, 421] on button "Confirmer" at bounding box center [727, 424] width 106 height 34
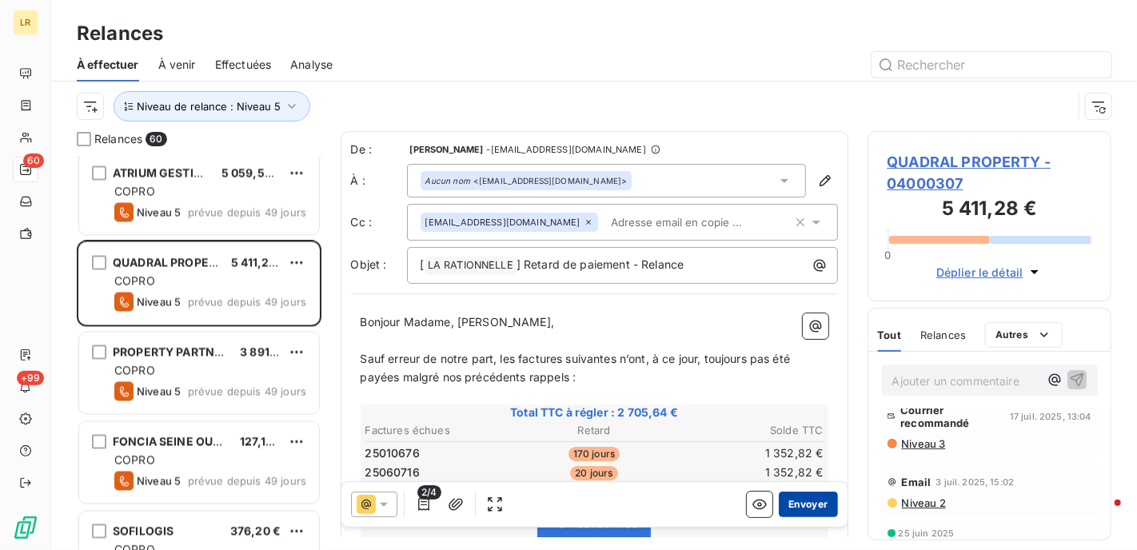
click at [796, 501] on button "Envoyer" at bounding box center [808, 505] width 58 height 26
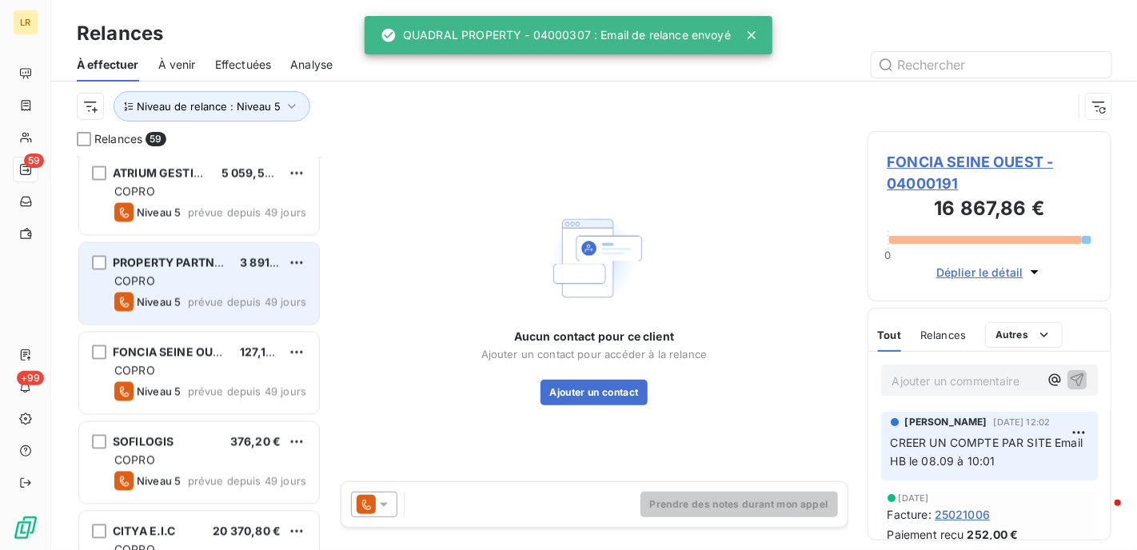
click at [190, 282] on div "COPRO" at bounding box center [210, 281] width 192 height 16
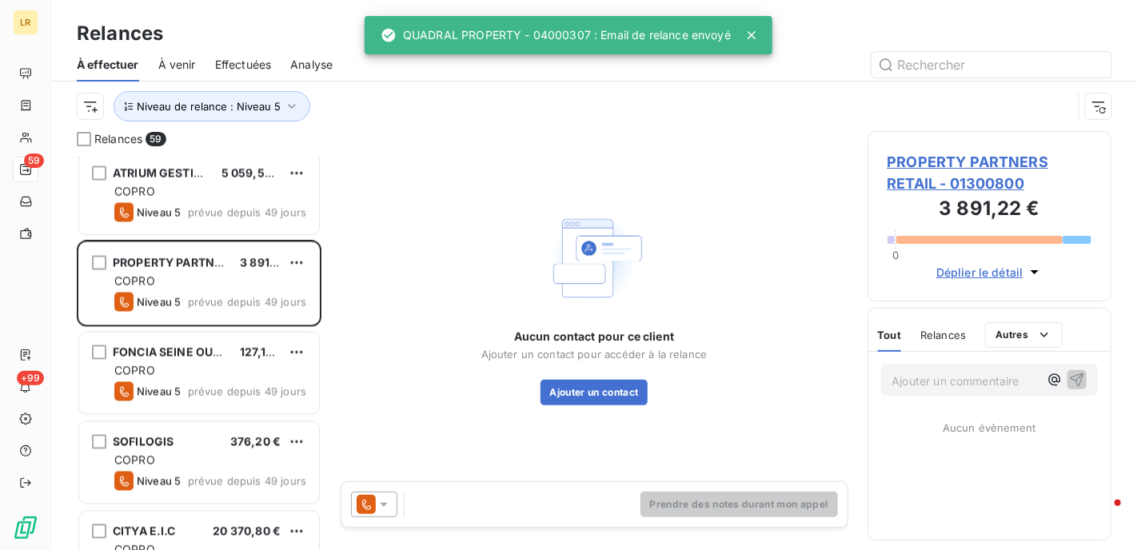
click at [383, 505] on icon at bounding box center [384, 505] width 8 height 4
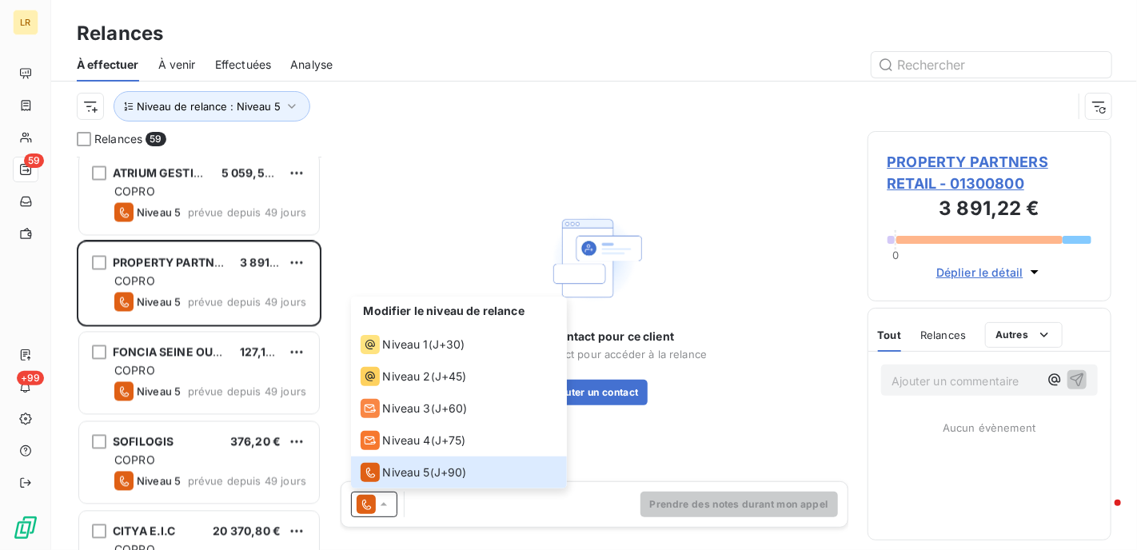
click at [936, 332] on span "Relances" at bounding box center [943, 335] width 46 height 13
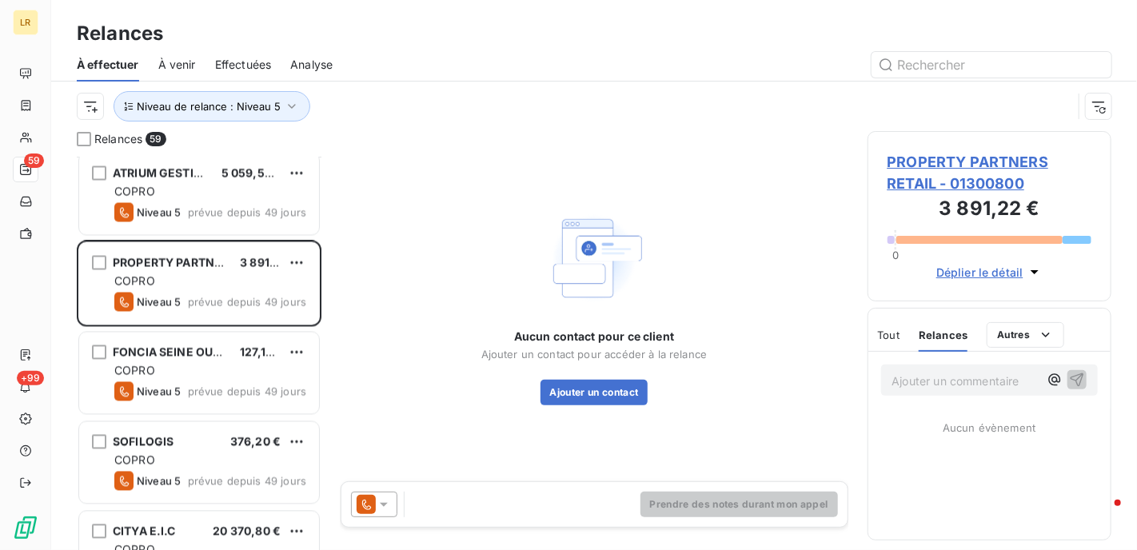
drag, startPoint x: 384, startPoint y: 507, endPoint x: 380, endPoint y: 493, distance: 14.9
click at [384, 506] on icon at bounding box center [384, 505] width 16 height 16
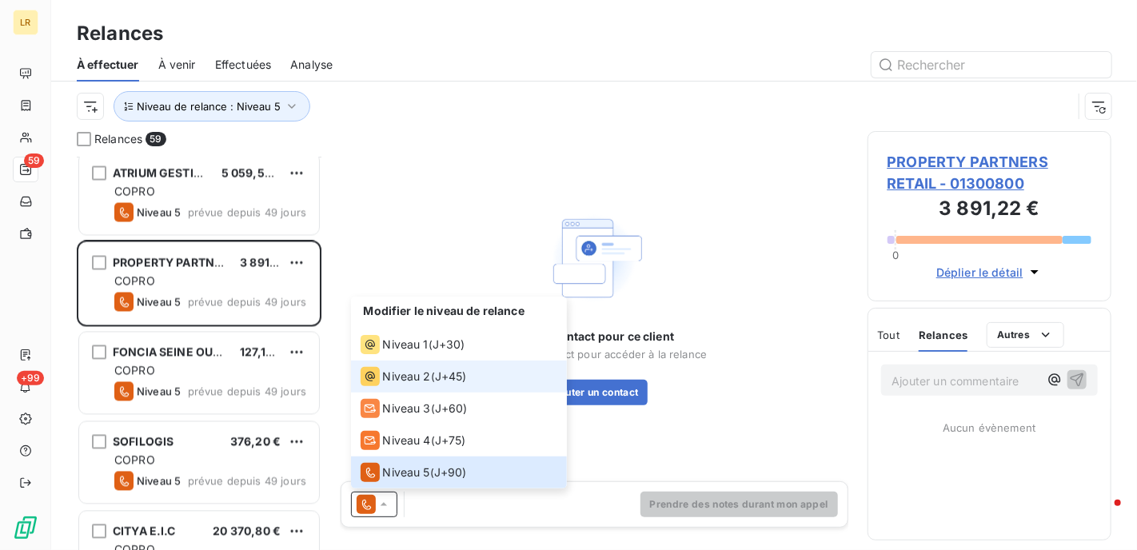
click at [385, 374] on span "Niveau 2" at bounding box center [407, 377] width 48 height 16
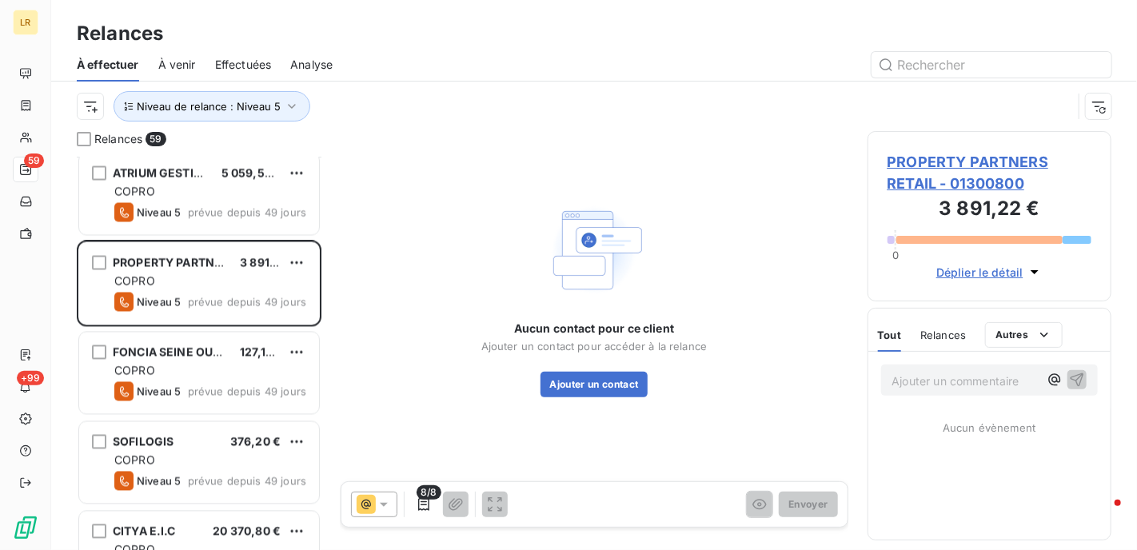
click at [384, 502] on icon at bounding box center [384, 505] width 16 height 16
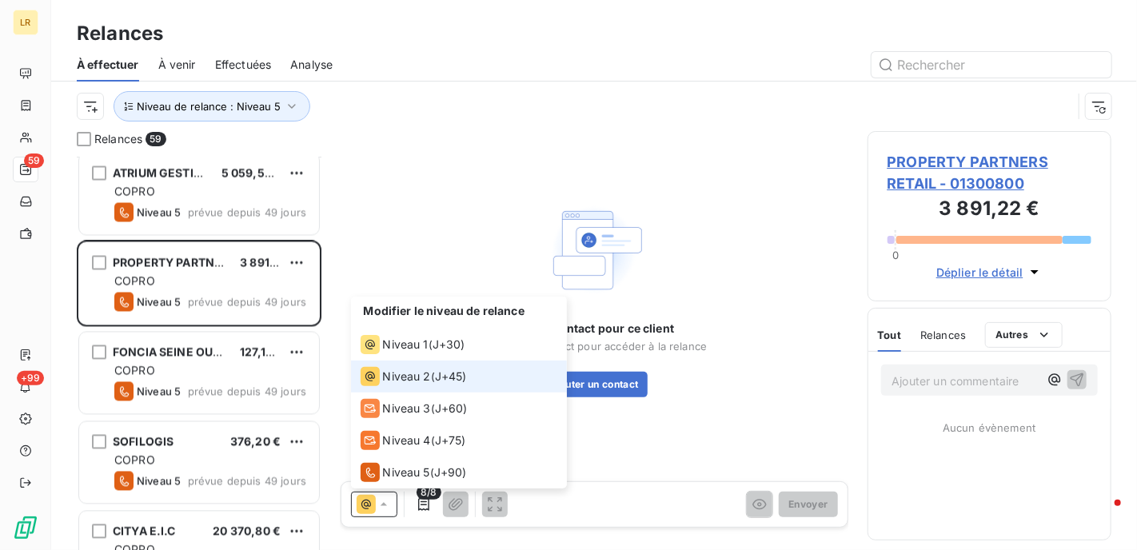
click at [403, 370] on span "Niveau 2" at bounding box center [407, 377] width 48 height 16
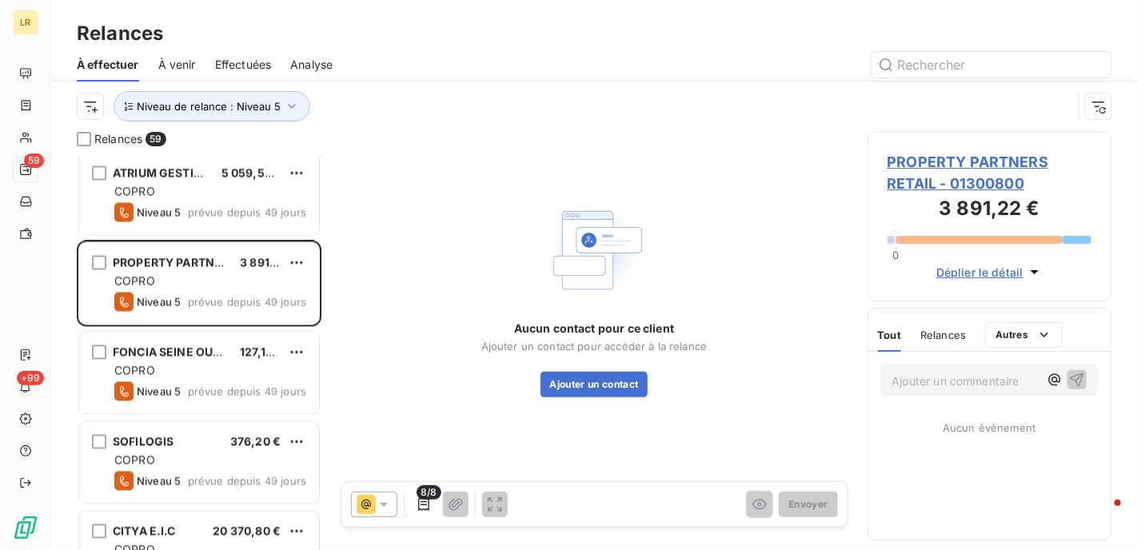
click at [425, 498] on span "8/8" at bounding box center [429, 492] width 24 height 14
click at [422, 505] on icon "button" at bounding box center [424, 505] width 16 height 16
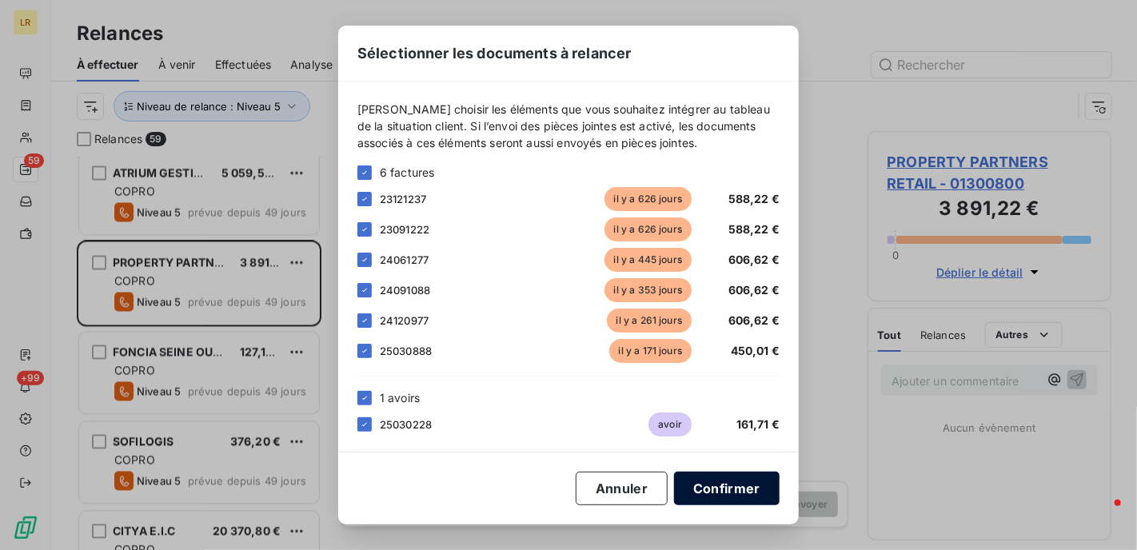
click at [727, 493] on button "Confirmer" at bounding box center [727, 489] width 106 height 34
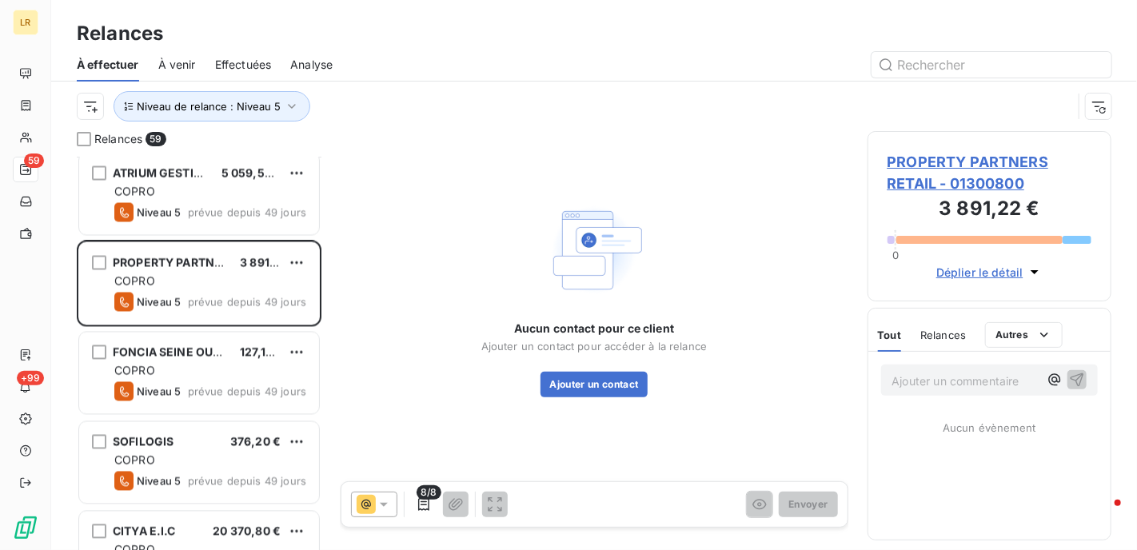
click at [387, 503] on icon at bounding box center [384, 505] width 16 height 16
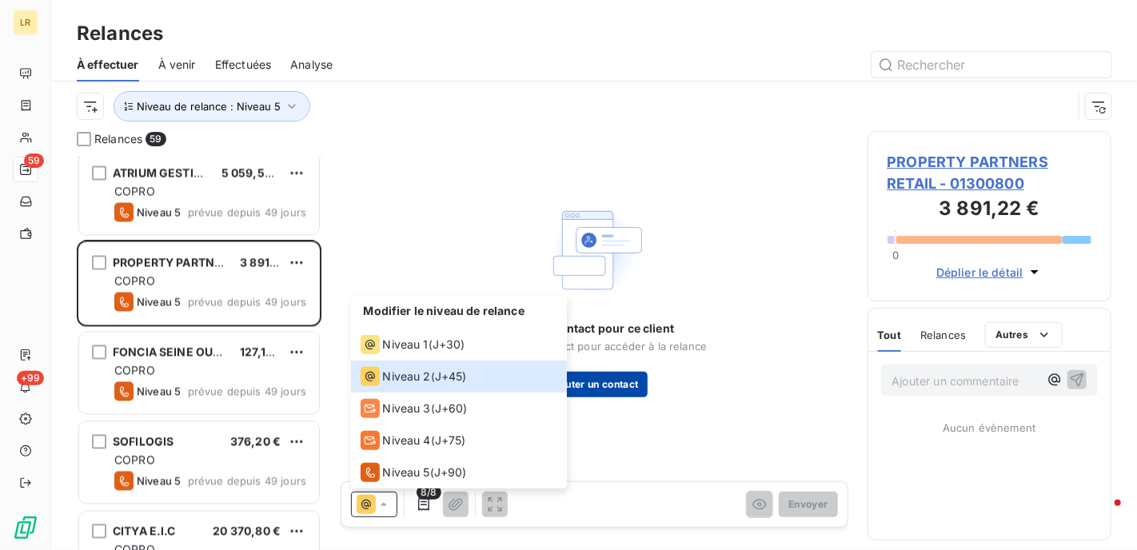
click at [595, 374] on button "Ajouter un contact" at bounding box center [595, 385] width 108 height 26
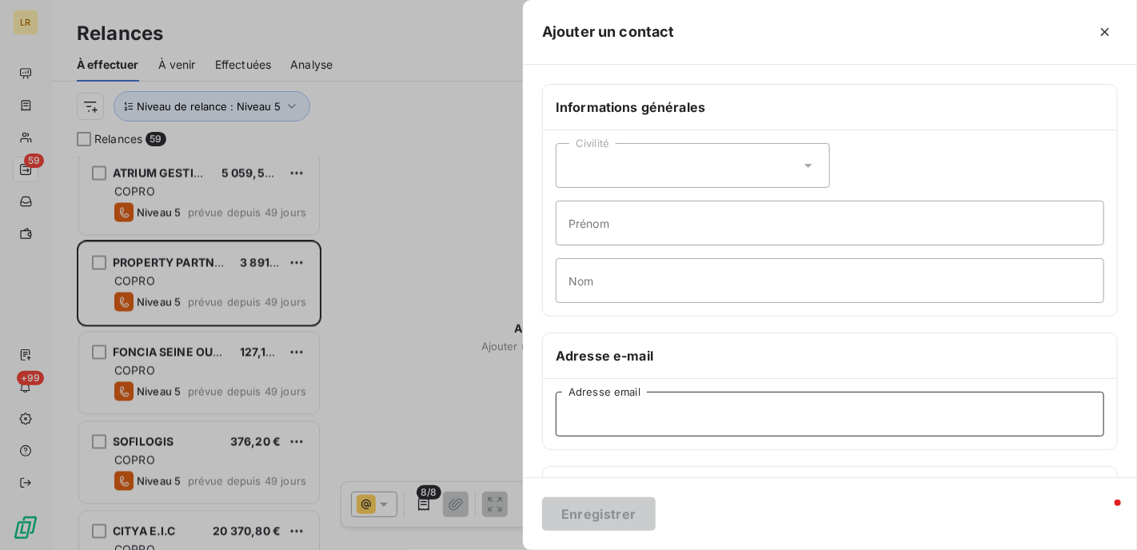
click at [589, 412] on input "Adresse email" at bounding box center [830, 414] width 549 height 45
paste input "[EMAIL_ADDRESS][DOMAIN_NAME]"
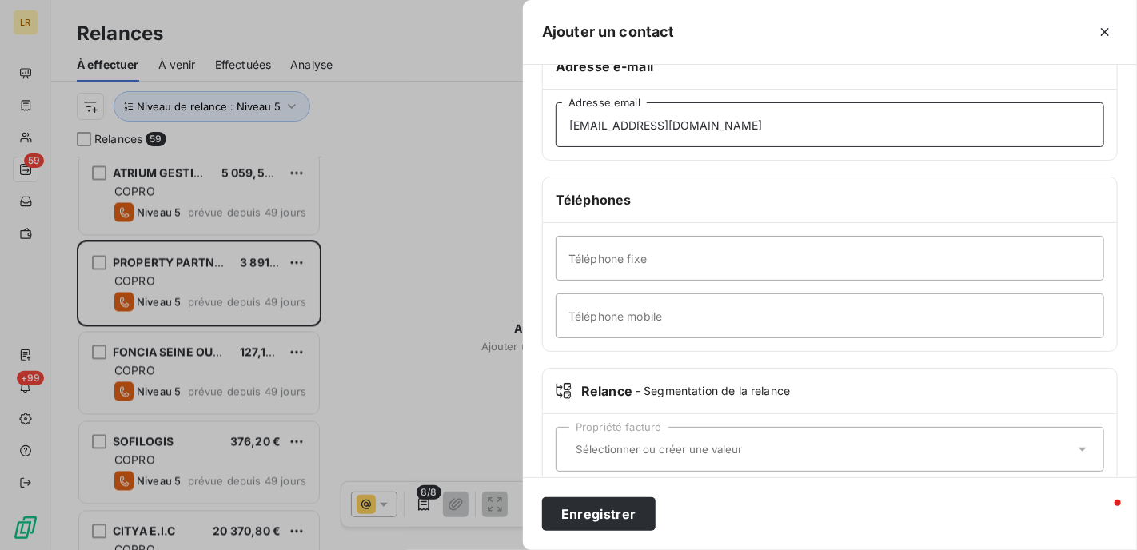
scroll to position [313, 0]
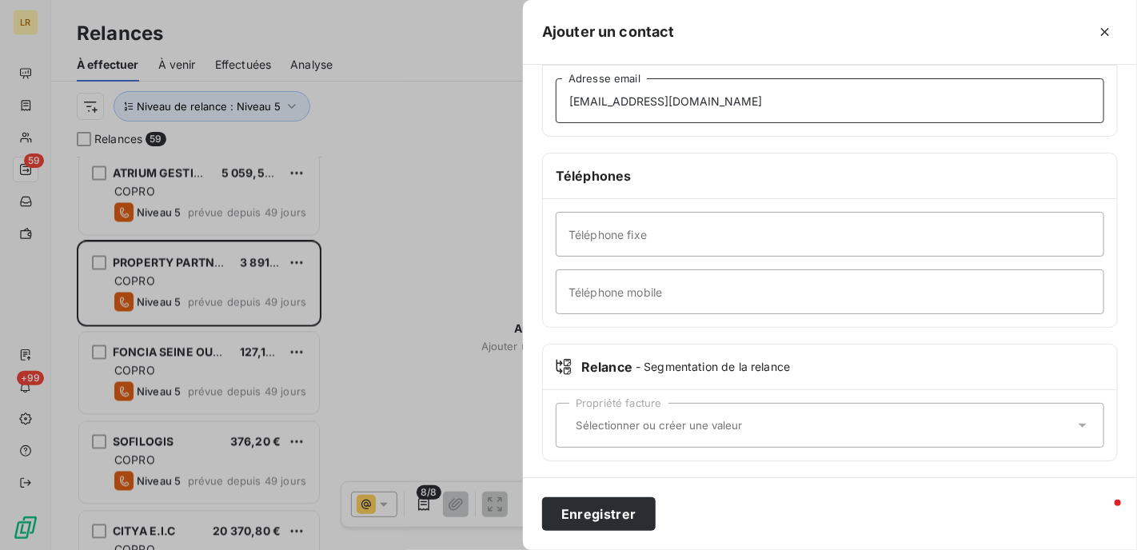
type input "[EMAIL_ADDRESS][DOMAIN_NAME]"
click at [565, 415] on div "Propriété facture" at bounding box center [830, 425] width 549 height 45
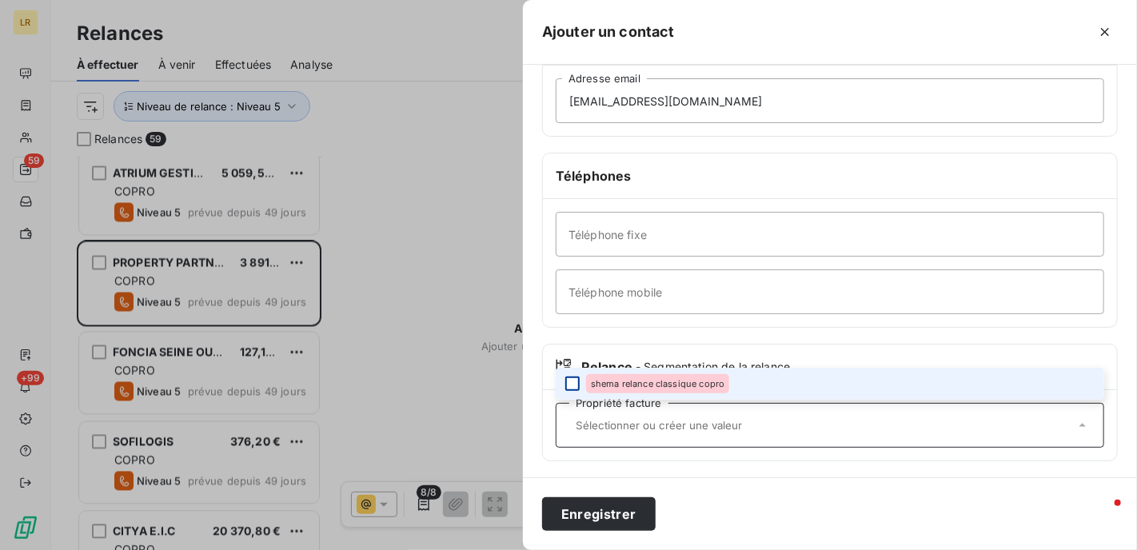
click at [569, 377] on div at bounding box center [572, 384] width 14 height 14
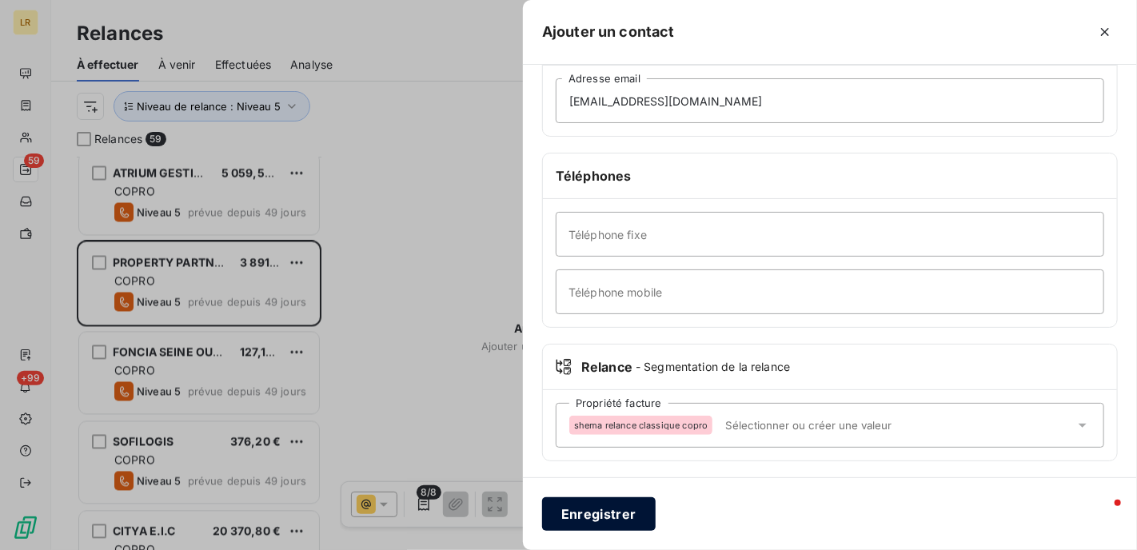
click at [593, 508] on button "Enregistrer" at bounding box center [599, 514] width 114 height 34
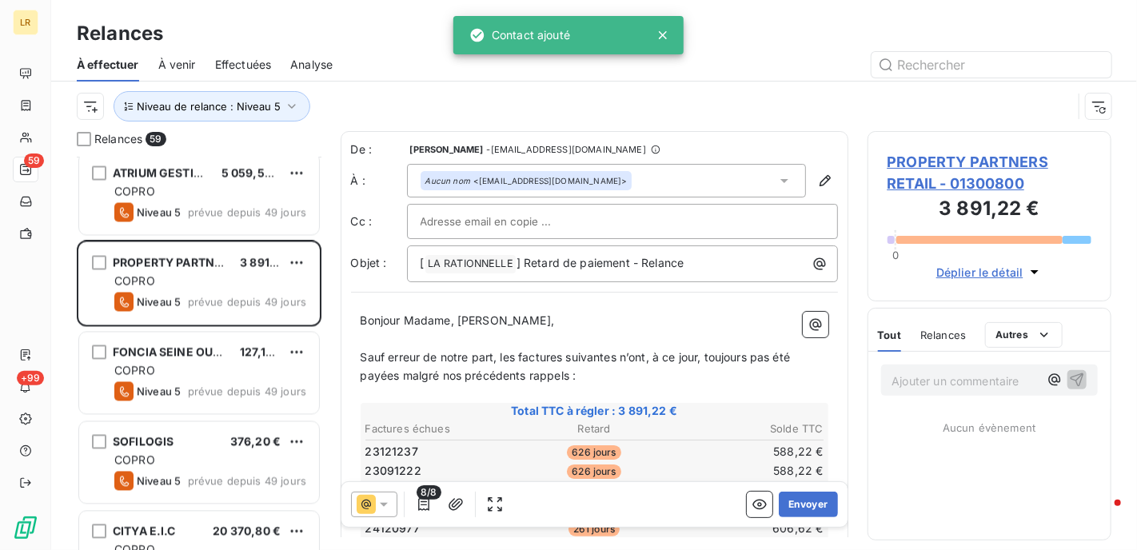
click at [796, 220] on div at bounding box center [623, 222] width 404 height 24
click at [803, 216] on input "text" at bounding box center [623, 222] width 404 height 24
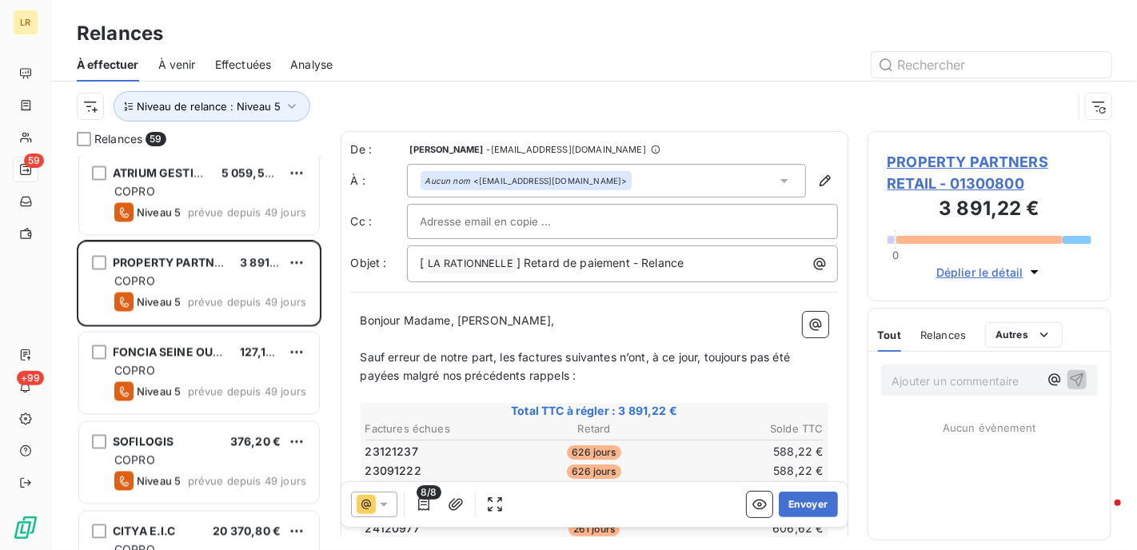
click at [808, 215] on div at bounding box center [623, 222] width 404 height 24
click at [458, 218] on input "text" at bounding box center [623, 222] width 404 height 24
paste input "[EMAIL_ADDRESS][DOMAIN_NAME]"
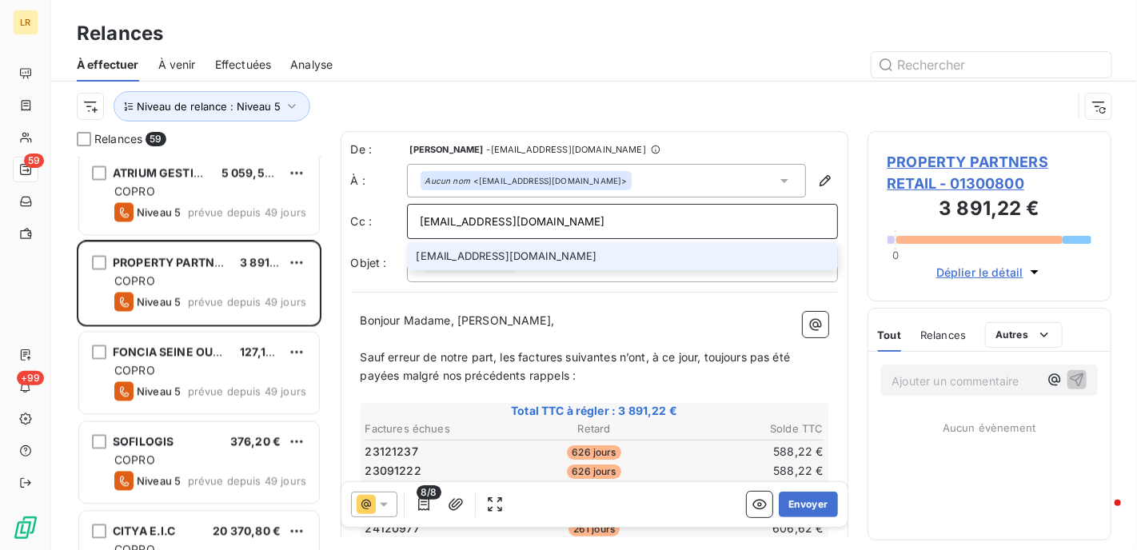
type input "[EMAIL_ADDRESS][DOMAIN_NAME]"
click at [605, 252] on li "[EMAIL_ADDRESS][DOMAIN_NAME]" at bounding box center [622, 256] width 431 height 28
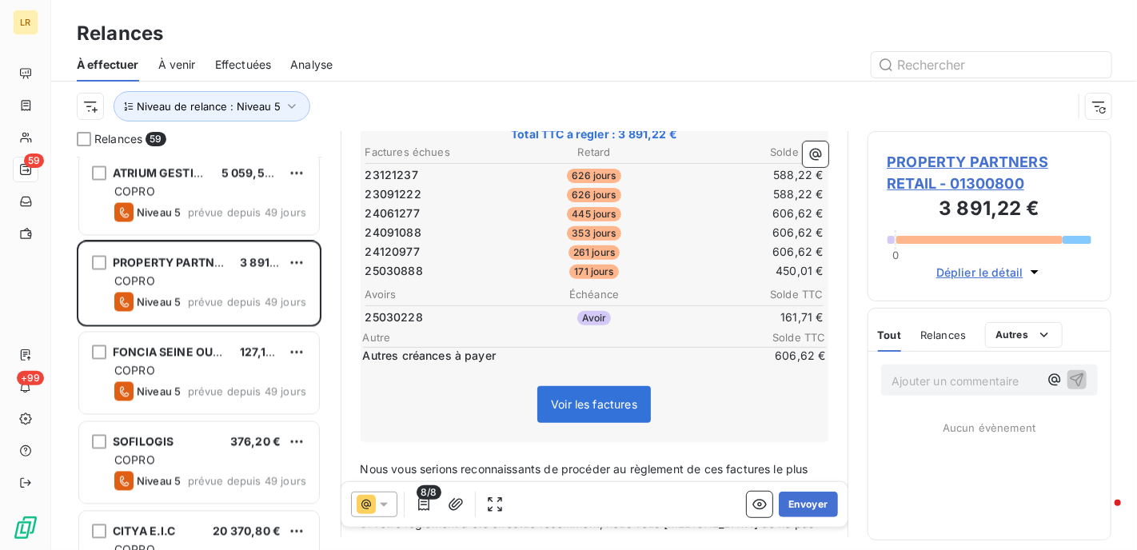
scroll to position [321, 0]
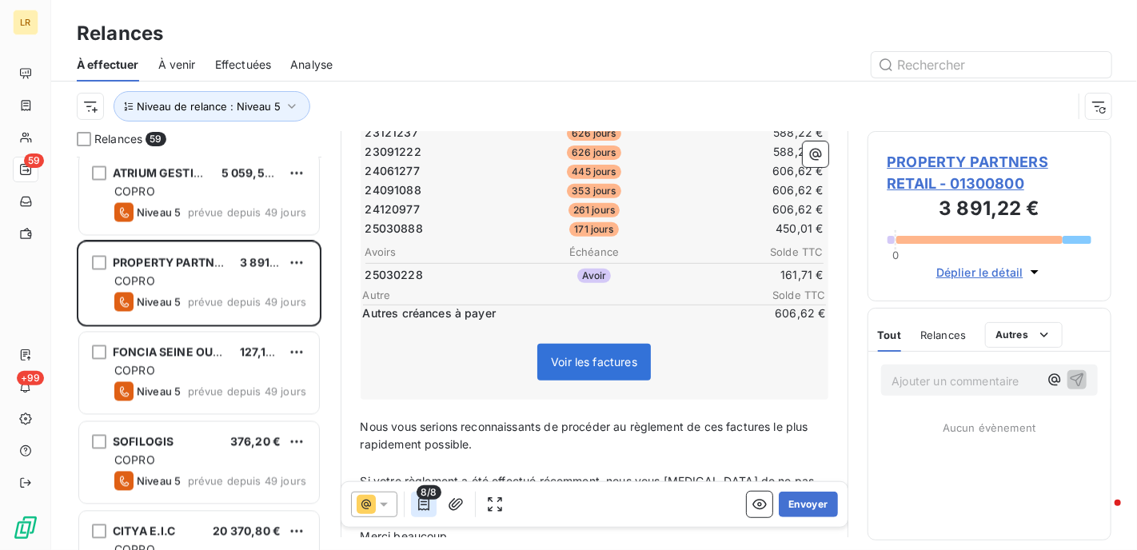
click at [419, 501] on icon "button" at bounding box center [424, 505] width 16 height 16
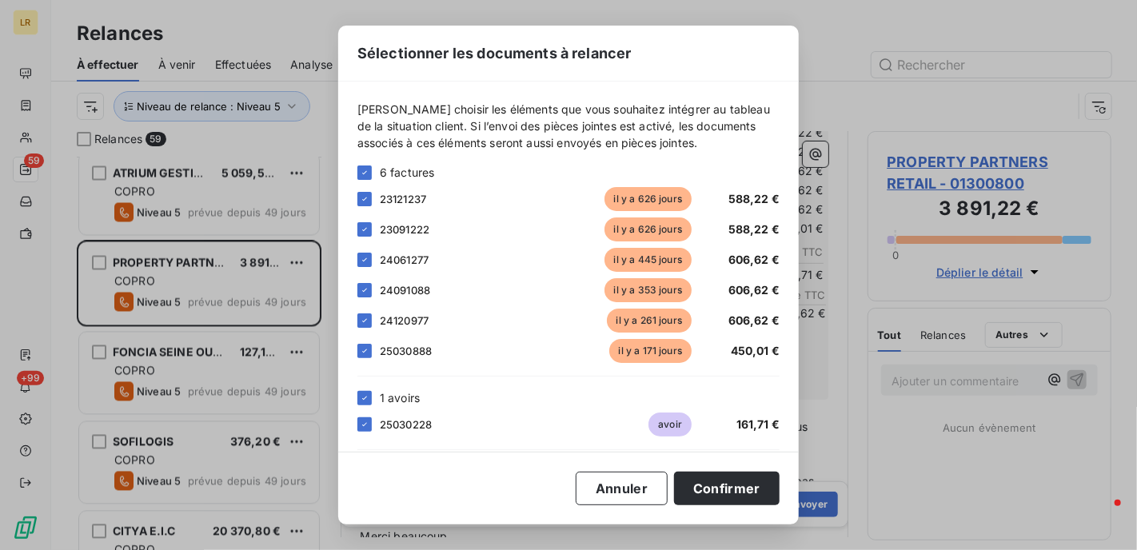
click at [419, 501] on div "Annuler Confirmer" at bounding box center [568, 489] width 422 height 34
click at [738, 485] on button "Confirmer" at bounding box center [727, 489] width 106 height 34
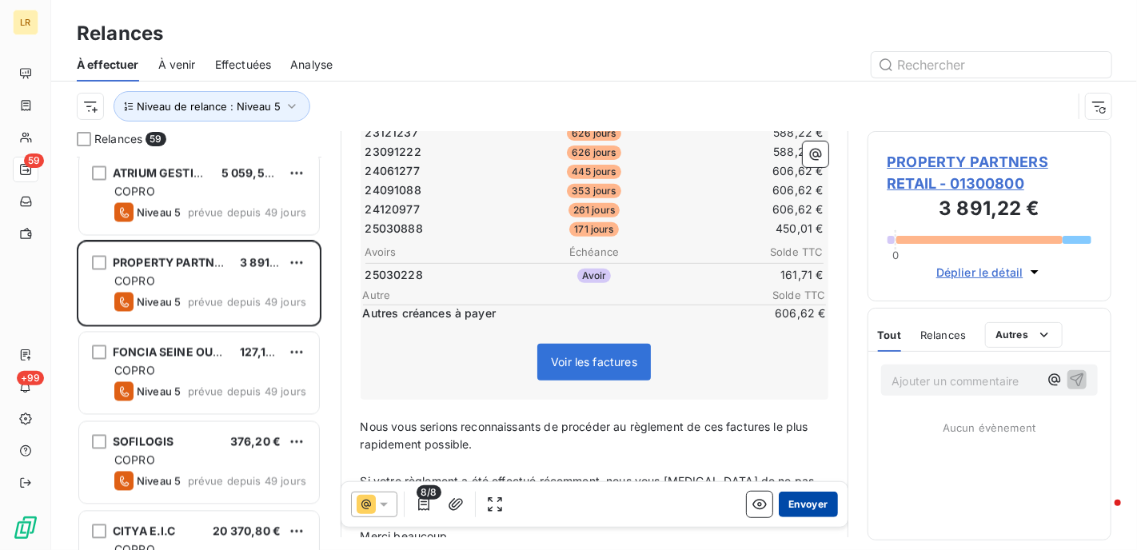
click at [790, 501] on button "Envoyer" at bounding box center [808, 505] width 58 height 26
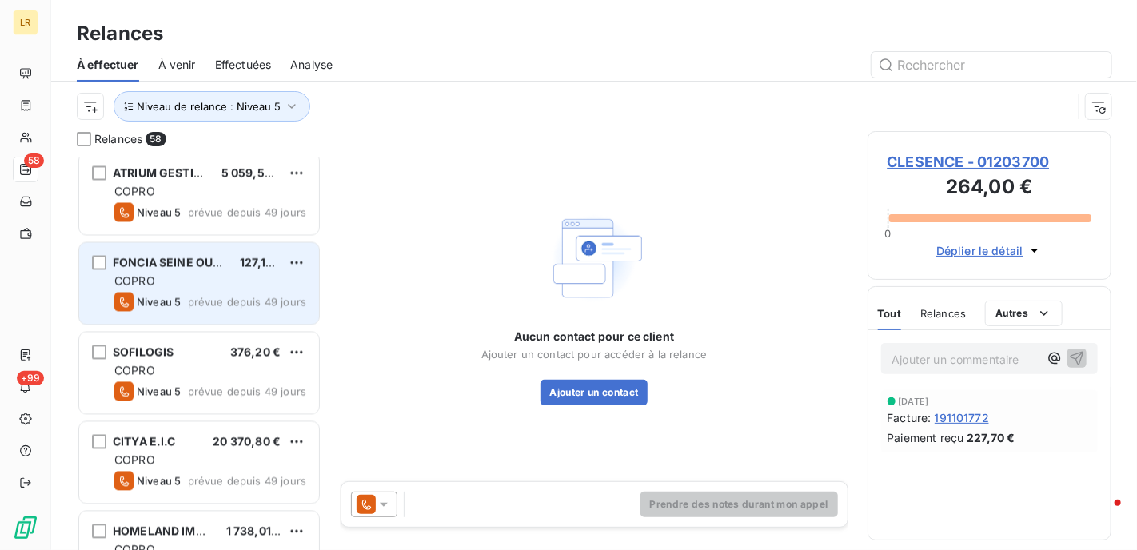
click at [197, 273] on div "COPRO" at bounding box center [210, 281] width 192 height 16
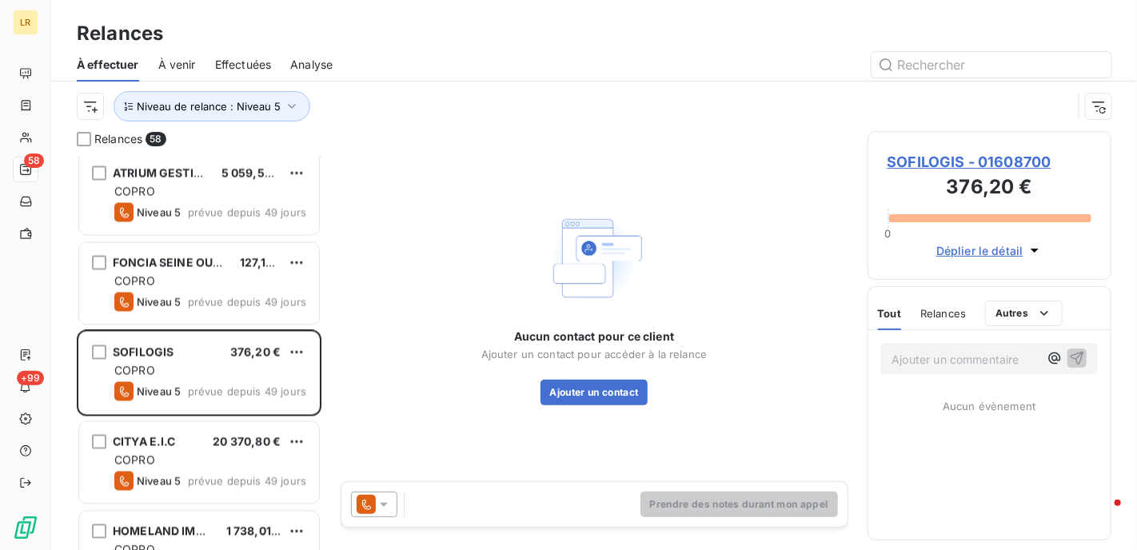
click at [381, 504] on icon at bounding box center [384, 505] width 8 height 4
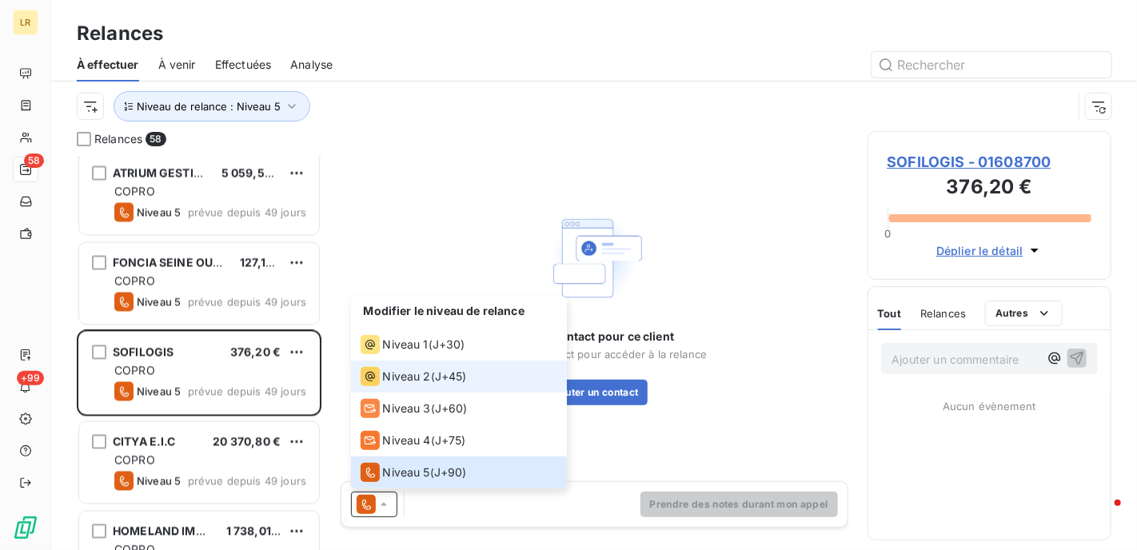
click at [402, 373] on span "Niveau 2" at bounding box center [407, 377] width 48 height 16
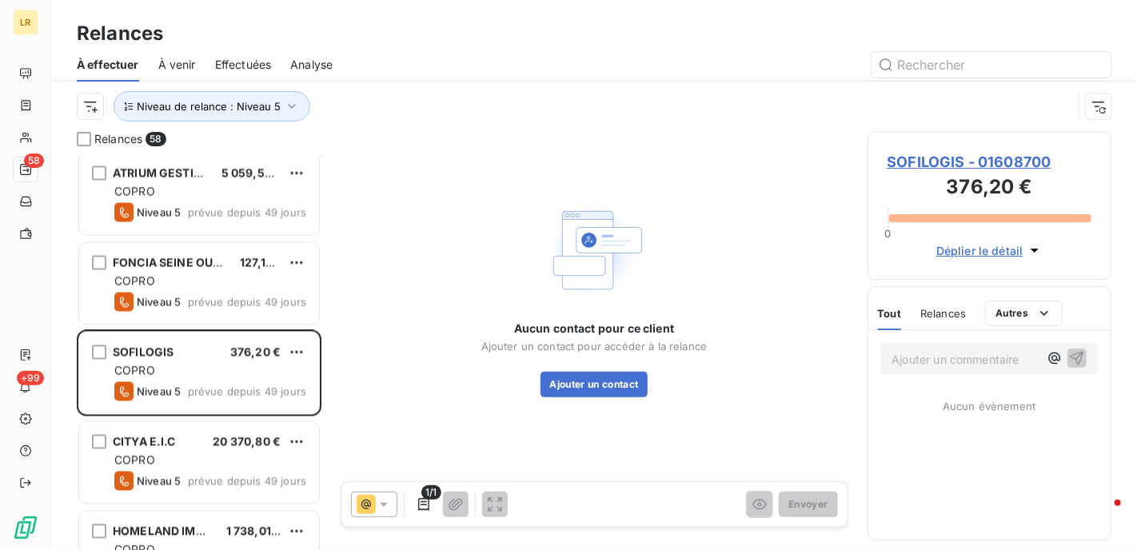
click at [944, 304] on div "Relances" at bounding box center [943, 314] width 46 height 34
click at [422, 501] on icon "button" at bounding box center [424, 505] width 16 height 16
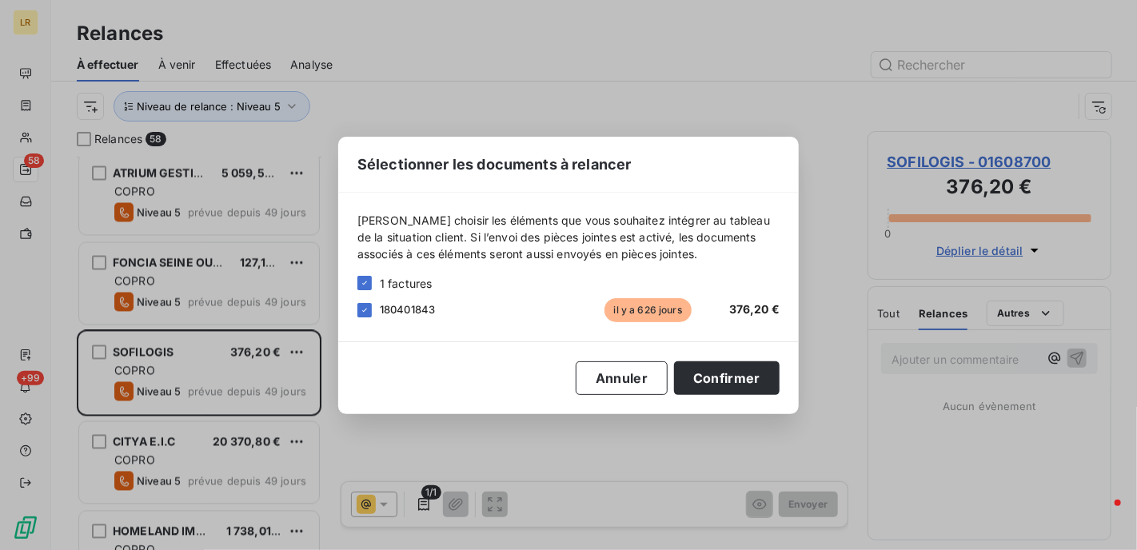
click at [196, 284] on div "Sélectionner les documents à relancer [PERSON_NAME] choisir les éléments que vo…" at bounding box center [568, 275] width 1137 height 550
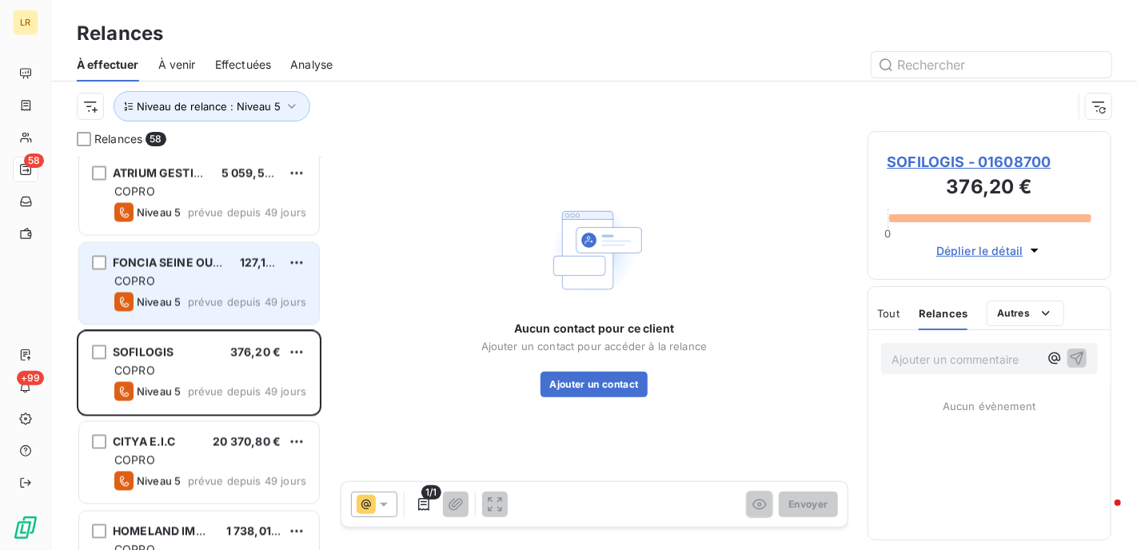
click at [201, 281] on div "COPRO" at bounding box center [210, 281] width 192 height 16
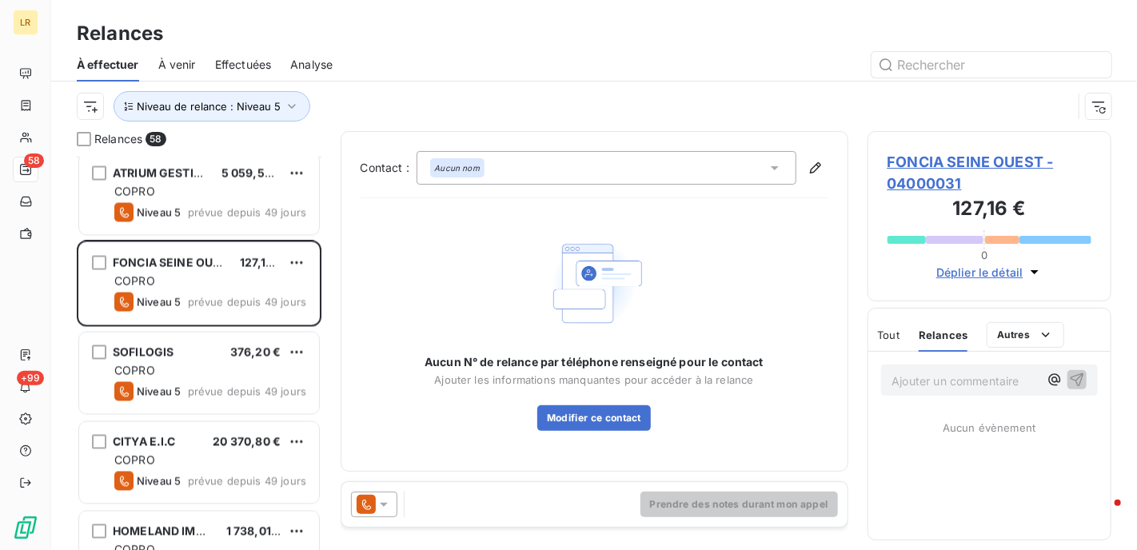
click at [384, 501] on icon at bounding box center [384, 505] width 16 height 16
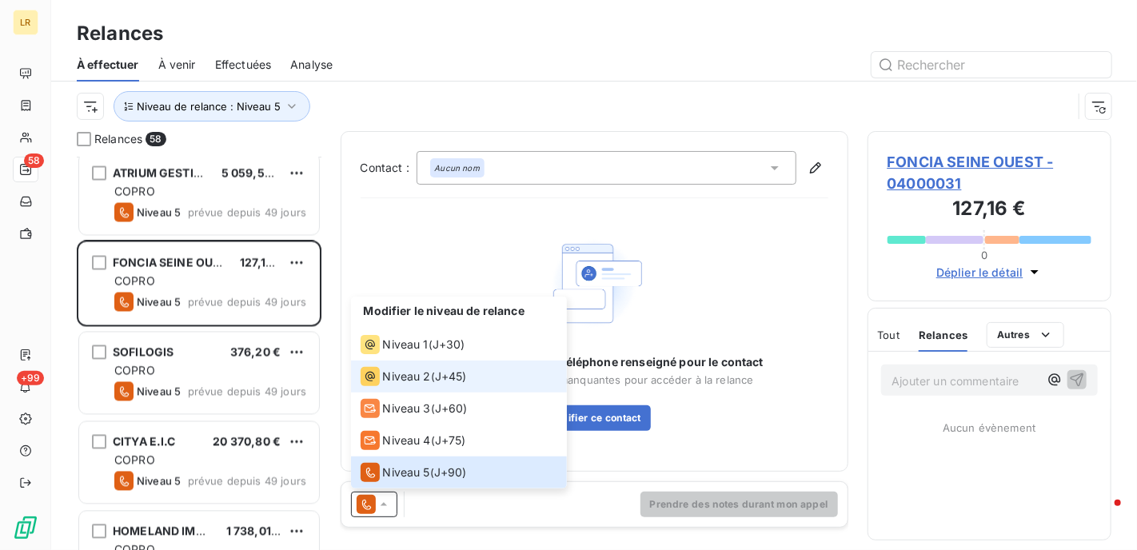
click at [405, 380] on span "Niveau 2" at bounding box center [407, 377] width 48 height 16
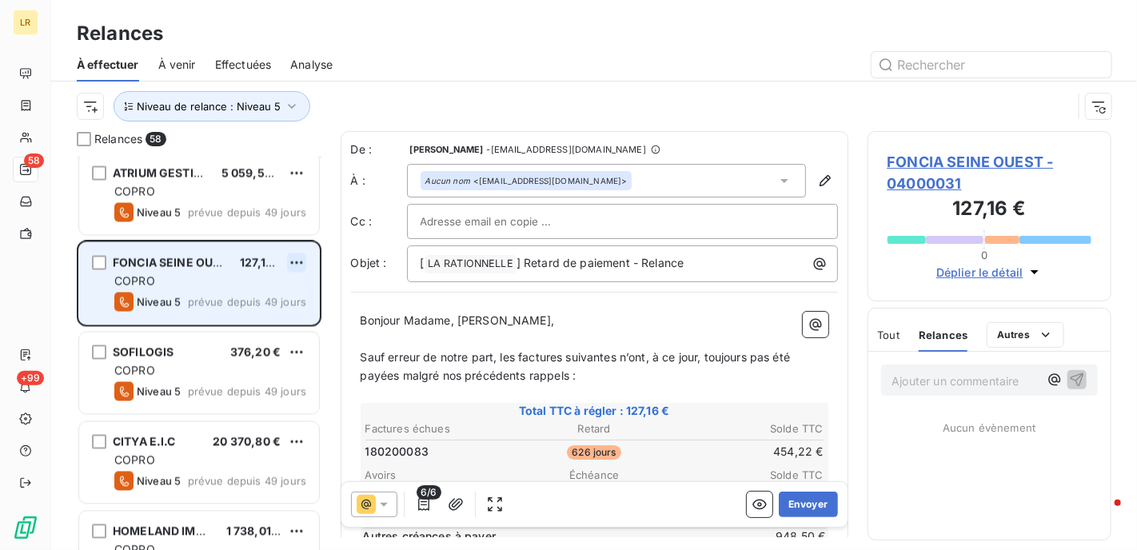
click at [297, 257] on html "LR 58 +99 Relances À effectuer À venir Effectuées Analyse Niveau de relance : N…" at bounding box center [568, 275] width 1137 height 550
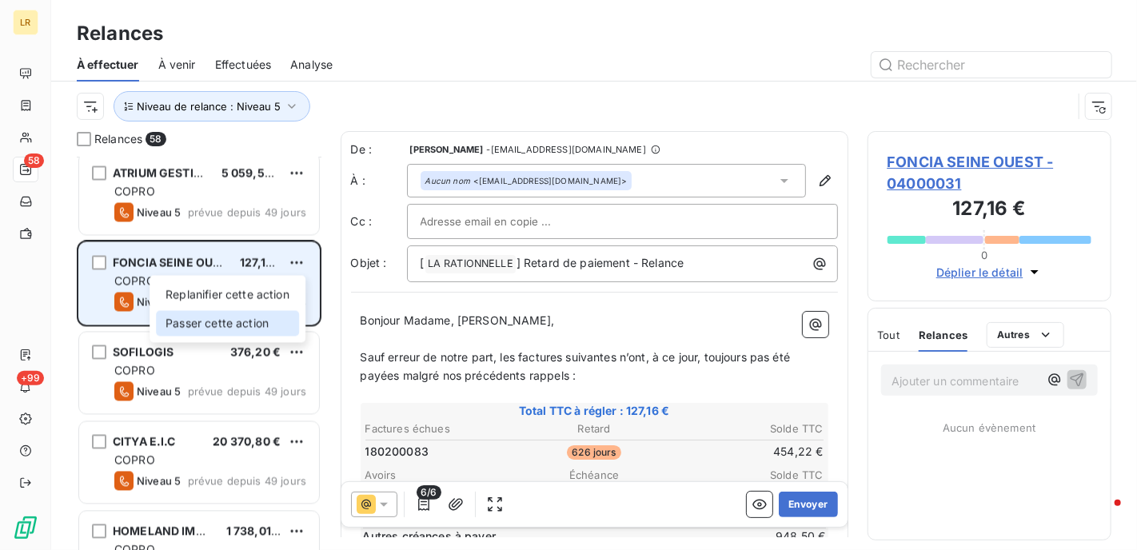
click at [253, 323] on div "Passer cette action" at bounding box center [227, 324] width 143 height 26
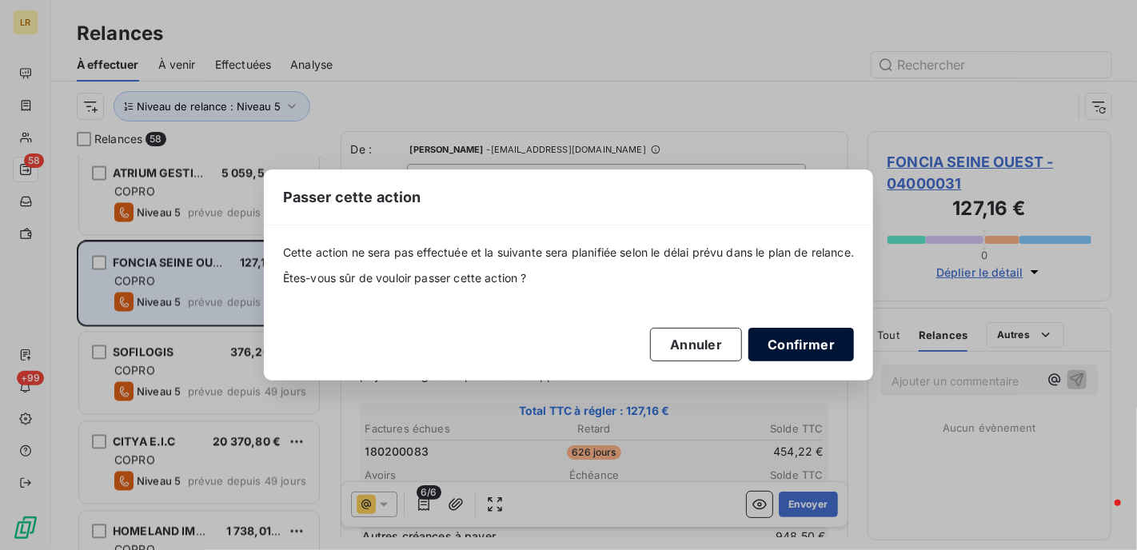
click at [800, 341] on button "Confirmer" at bounding box center [801, 345] width 106 height 34
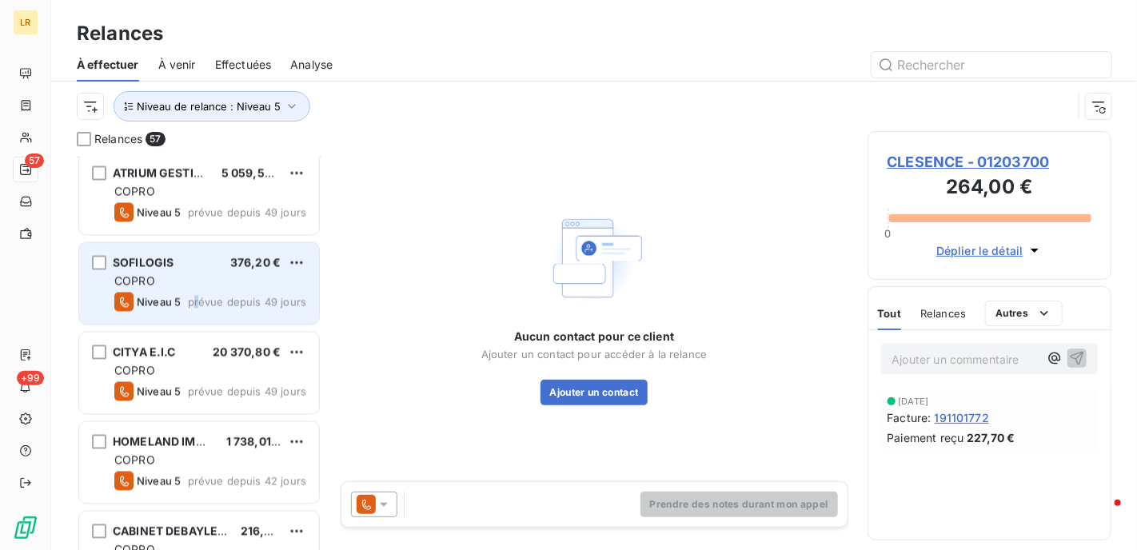
click at [197, 301] on span "prévue depuis 49 jours" at bounding box center [247, 302] width 118 height 13
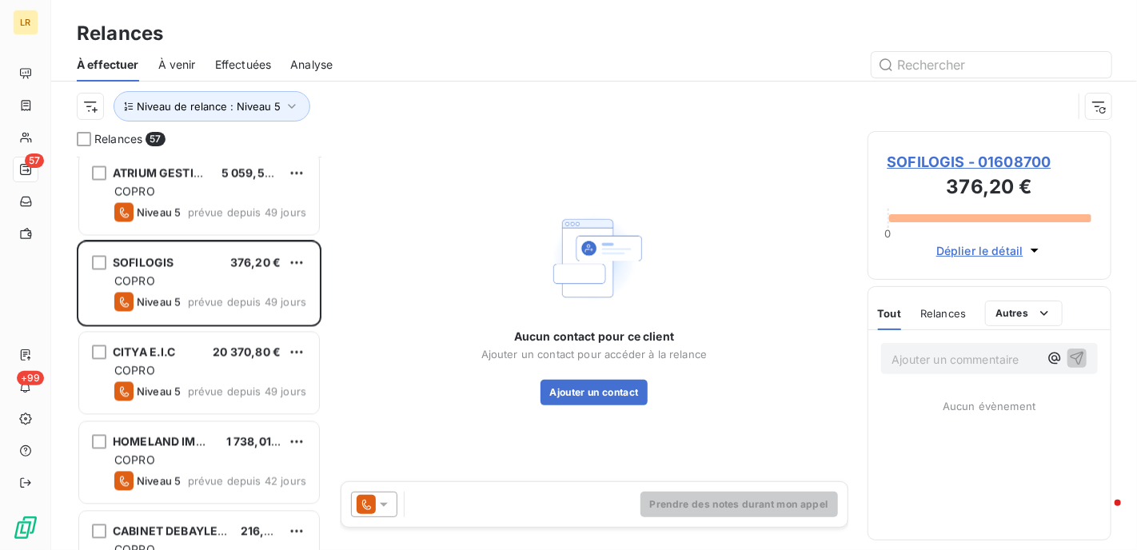
click at [385, 503] on icon at bounding box center [384, 505] width 8 height 4
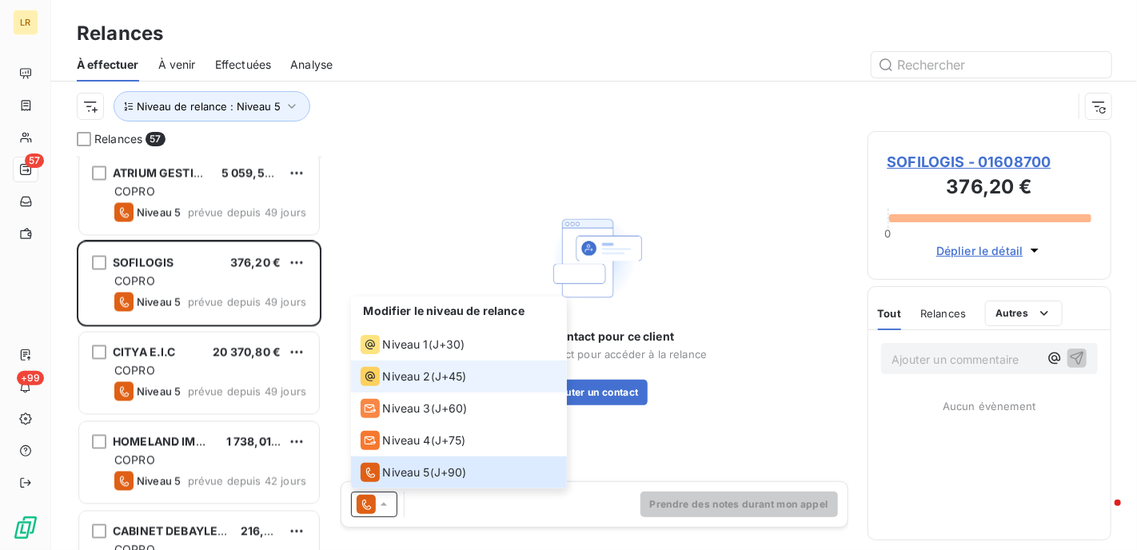
click at [401, 376] on span "Niveau 2" at bounding box center [407, 377] width 48 height 16
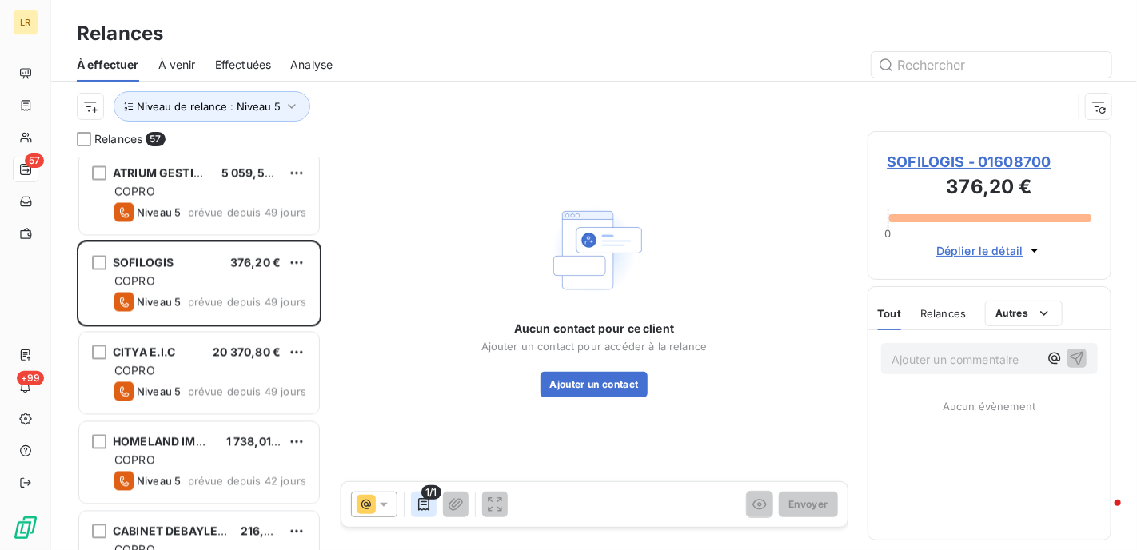
click at [422, 505] on icon "button" at bounding box center [423, 504] width 11 height 13
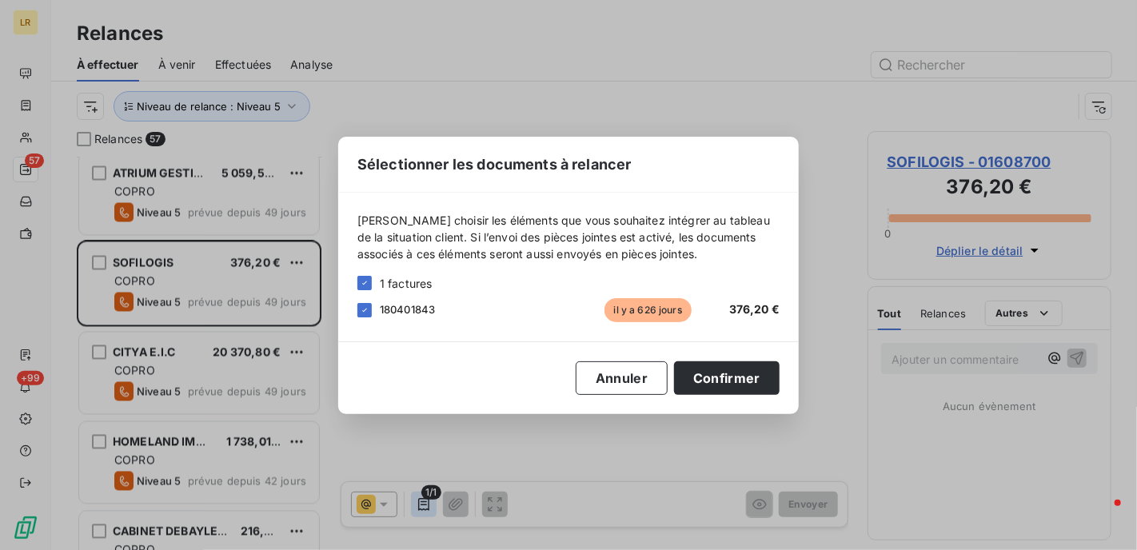
click at [422, 505] on div "Sélectionner les documents à relancer [PERSON_NAME] choisir les éléments que vo…" at bounding box center [568, 275] width 1137 height 550
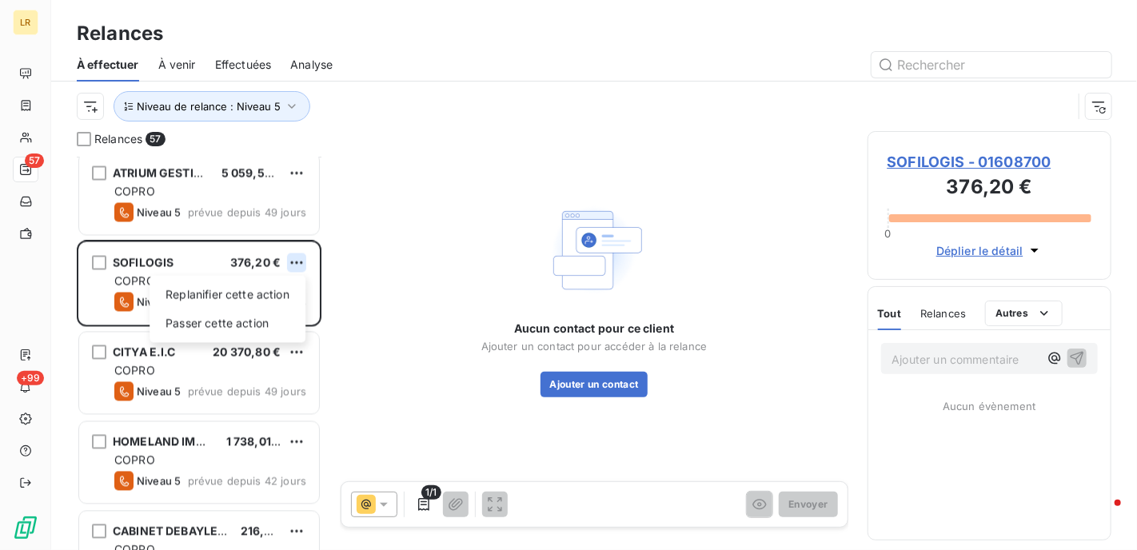
click at [291, 268] on html "LR 57 +99 Relances À effectuer À venir Effectuées Analyse Niveau de relance : N…" at bounding box center [568, 275] width 1137 height 550
click at [249, 317] on div "Passer cette action" at bounding box center [227, 324] width 143 height 26
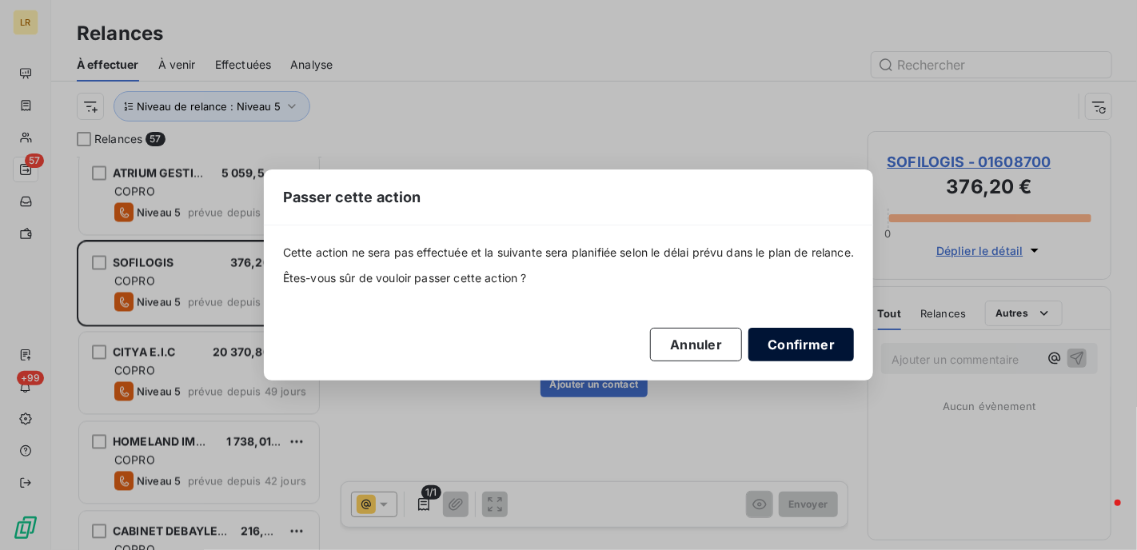
click at [793, 345] on button "Confirmer" at bounding box center [801, 345] width 106 height 34
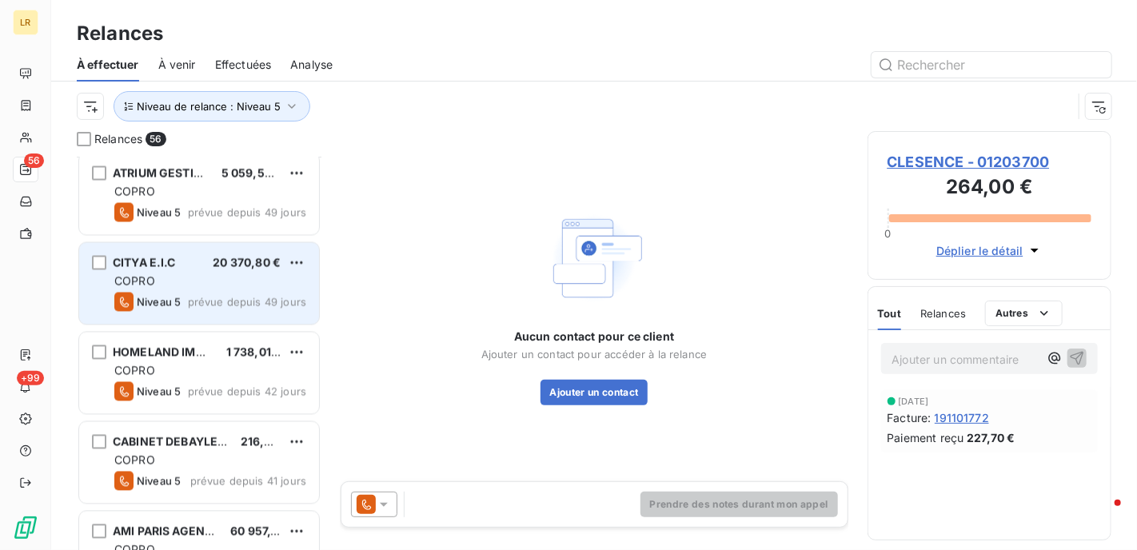
click at [210, 268] on div "CITYA E.I.C 20 370,80 €" at bounding box center [210, 263] width 192 height 14
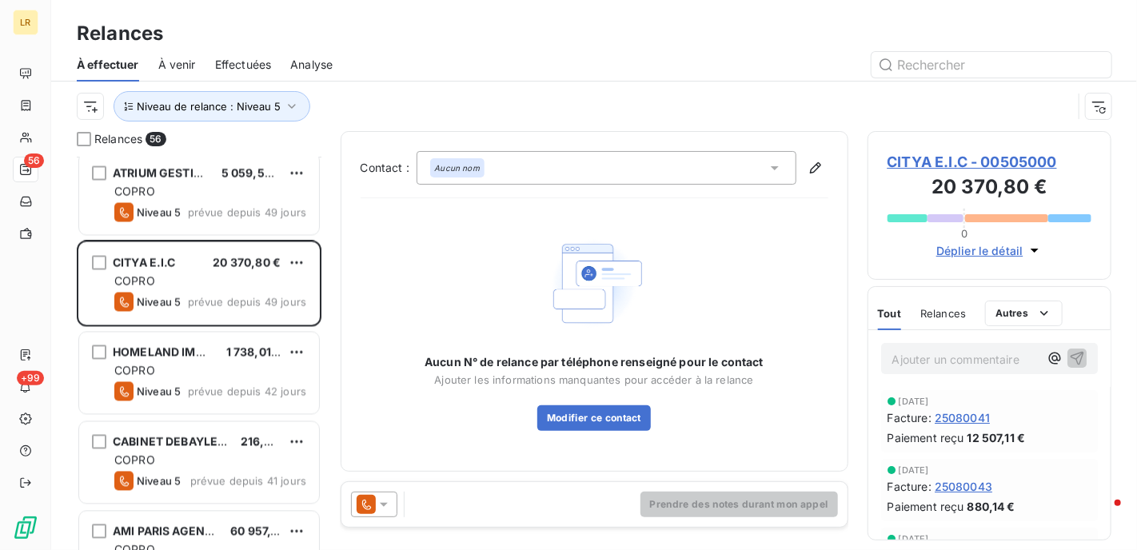
click at [381, 501] on icon at bounding box center [384, 505] width 16 height 16
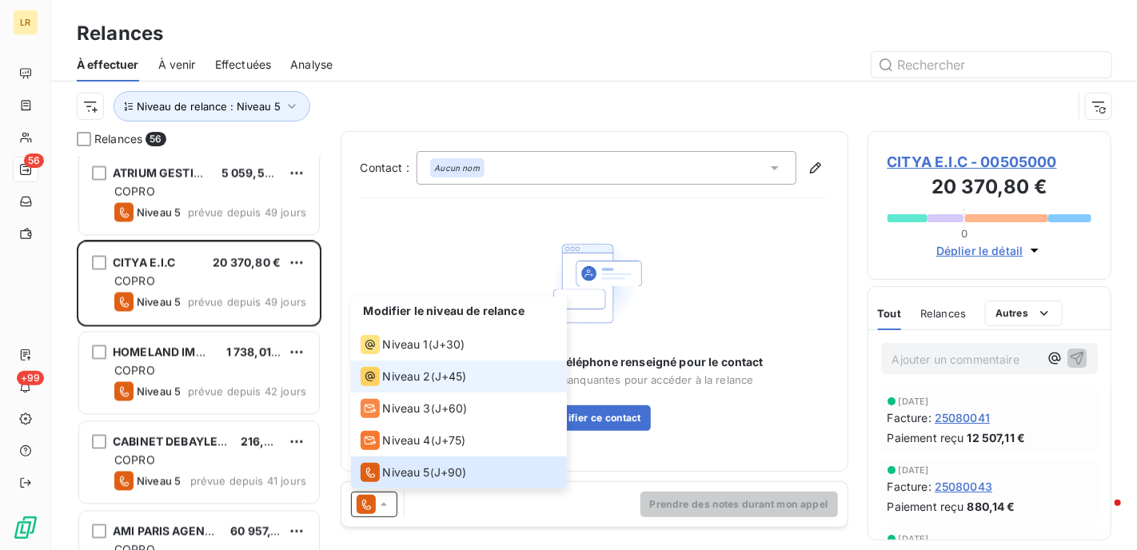
click at [409, 373] on span "Niveau 2" at bounding box center [407, 377] width 48 height 16
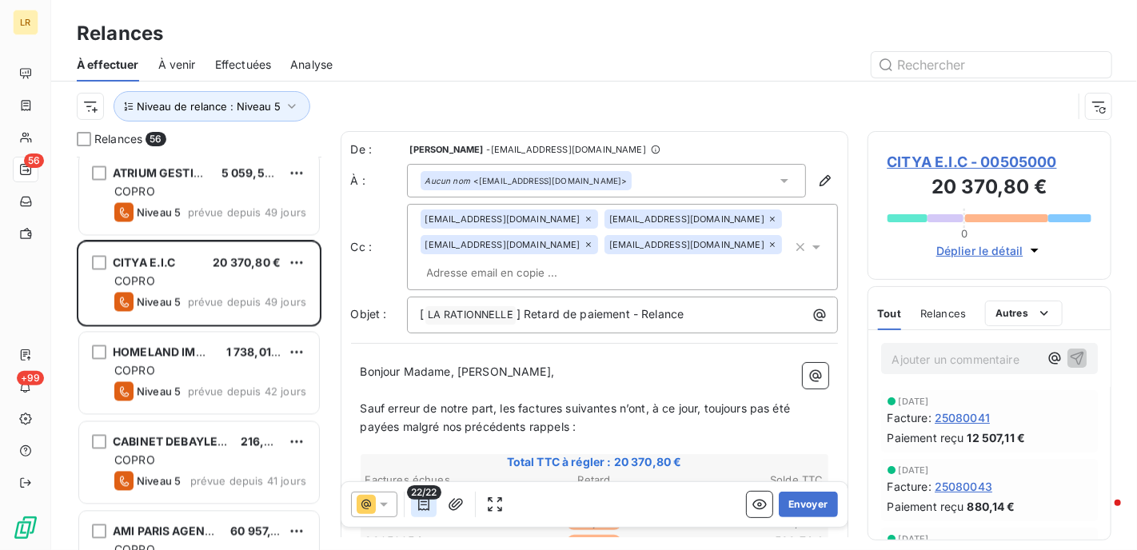
click at [421, 505] on icon "button" at bounding box center [423, 504] width 11 height 13
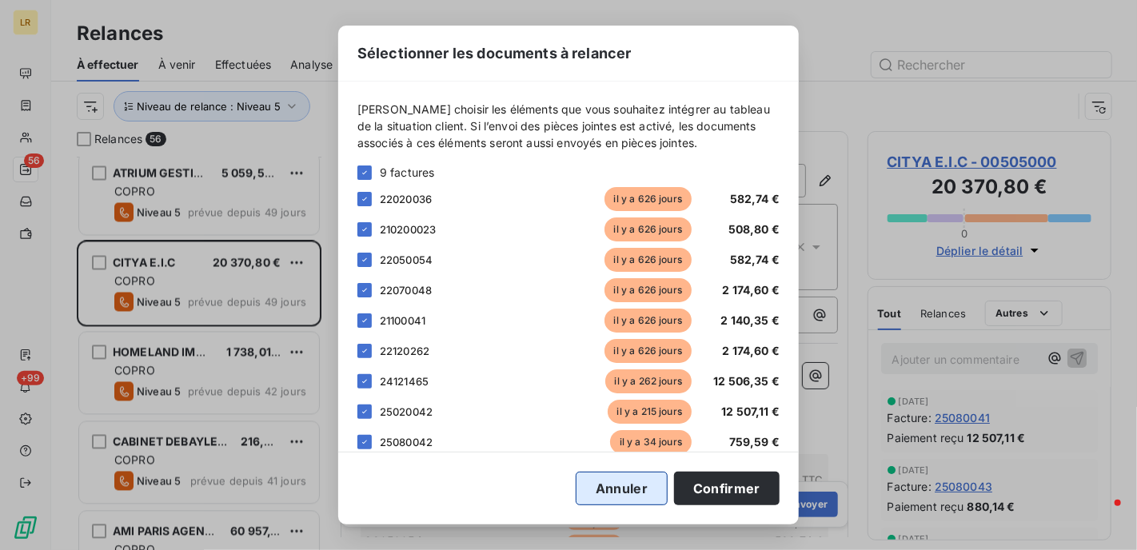
click at [625, 495] on button "Annuler" at bounding box center [622, 489] width 92 height 34
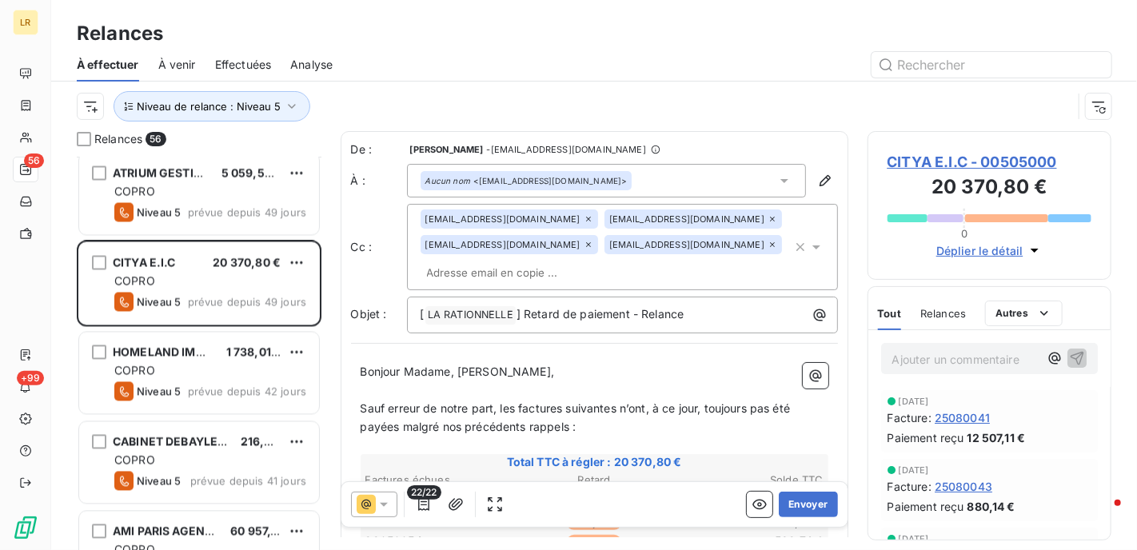
click at [900, 360] on p "Ajouter un commentaire ﻿" at bounding box center [965, 359] width 147 height 20
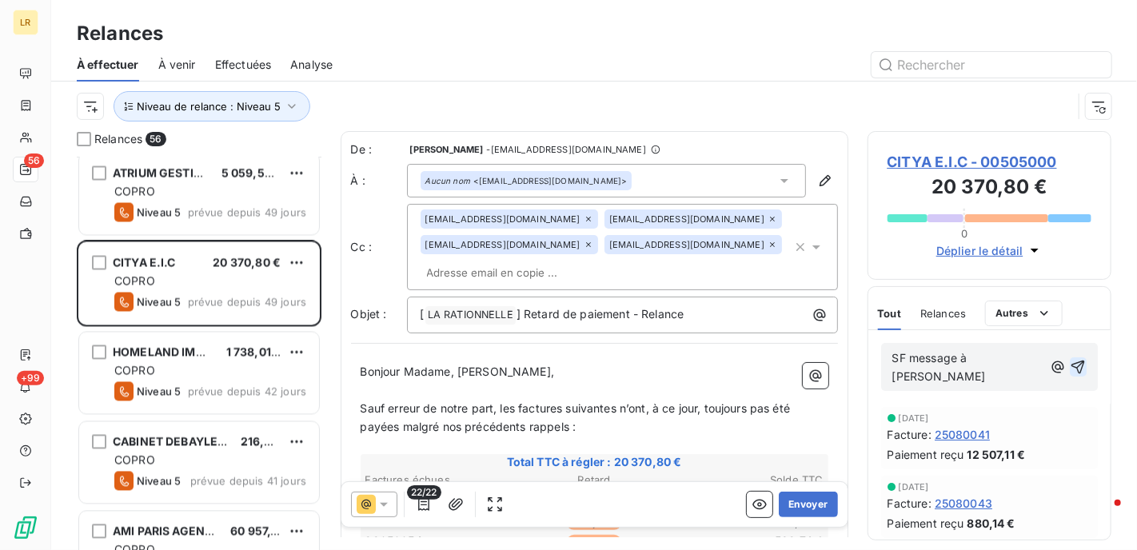
click at [1072, 361] on icon "button" at bounding box center [1079, 368] width 14 height 14
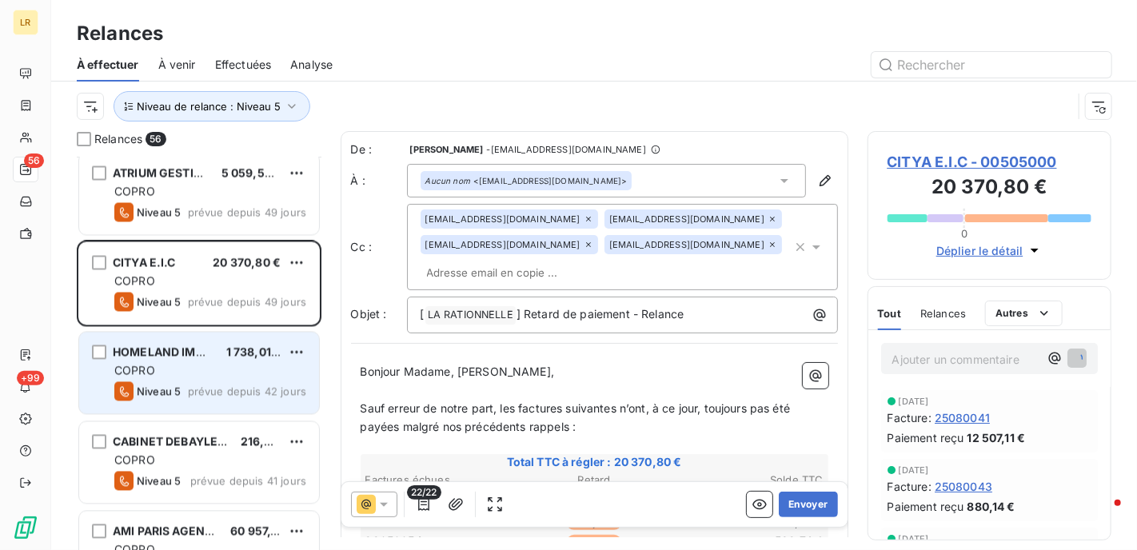
click at [221, 368] on div "COPRO" at bounding box center [210, 371] width 192 height 16
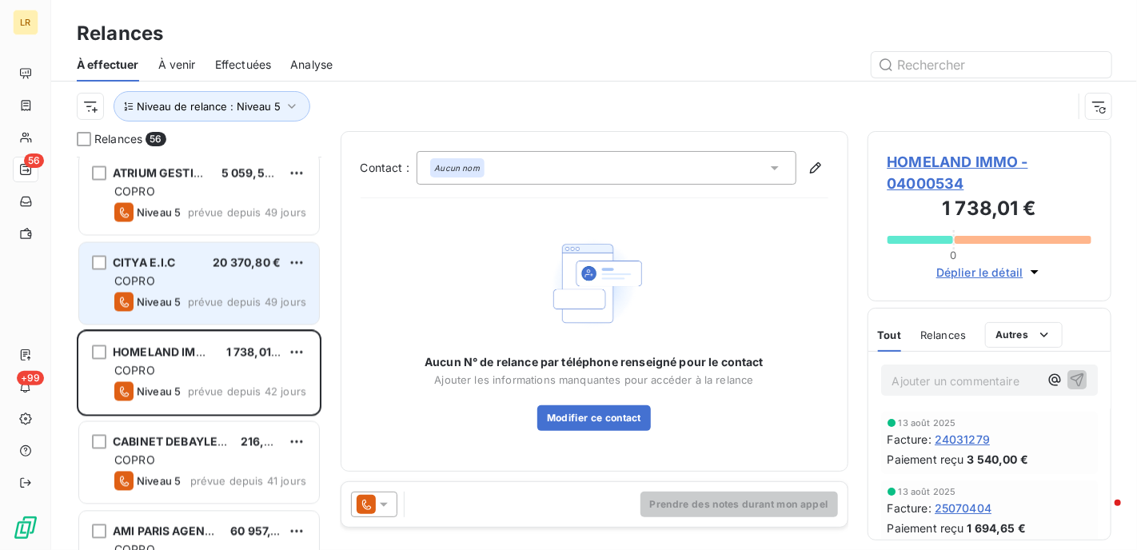
click at [212, 290] on div "CITYA E.I.C 20 370,80 € COPRO Niveau 5 prévue depuis 49 jours" at bounding box center [199, 284] width 240 height 82
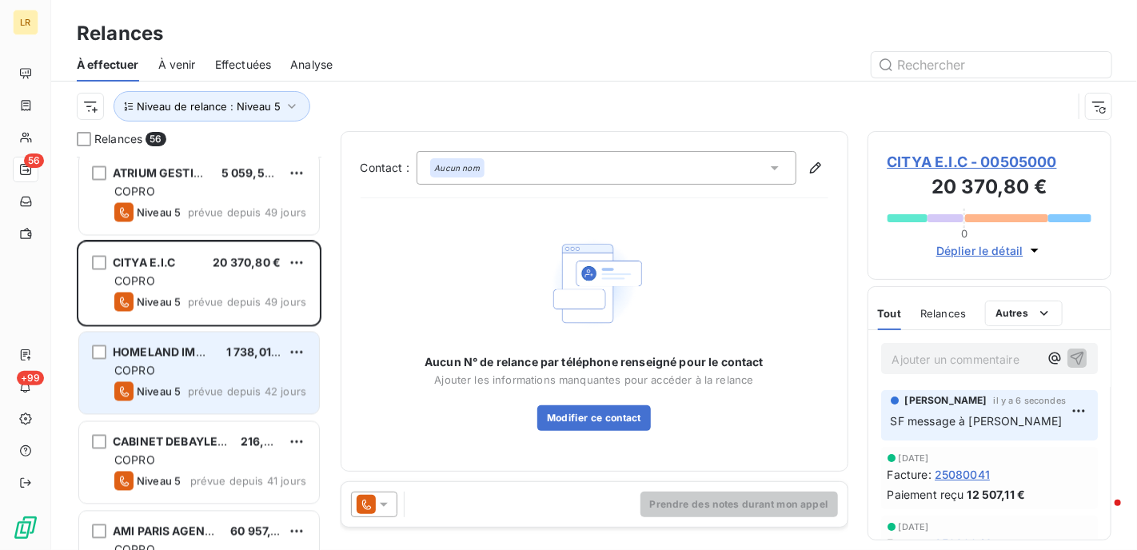
click at [192, 363] on div "COPRO" at bounding box center [210, 371] width 192 height 16
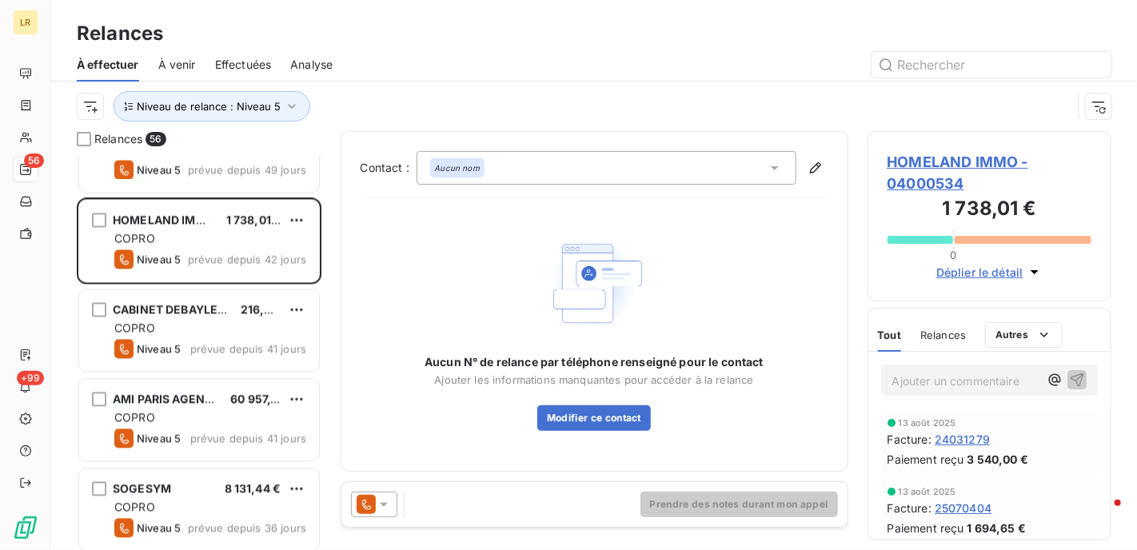
scroll to position [1599, 0]
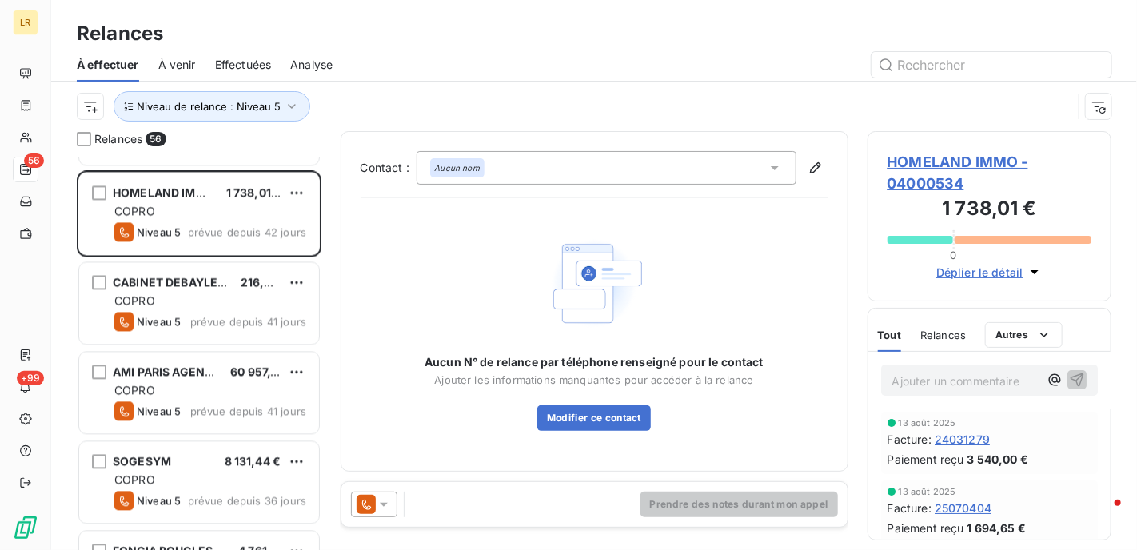
click at [947, 334] on span "Relances" at bounding box center [943, 335] width 46 height 13
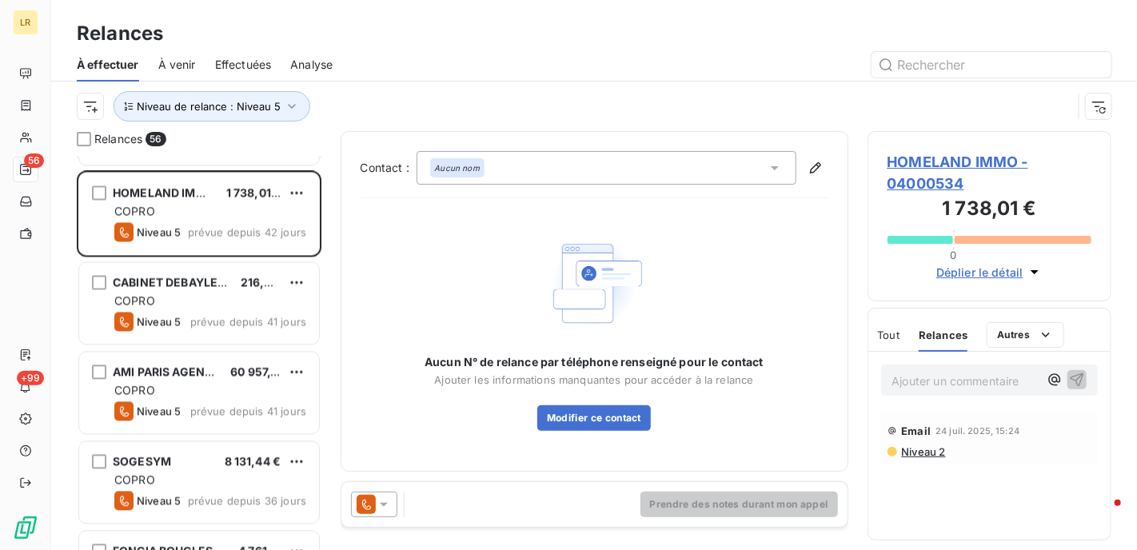
click at [920, 450] on span "Niveau 2" at bounding box center [923, 451] width 46 height 13
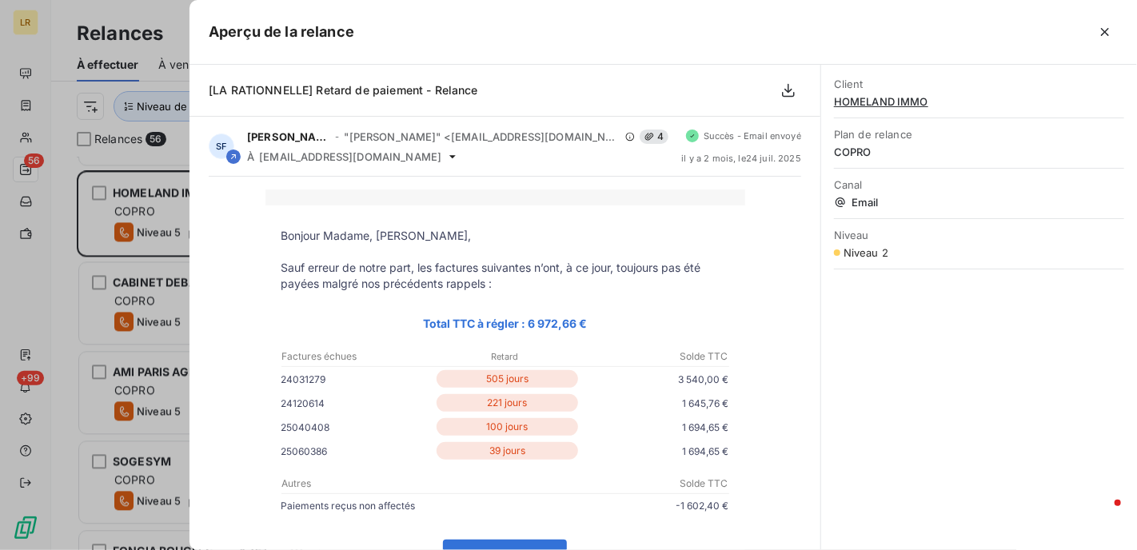
click at [118, 208] on div at bounding box center [568, 275] width 1137 height 550
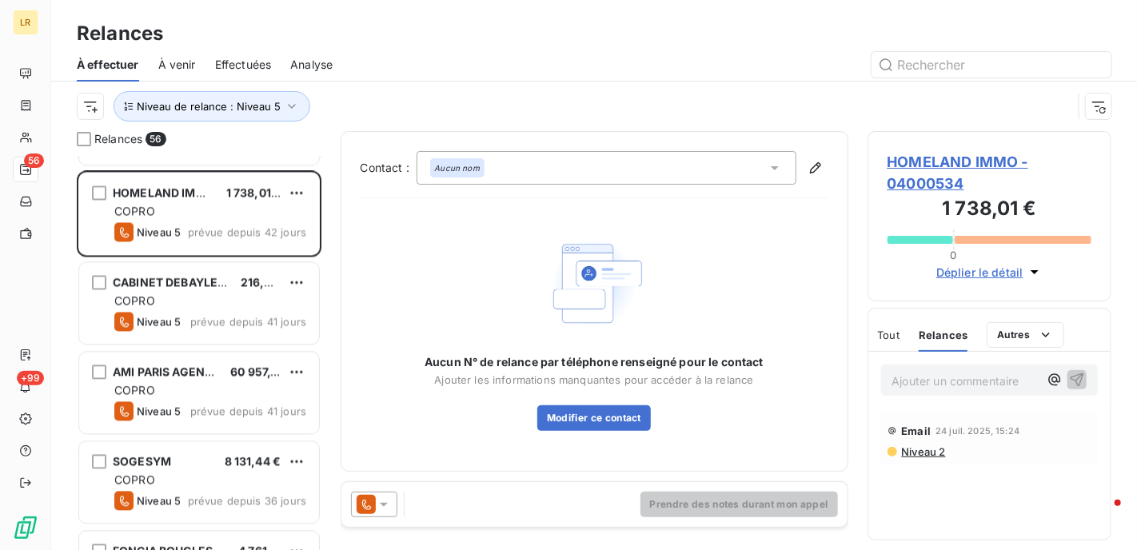
click at [383, 502] on icon at bounding box center [384, 505] width 16 height 16
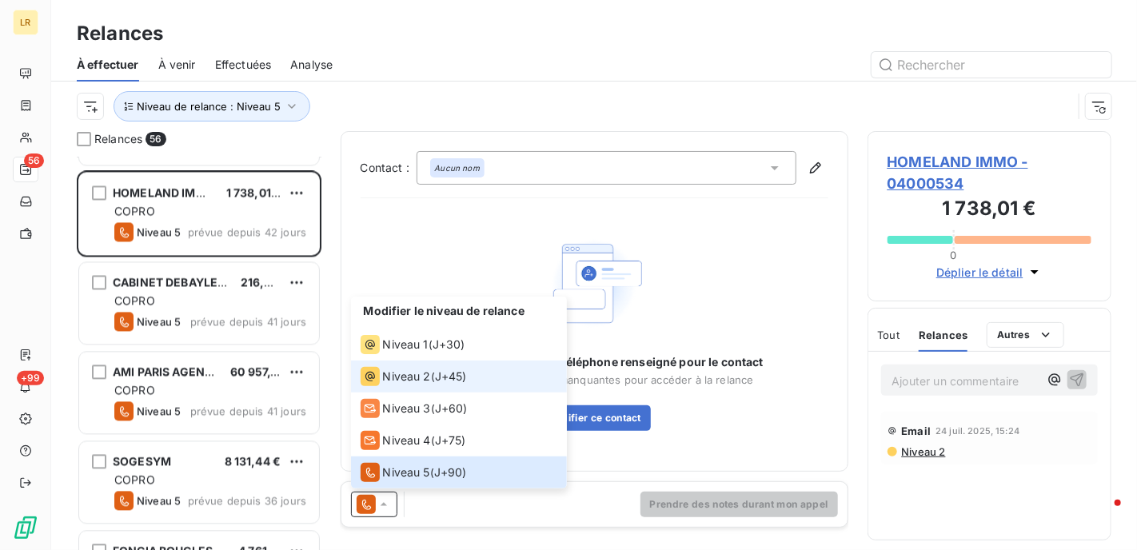
click at [395, 377] on span "Niveau 2" at bounding box center [407, 377] width 48 height 16
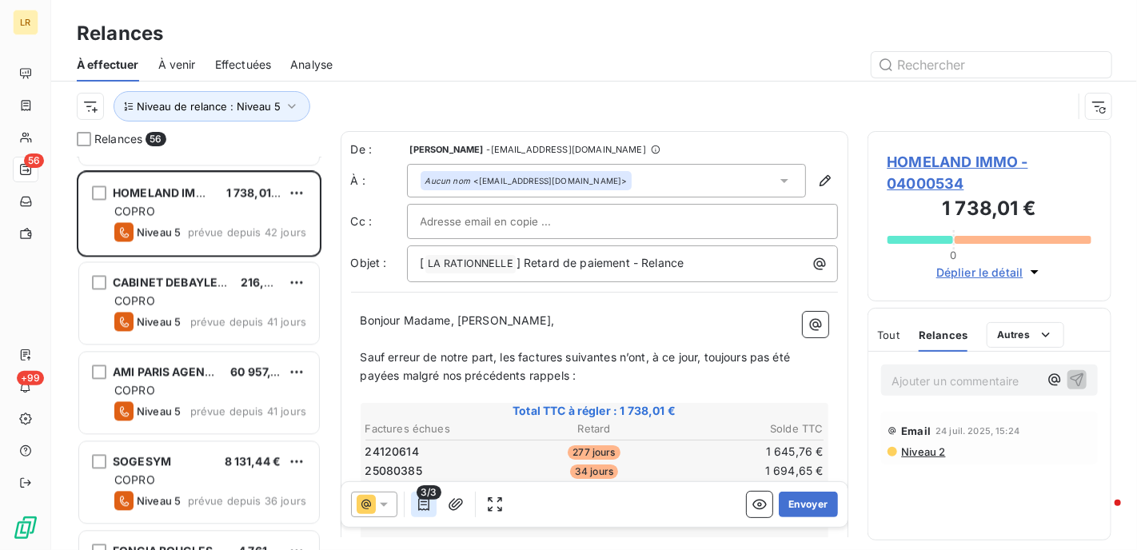
click at [424, 506] on icon "button" at bounding box center [424, 505] width 16 height 16
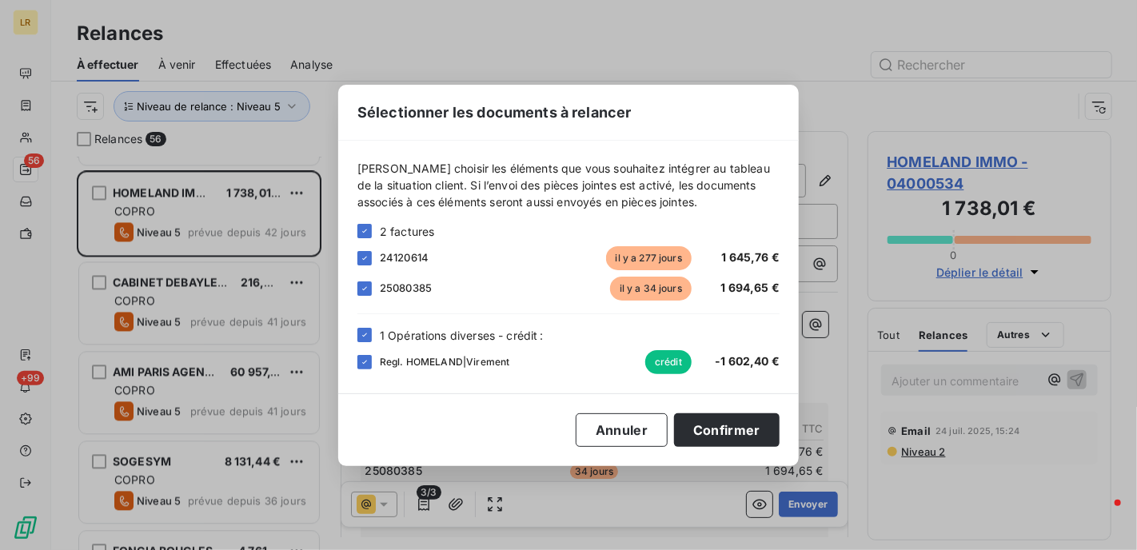
click at [828, 362] on div "Sélectionner les documents à relancer [PERSON_NAME] choisir les éléments que vo…" at bounding box center [568, 275] width 1137 height 550
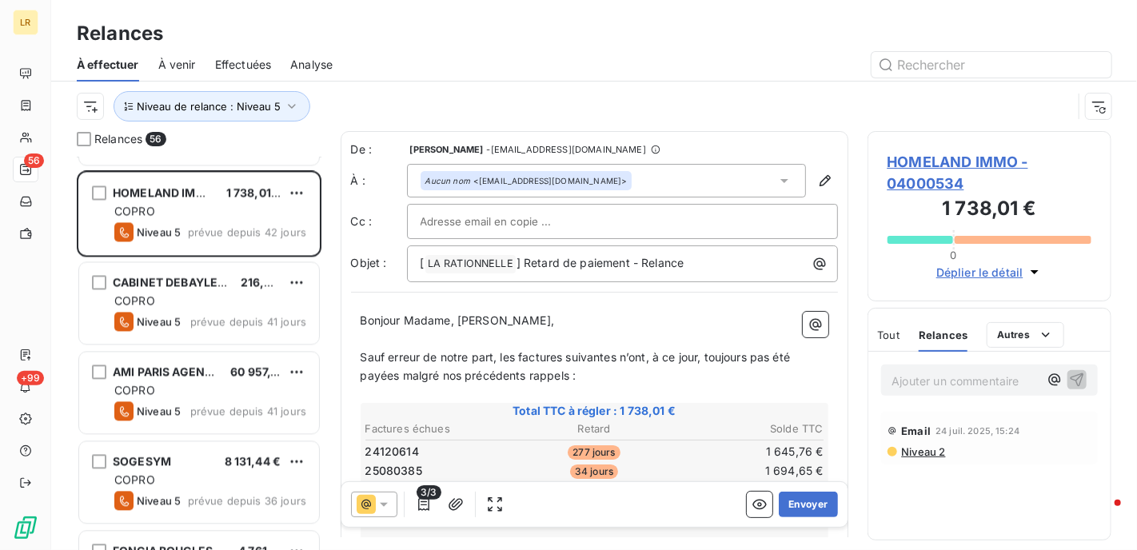
click at [908, 452] on span "Niveau 2" at bounding box center [923, 451] width 46 height 13
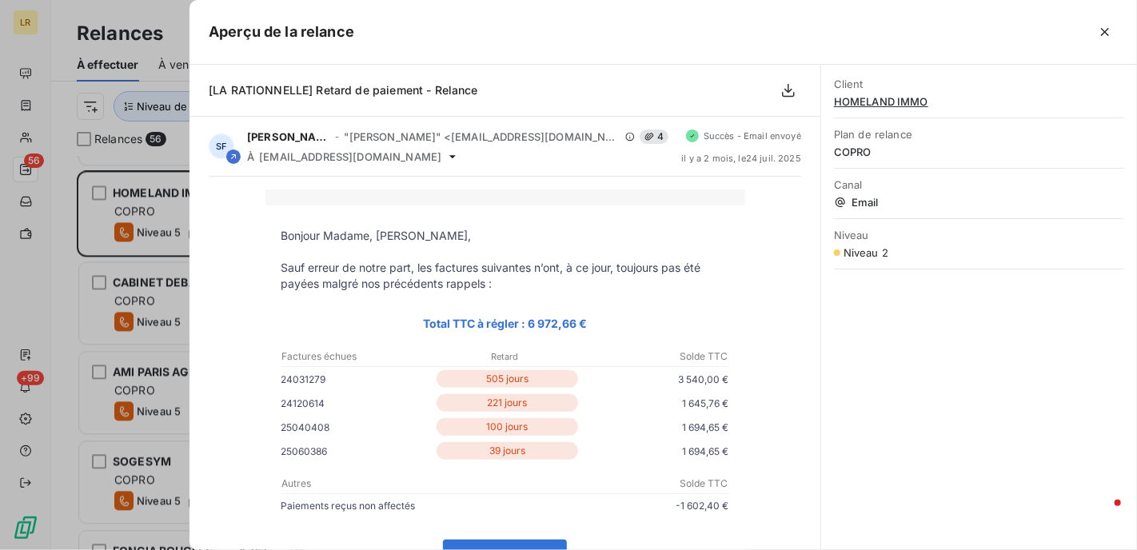
scroll to position [80, 0]
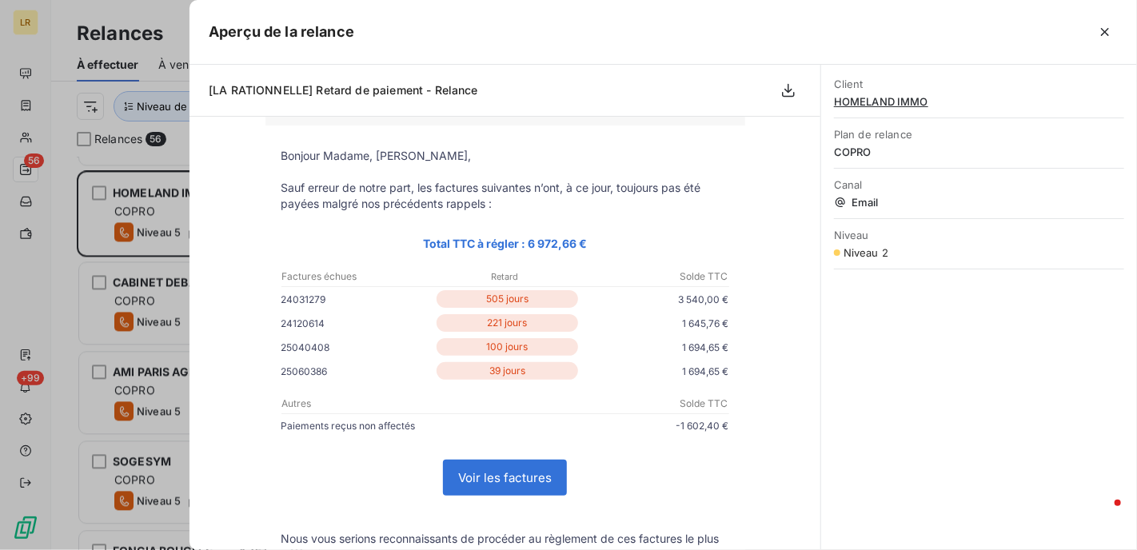
click at [156, 218] on div at bounding box center [568, 275] width 1137 height 550
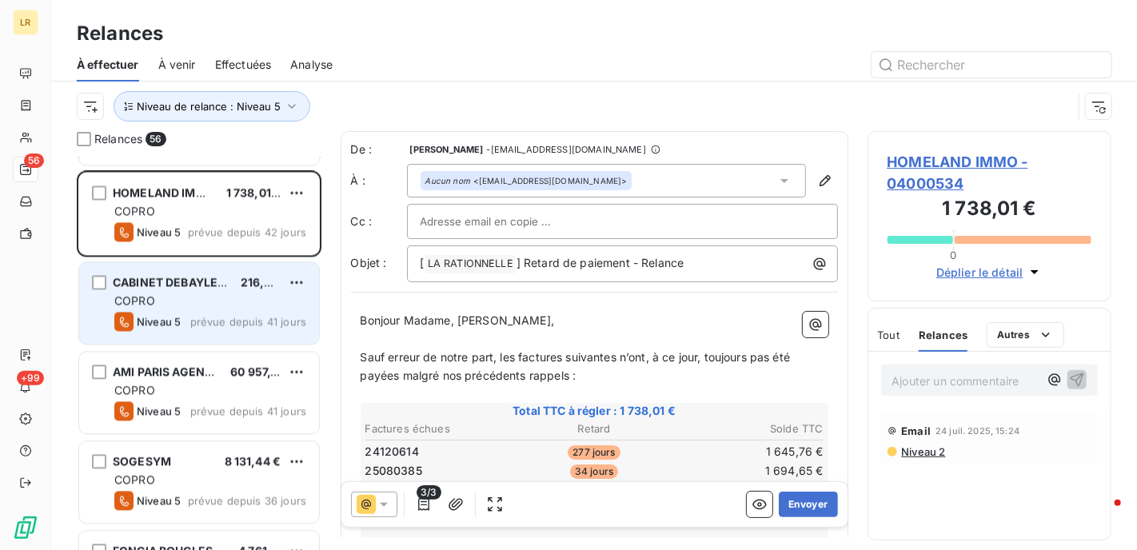
click at [166, 294] on div "COPRO" at bounding box center [210, 301] width 192 height 16
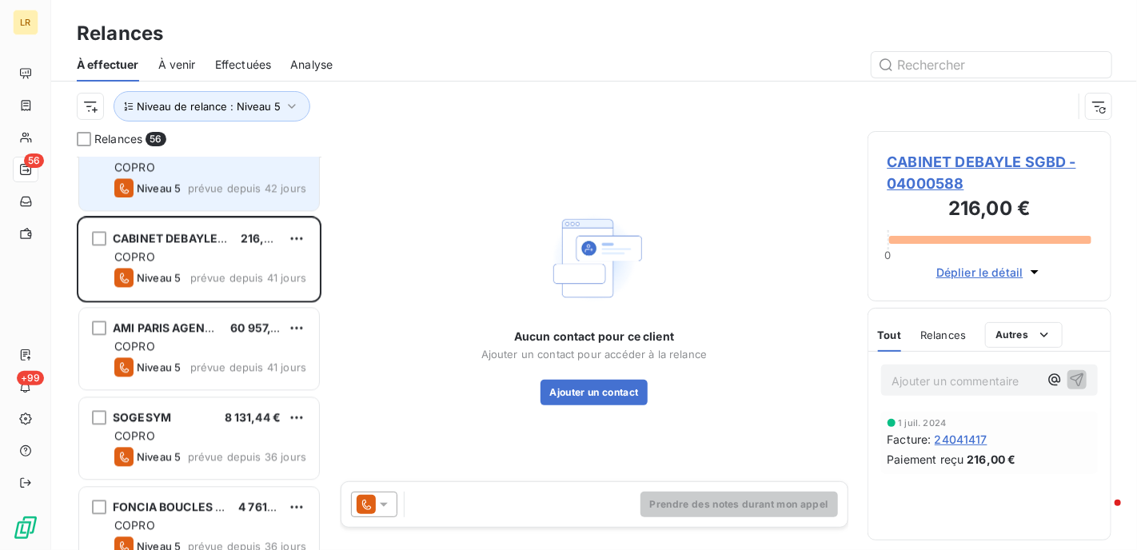
scroll to position [1679, 0]
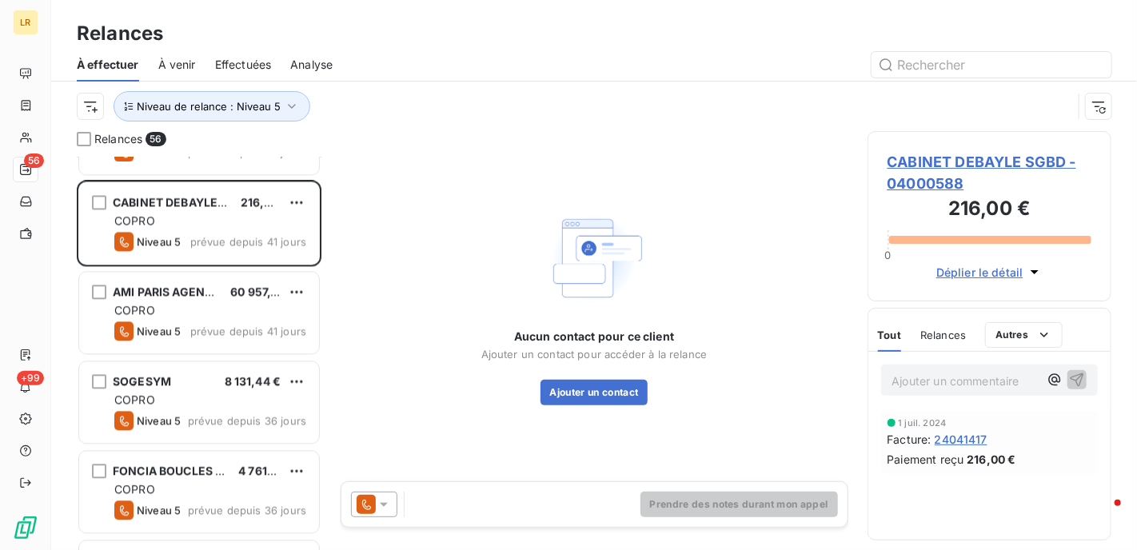
click at [942, 333] on span "Relances" at bounding box center [943, 335] width 46 height 13
click at [942, 333] on span "Relances" at bounding box center [943, 335] width 49 height 13
click at [381, 498] on icon at bounding box center [384, 505] width 16 height 16
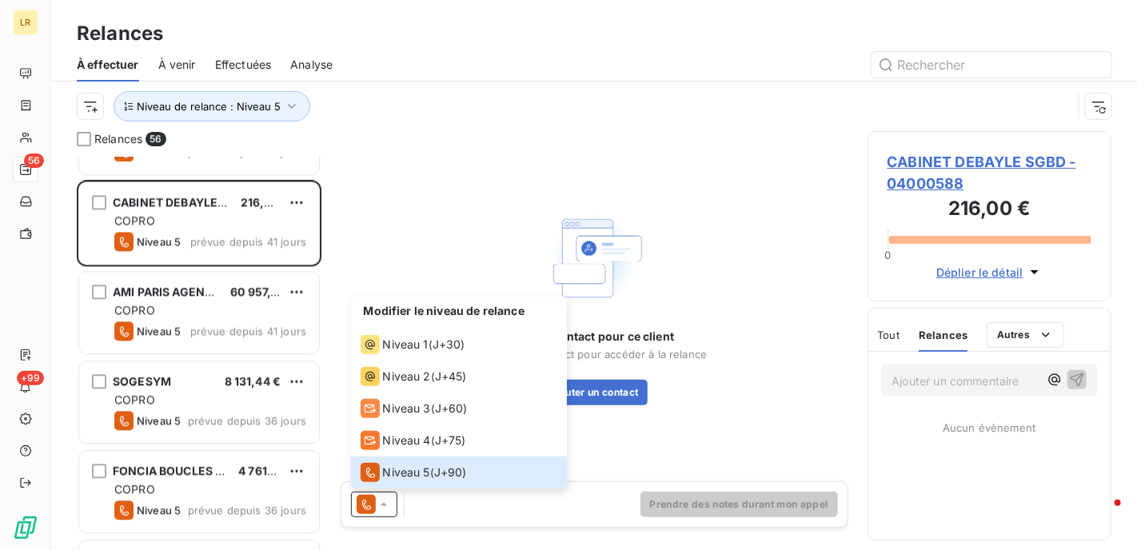
click at [922, 339] on span "Relances" at bounding box center [943, 335] width 49 height 13
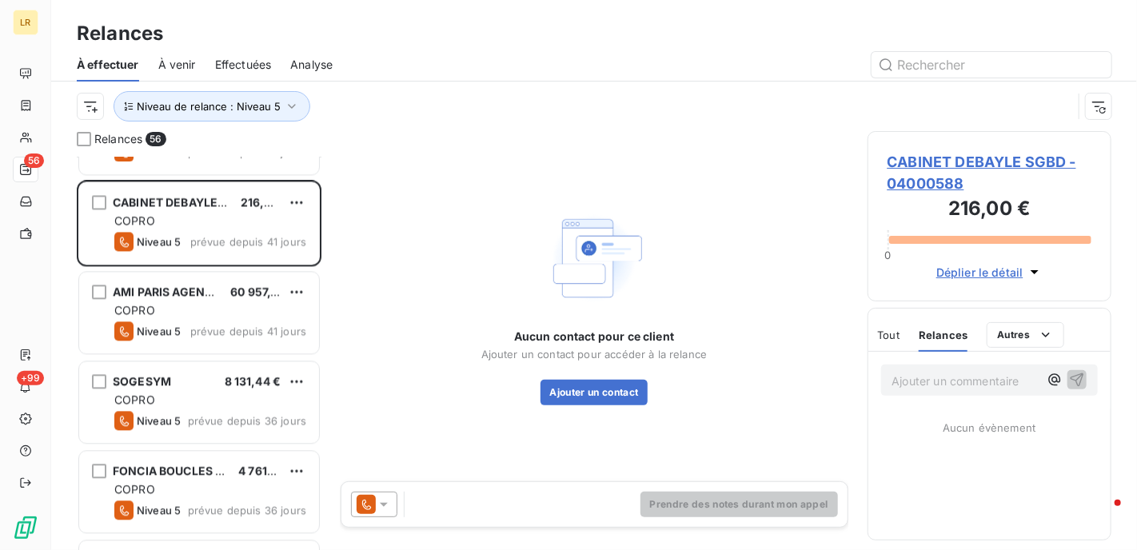
click at [381, 505] on icon at bounding box center [384, 505] width 8 height 4
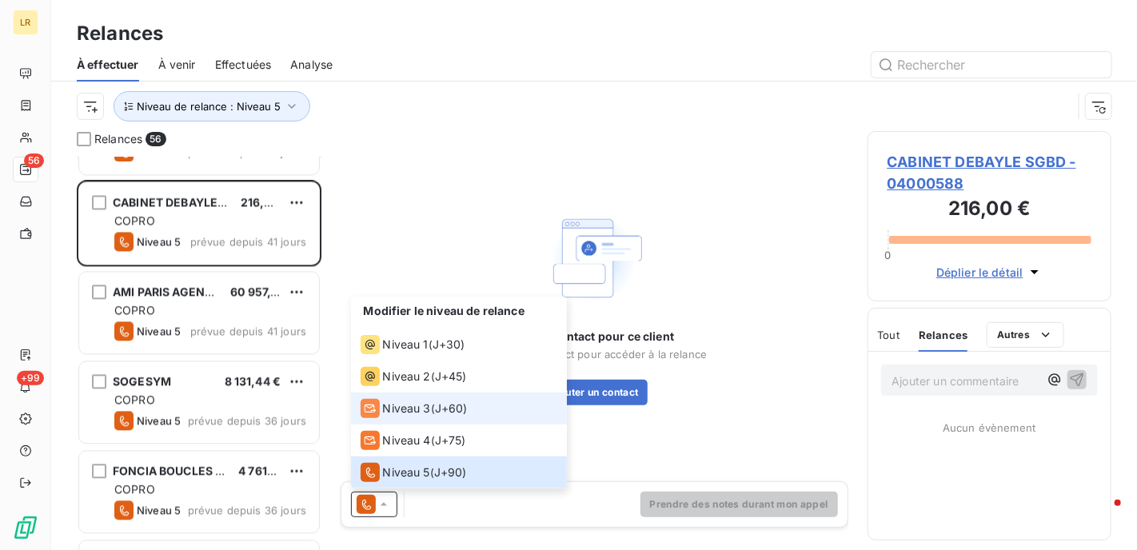
click at [429, 413] on span "Niveau 3" at bounding box center [407, 409] width 48 height 16
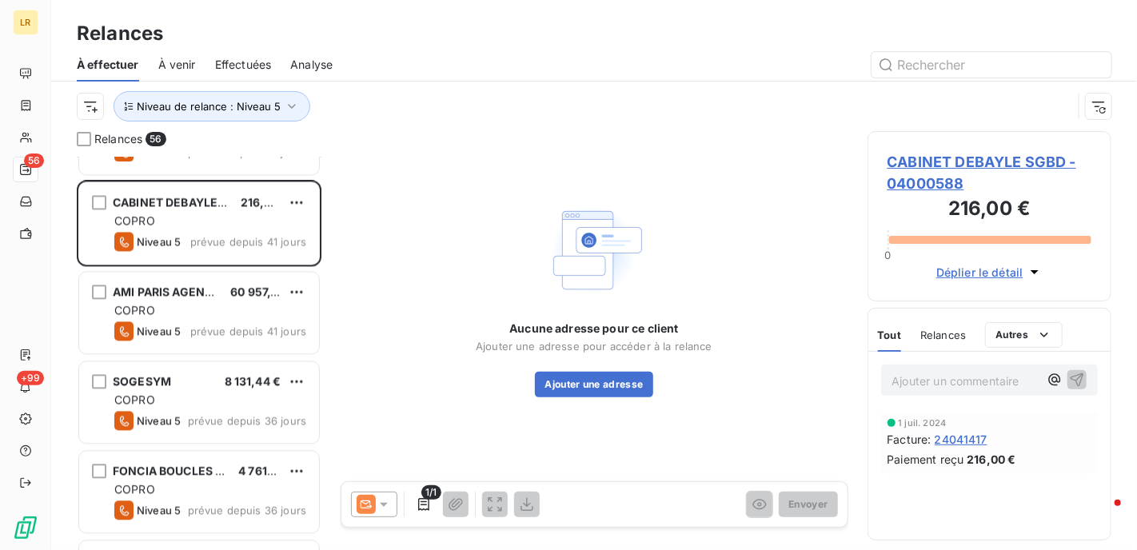
click at [384, 497] on icon at bounding box center [384, 505] width 16 height 16
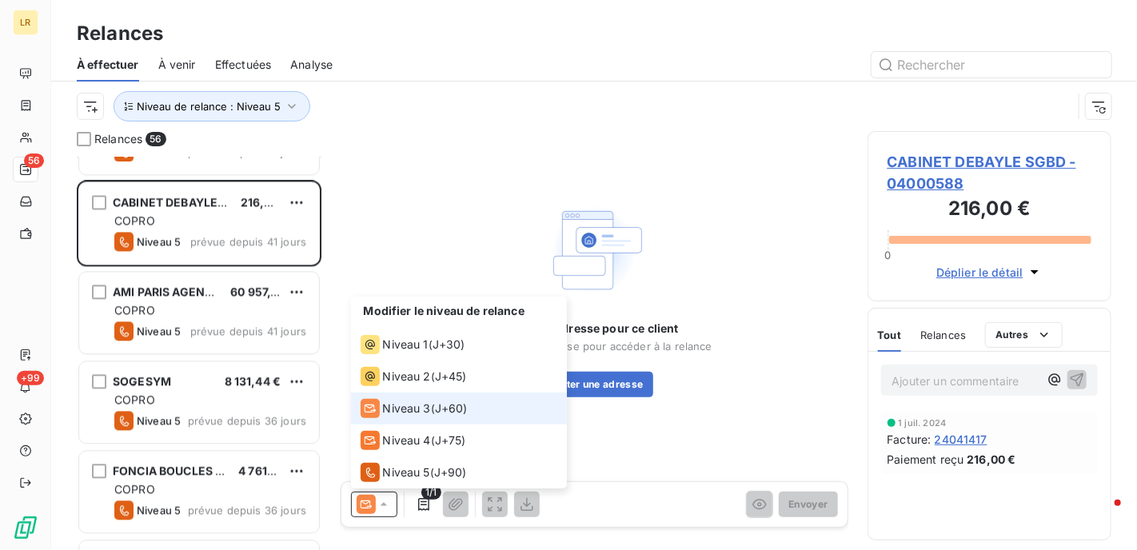
click at [423, 409] on span "Niveau 3" at bounding box center [407, 409] width 48 height 16
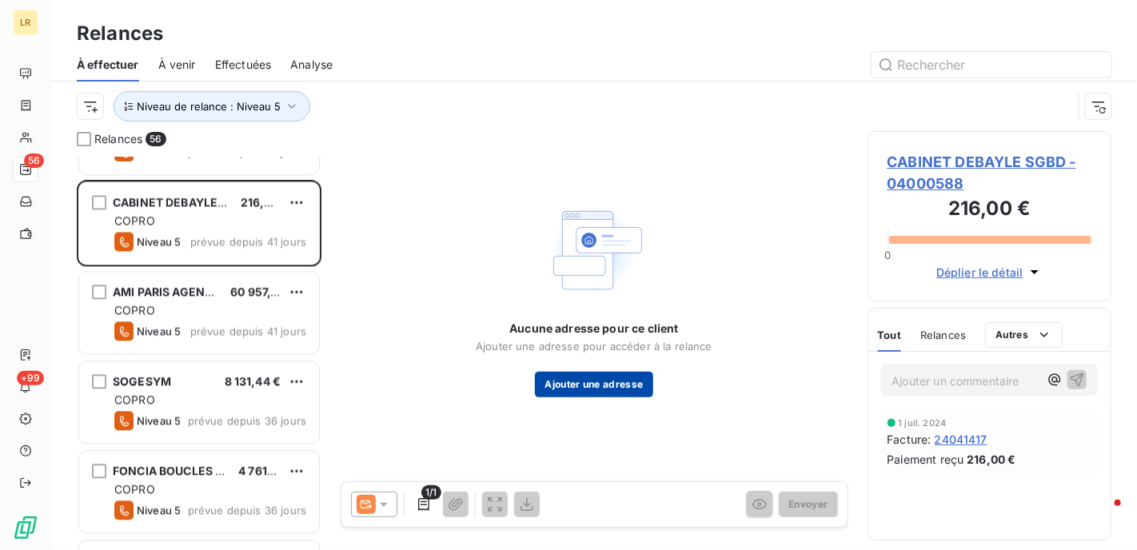
click at [573, 383] on button "Ajouter une adresse" at bounding box center [594, 385] width 118 height 26
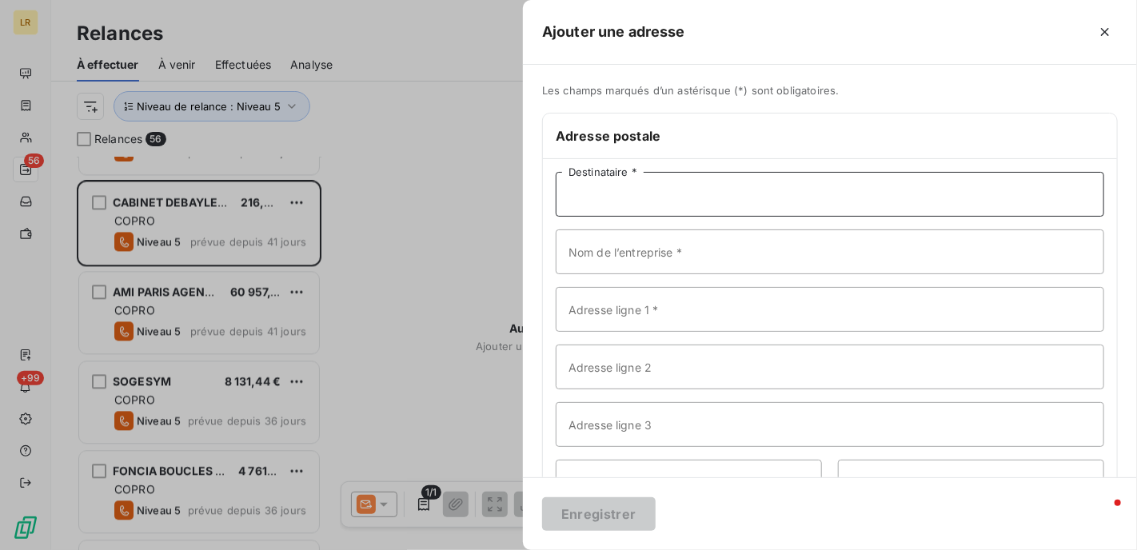
click at [588, 194] on input "Destinataire *" at bounding box center [830, 194] width 549 height 45
paste input "CABINET DEBAYLE SGDB [STREET_ADDRESS][PERSON_NAME][PERSON_NAME]"
drag, startPoint x: 711, startPoint y: 194, endPoint x: 851, endPoint y: 194, distance: 139.9
click at [851, 194] on input "CABINET DEBAYLE SGDB [STREET_ADDRESS][PERSON_NAME][PERSON_NAME]" at bounding box center [830, 194] width 549 height 45
drag, startPoint x: 853, startPoint y: 191, endPoint x: 710, endPoint y: 190, distance: 143.1
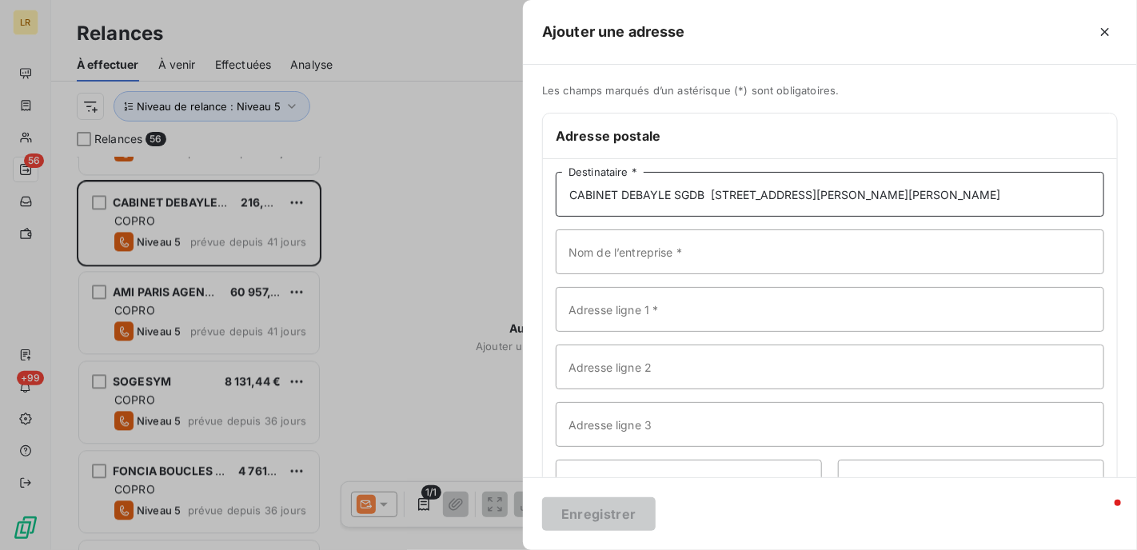
click at [710, 190] on input "CABINET DEBAYLE SGDB [STREET_ADDRESS][PERSON_NAME][PERSON_NAME]" at bounding box center [830, 194] width 549 height 45
type input "CABINET DEBAYLE SGDB [GEOGRAPHIC_DATA][PERSON_NAME] DES BOIS"
click at [636, 306] on input "Adresse ligne 1 *" at bounding box center [830, 309] width 549 height 45
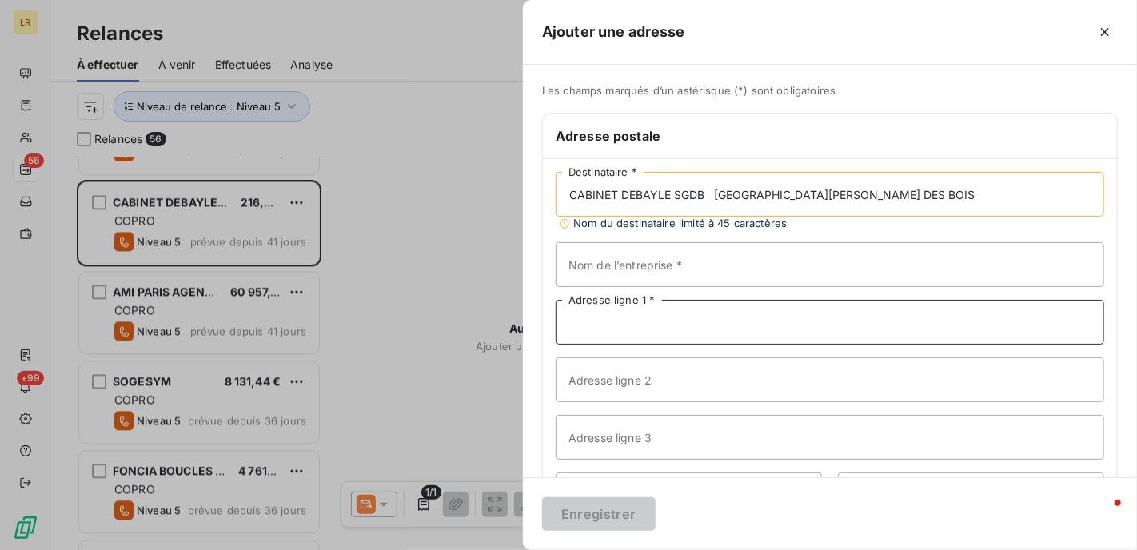
paste input "[STREET_ADDRESS][PERSON_NAME]"
type input "[STREET_ADDRESS][PERSON_NAME]"
drag, startPoint x: 714, startPoint y: 193, endPoint x: 918, endPoint y: 194, distance: 203.9
click at [918, 194] on input "CABINET DEBAYLE SGDB [GEOGRAPHIC_DATA][PERSON_NAME] DES BOIS" at bounding box center [830, 194] width 549 height 45
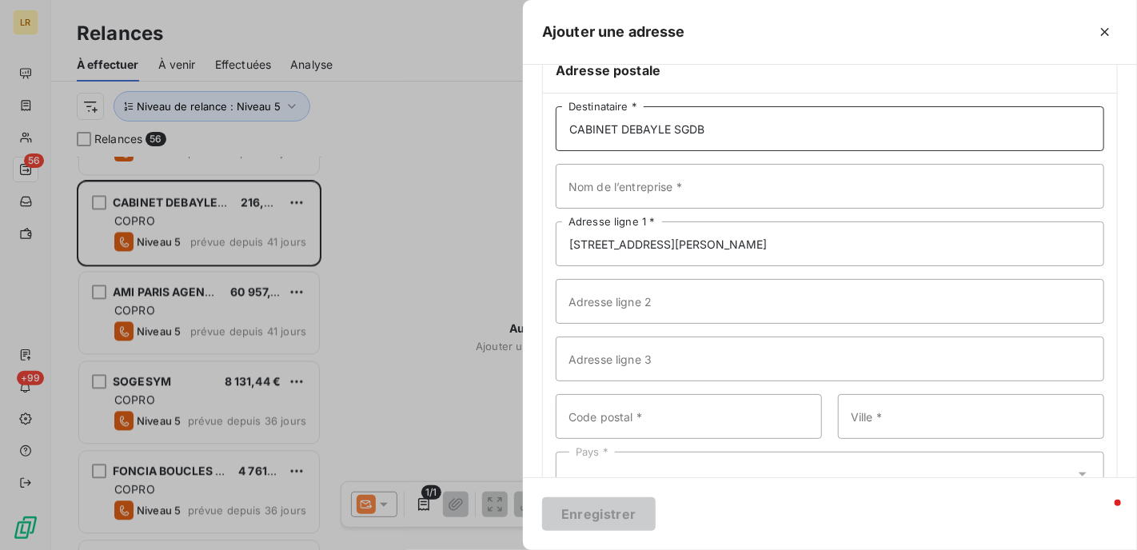
scroll to position [116, 0]
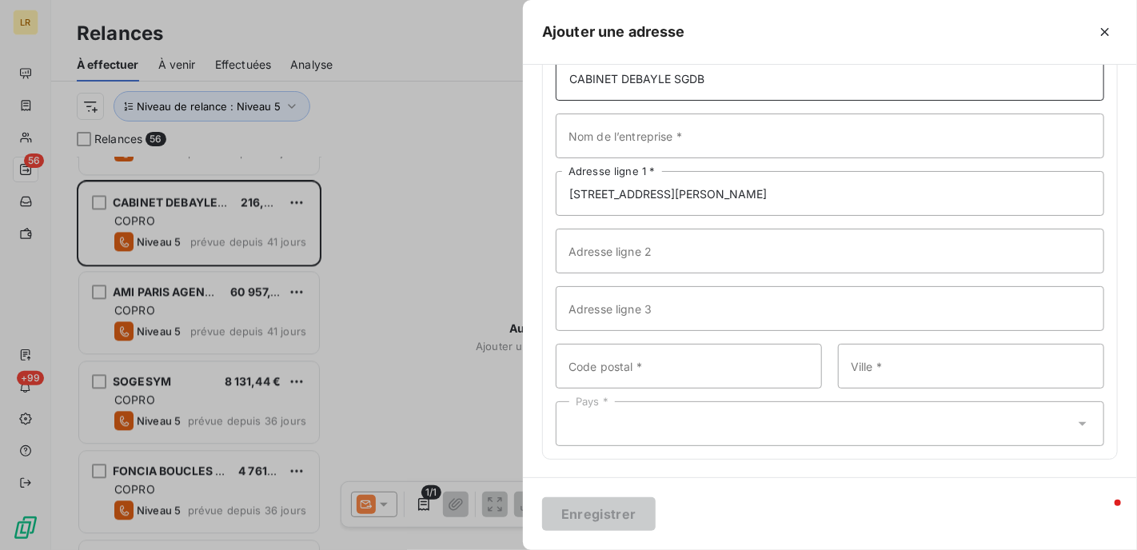
type input "CABINET DEBAYLE SGDB"
click at [620, 364] on input "Code postal *" at bounding box center [689, 366] width 266 height 45
paste input "[GEOGRAPHIC_DATA][PERSON_NAME] DES BOIS"
drag, startPoint x: 605, startPoint y: 362, endPoint x: 780, endPoint y: 355, distance: 176.1
click at [780, 355] on input "[GEOGRAPHIC_DATA][PERSON_NAME] DES BOIS" at bounding box center [689, 366] width 266 height 45
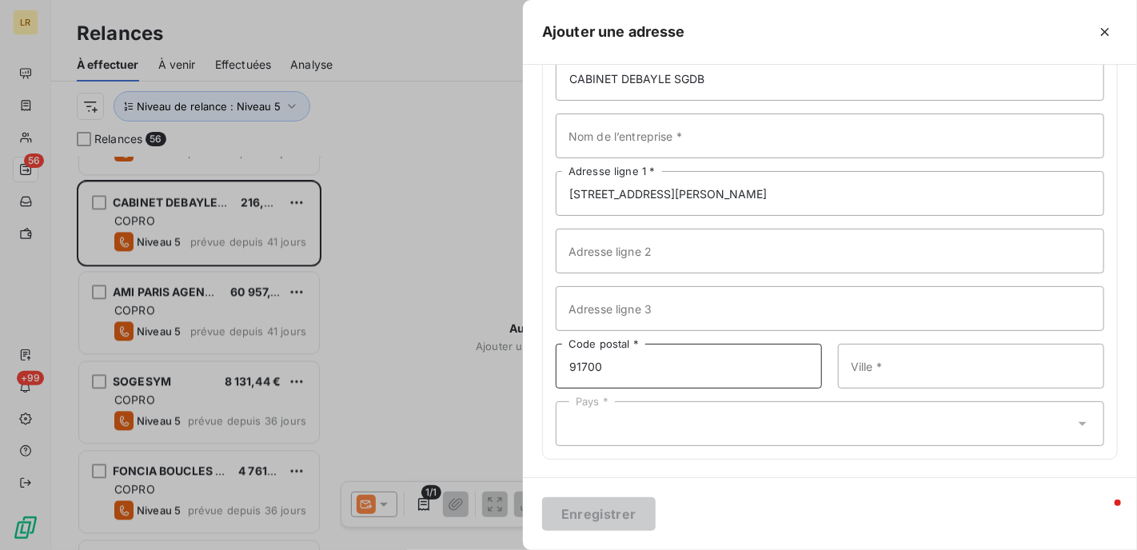
type input "91700"
click at [873, 361] on input "Ville *" at bounding box center [971, 366] width 266 height 45
paste input "SAINTE [PERSON_NAME] DES BOIS"
type input "SAINTE [PERSON_NAME] DES BOIS"
click at [810, 420] on div "Pays *" at bounding box center [830, 423] width 549 height 45
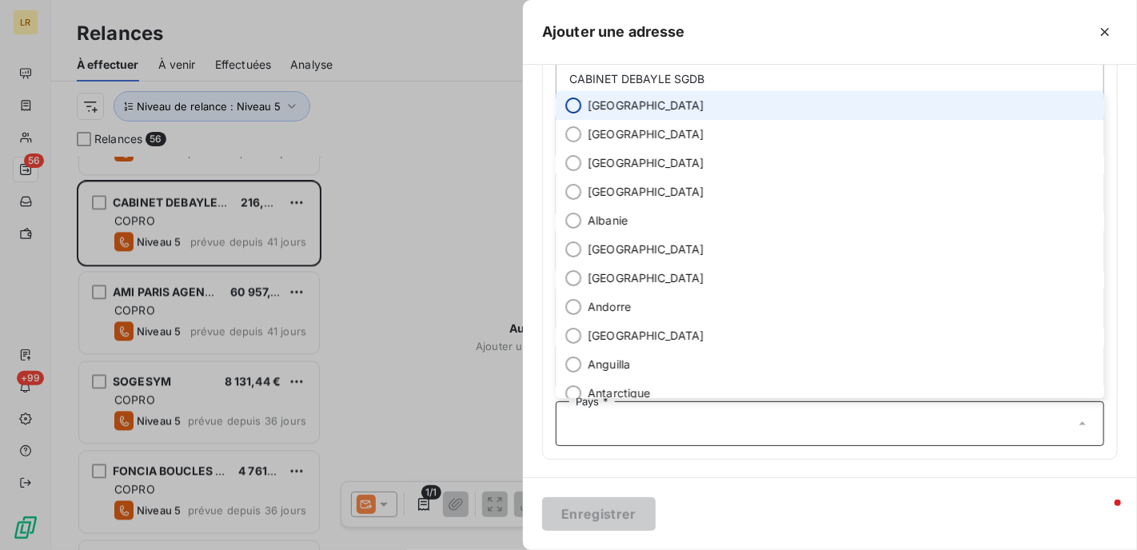
click at [571, 103] on input "radio" at bounding box center [573, 106] width 16 height 16
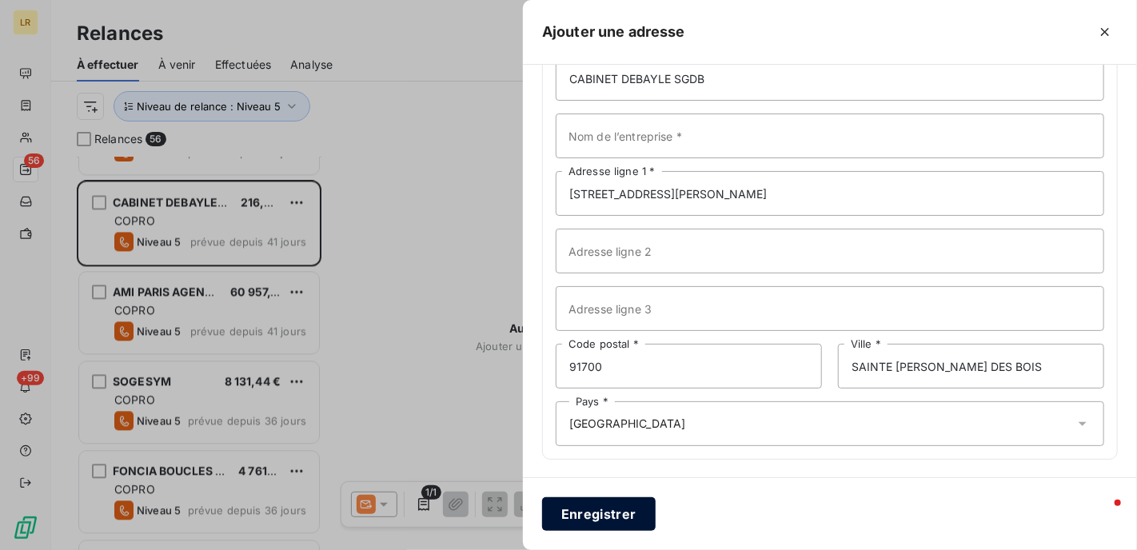
click at [599, 507] on button "Enregistrer" at bounding box center [599, 514] width 114 height 34
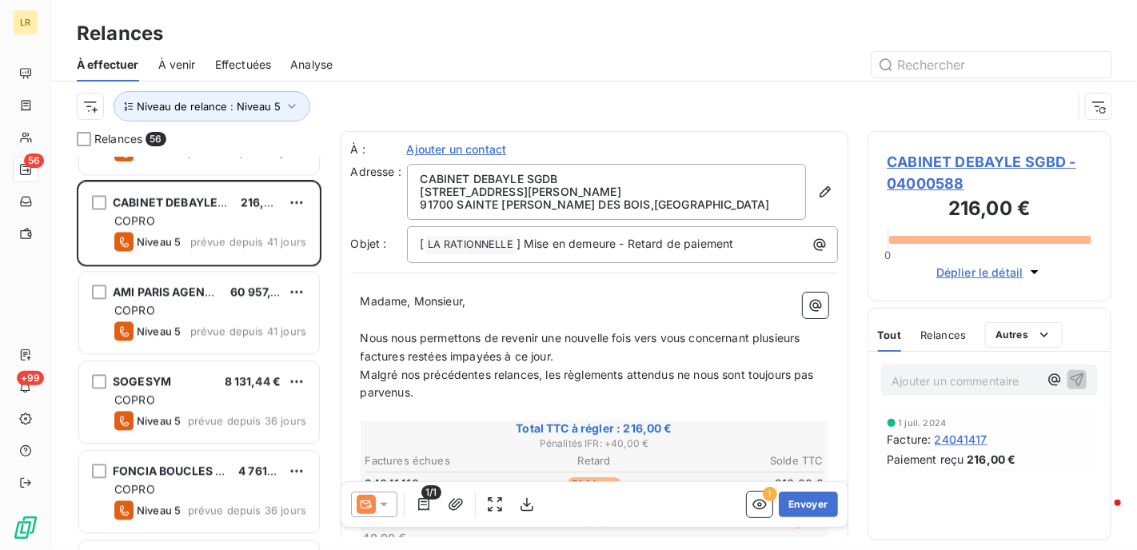
click at [385, 500] on icon at bounding box center [384, 505] width 16 height 16
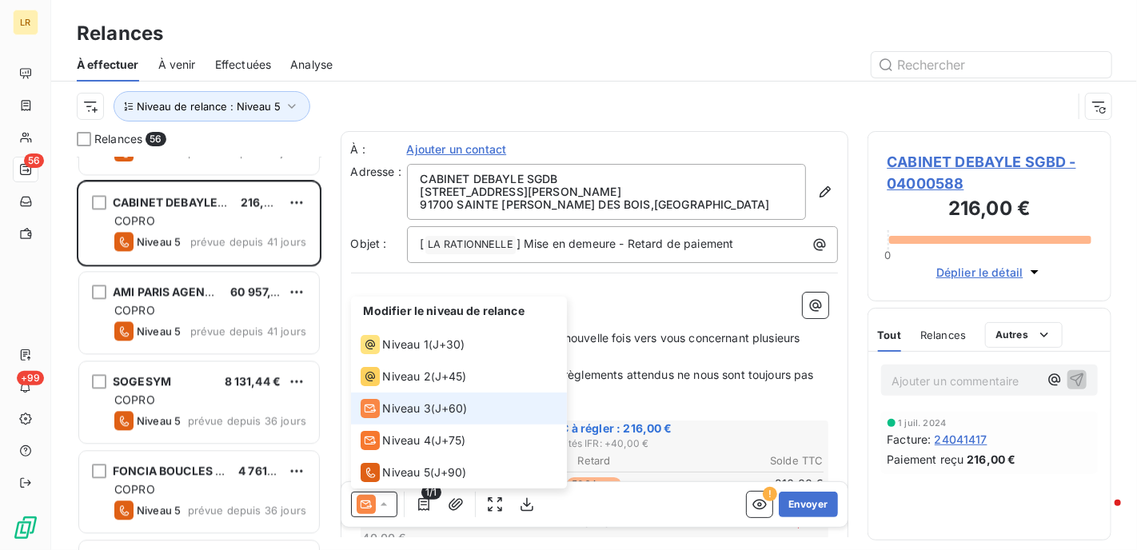
click at [380, 413] on div "Niveau 3" at bounding box center [396, 408] width 70 height 19
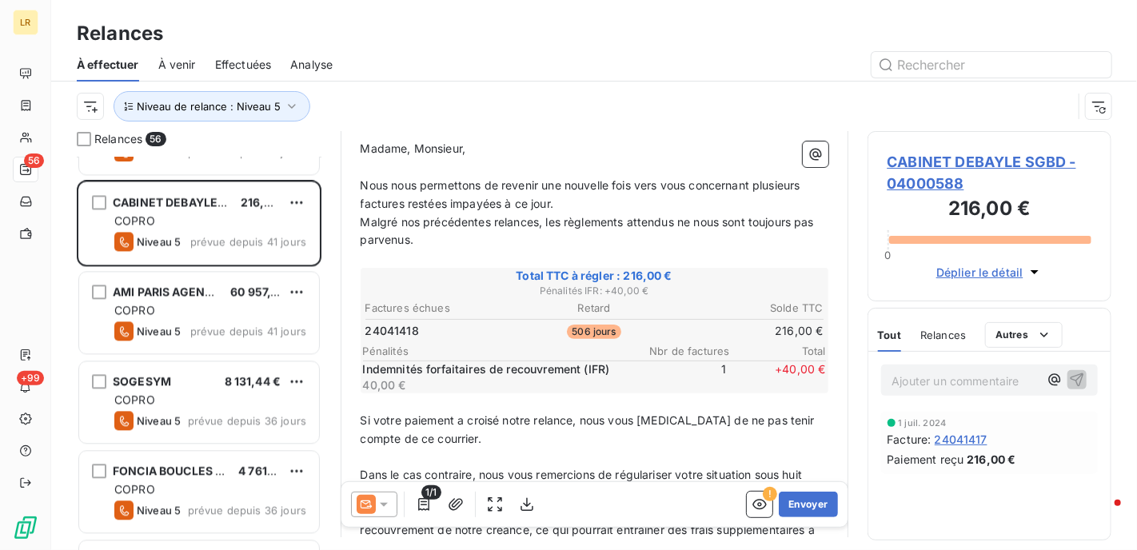
scroll to position [160, 0]
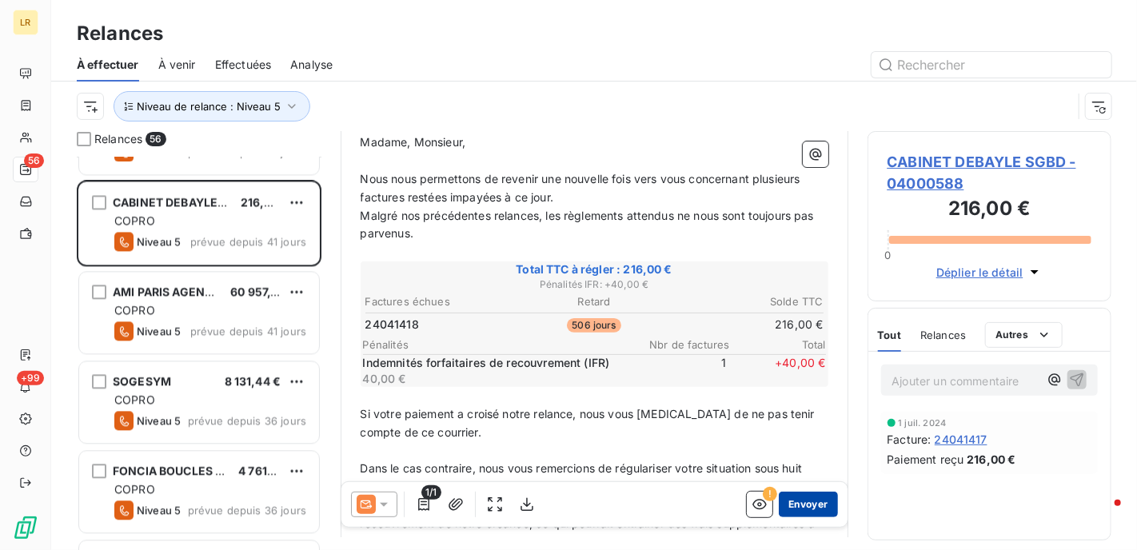
click at [798, 501] on button "Envoyer" at bounding box center [808, 505] width 58 height 26
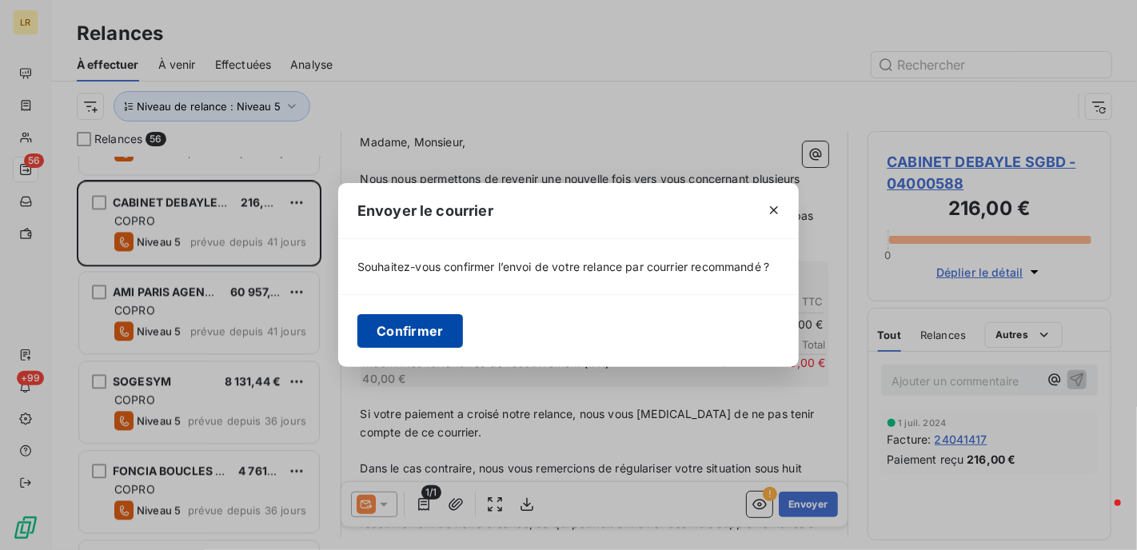
click at [404, 335] on button "Confirmer" at bounding box center [410, 331] width 106 height 34
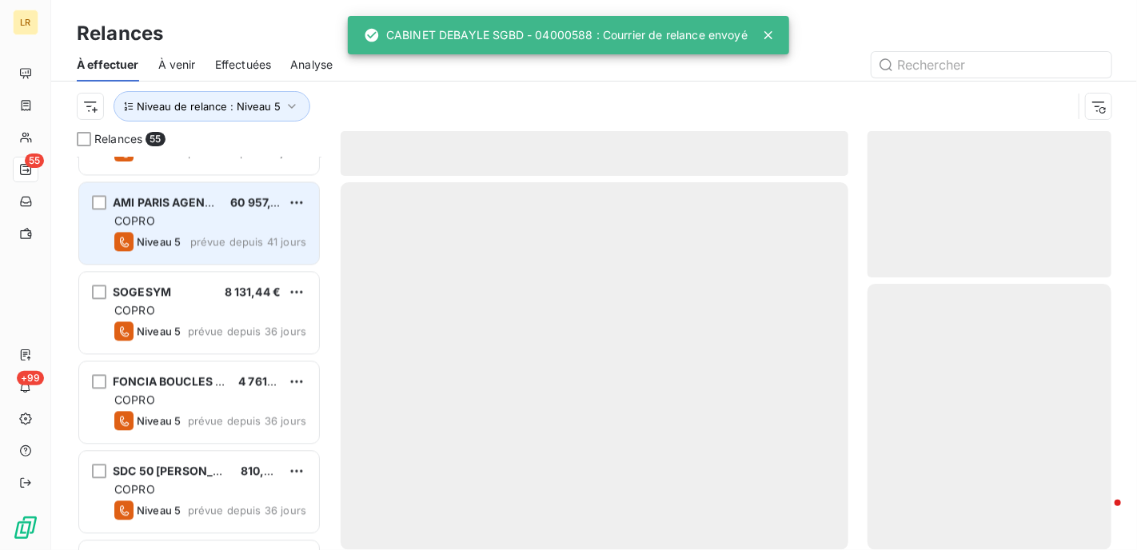
click at [180, 213] on div "COPRO" at bounding box center [210, 221] width 192 height 16
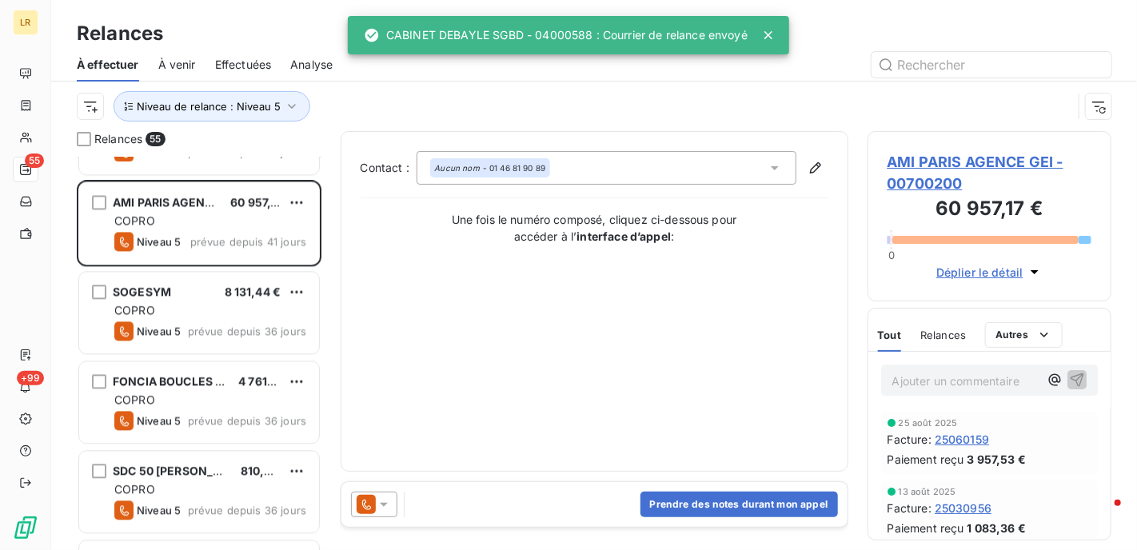
click at [950, 338] on span "Relances" at bounding box center [943, 335] width 46 height 13
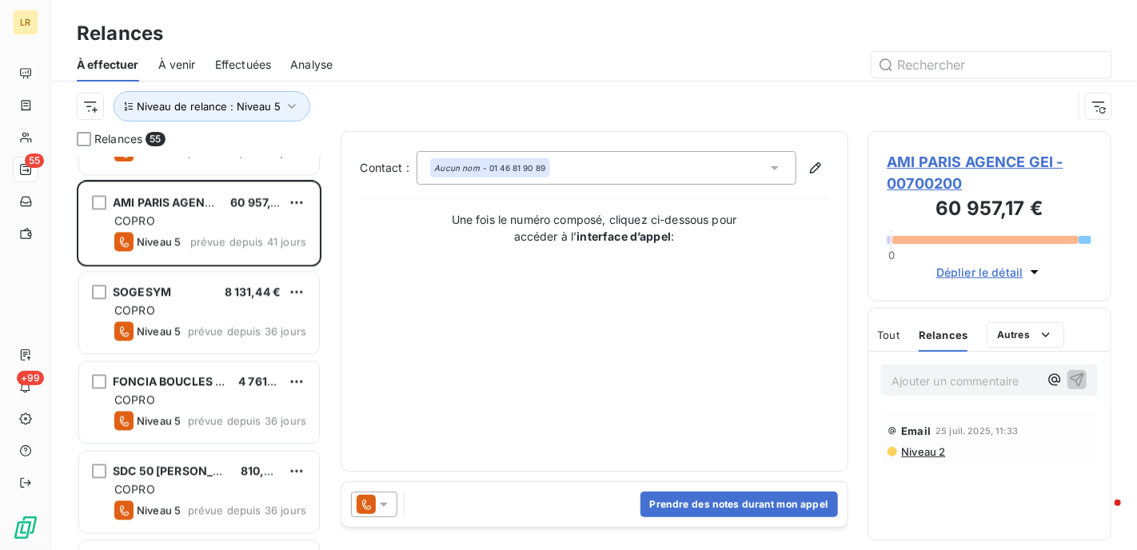
click at [385, 500] on icon at bounding box center [384, 505] width 16 height 16
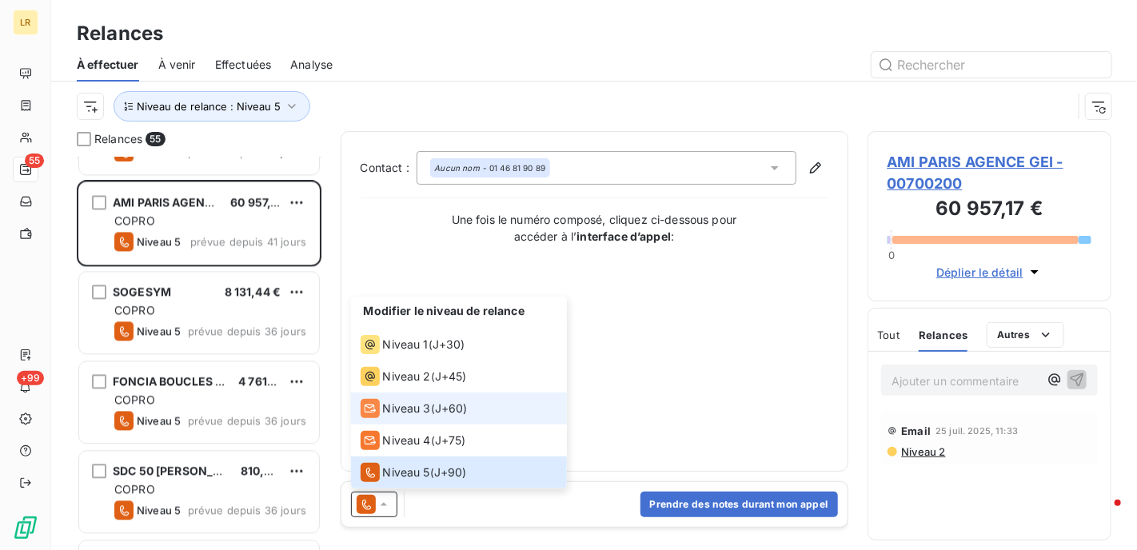
click at [404, 410] on span "Niveau 3" at bounding box center [407, 409] width 48 height 16
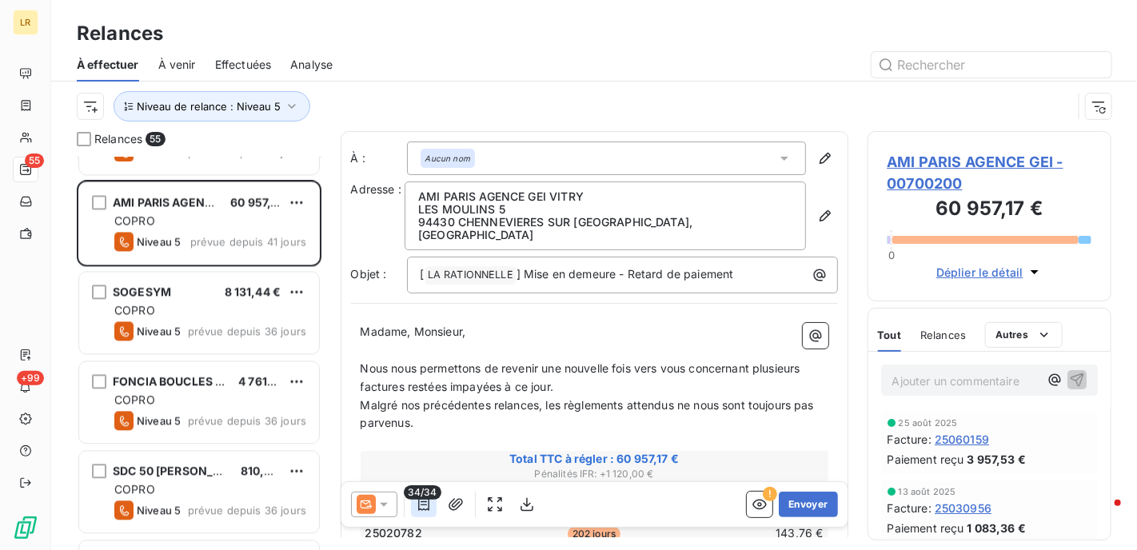
click at [421, 502] on icon "button" at bounding box center [424, 505] width 16 height 16
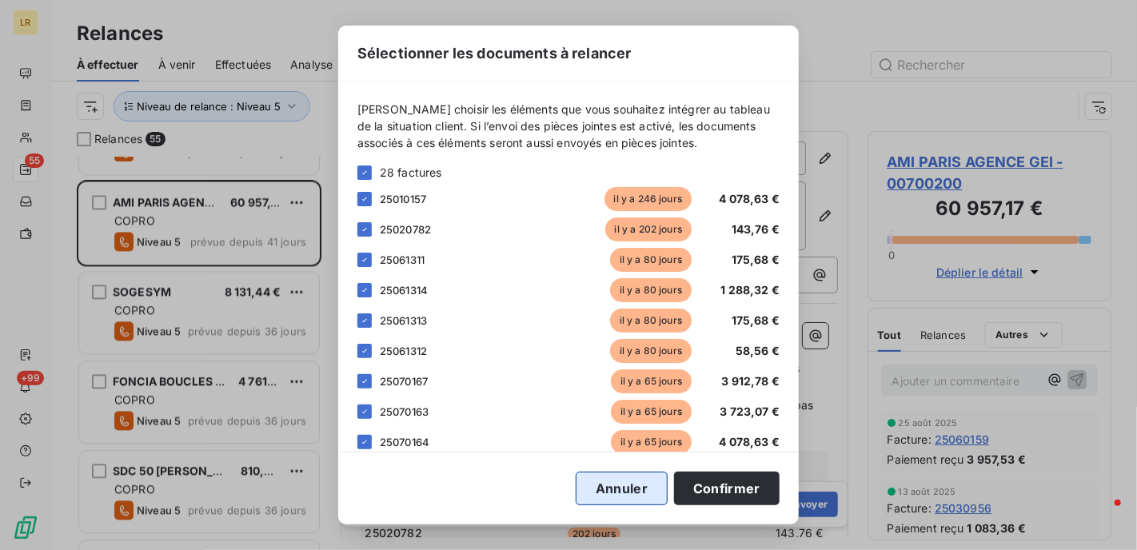
click at [637, 485] on button "Annuler" at bounding box center [622, 489] width 92 height 34
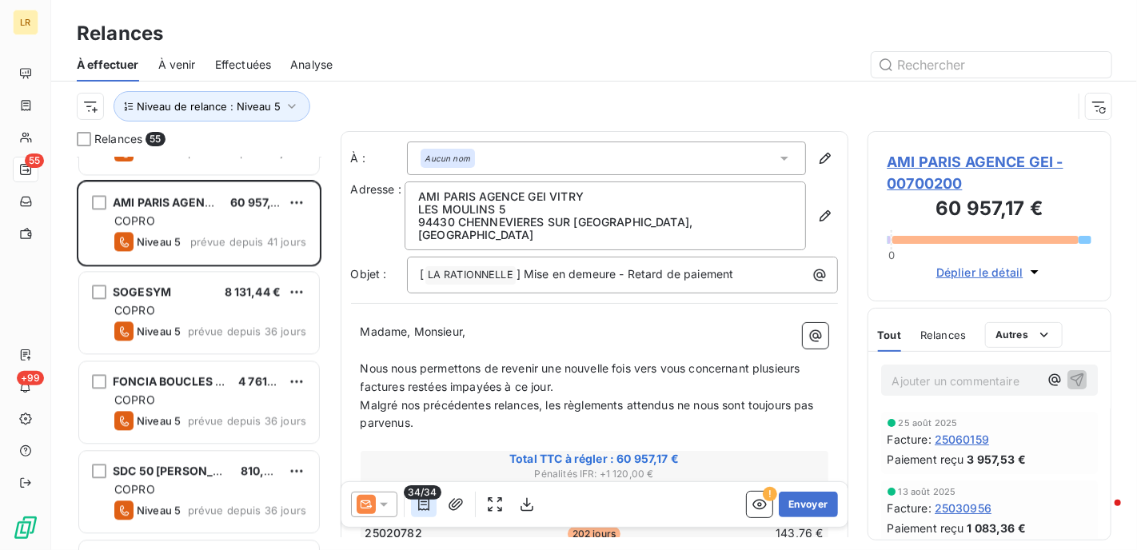
click at [425, 502] on icon "button" at bounding box center [424, 505] width 16 height 16
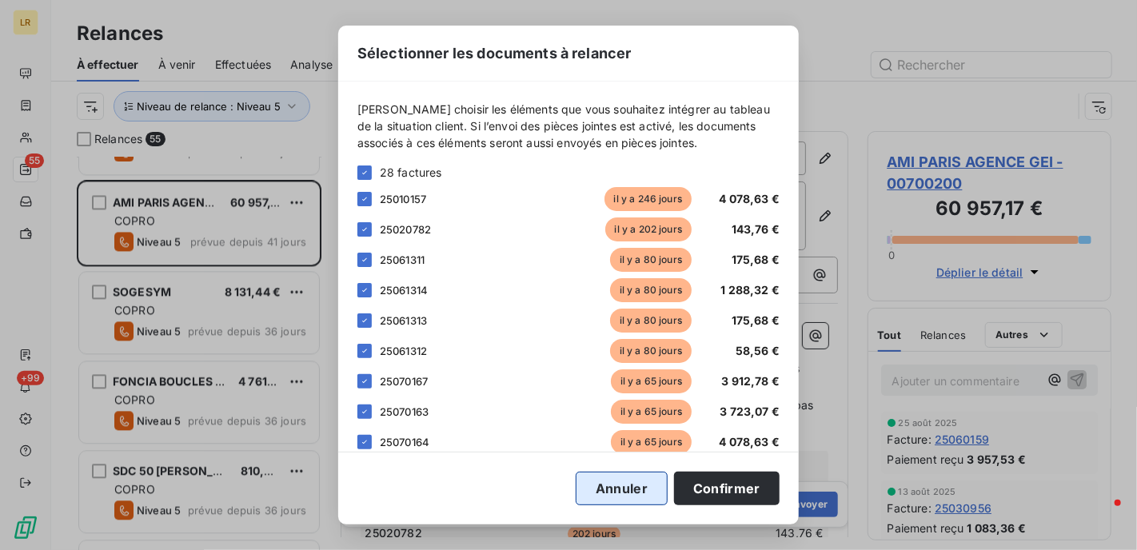
click at [627, 487] on button "Annuler" at bounding box center [622, 489] width 92 height 34
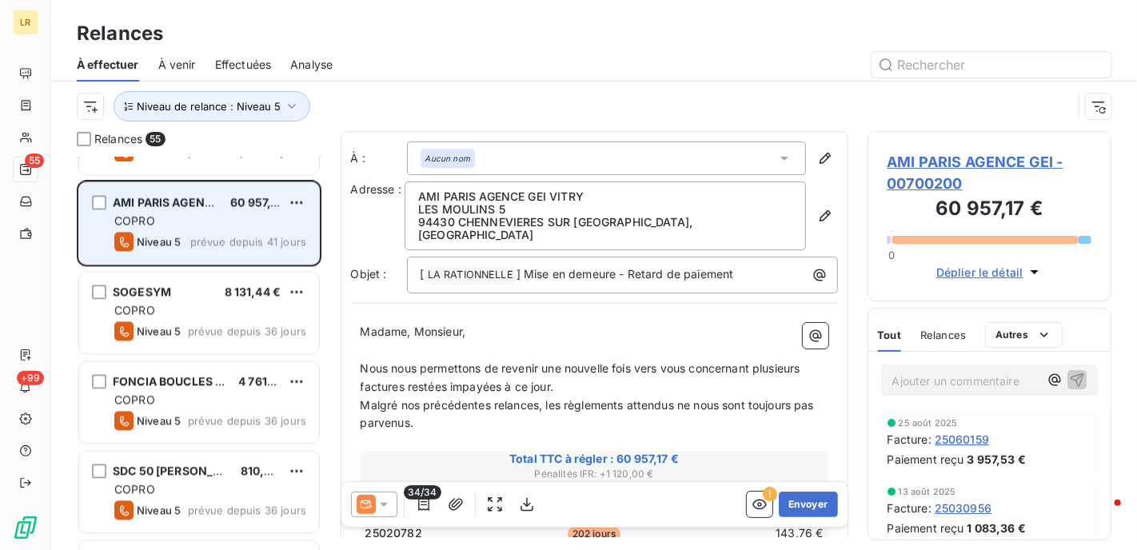
click at [197, 214] on div "COPRO" at bounding box center [210, 221] width 192 height 16
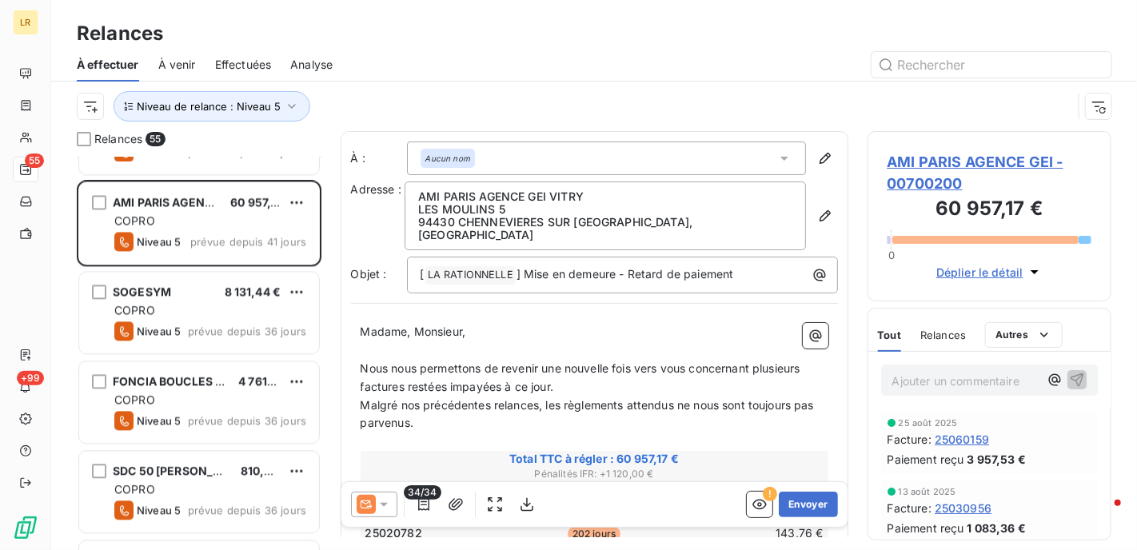
click at [250, 57] on span "Effectuées" at bounding box center [243, 65] width 57 height 16
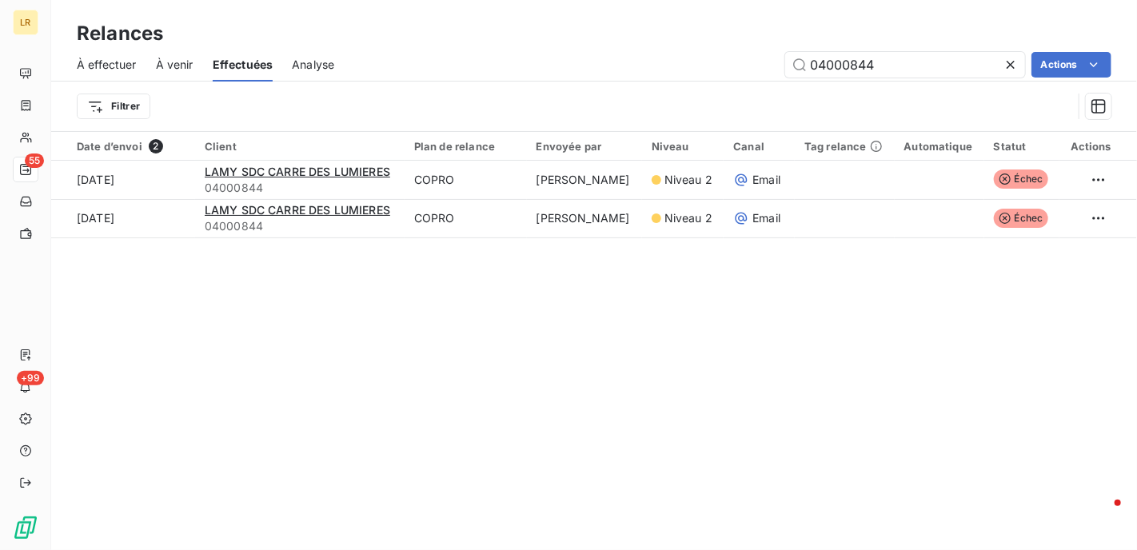
drag, startPoint x: 905, startPoint y: 70, endPoint x: 624, endPoint y: 66, distance: 281.5
click at [622, 66] on div "04000844 Actions" at bounding box center [732, 65] width 758 height 26
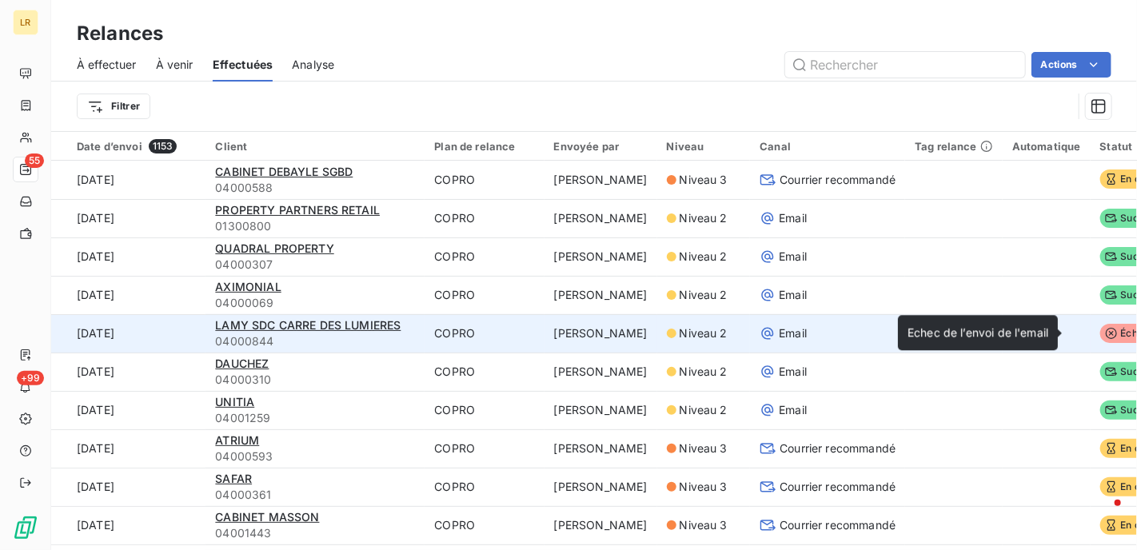
click at [1104, 327] on span "Échec" at bounding box center [1127, 333] width 54 height 19
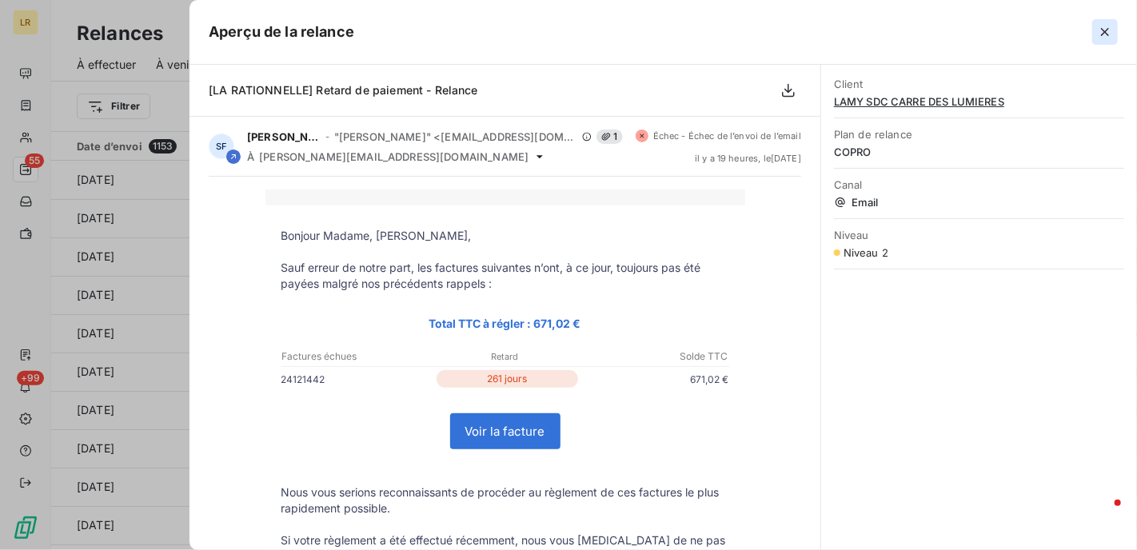
click at [1107, 30] on icon "button" at bounding box center [1105, 32] width 8 height 8
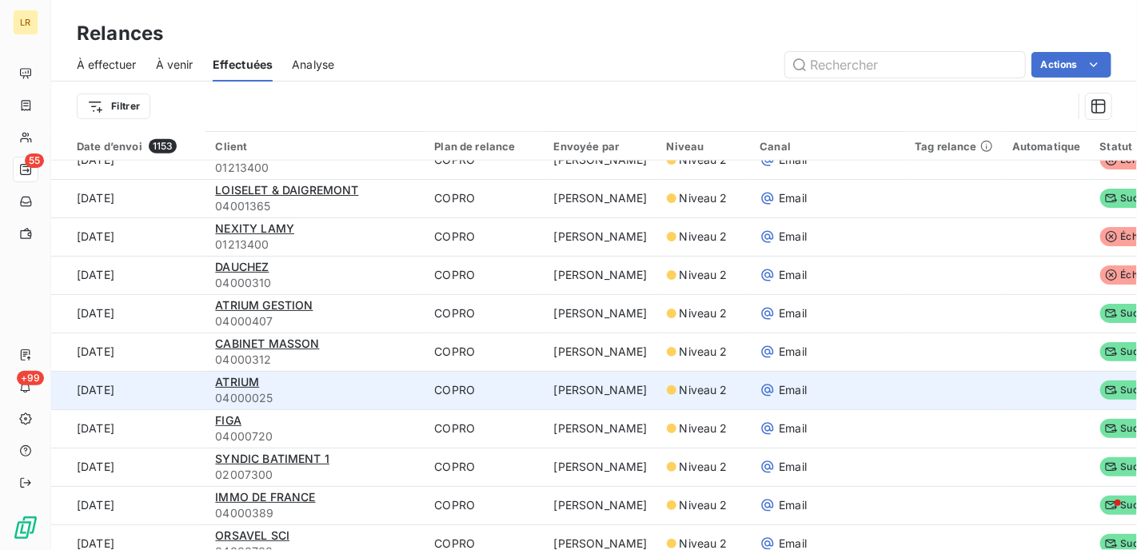
scroll to position [880, 0]
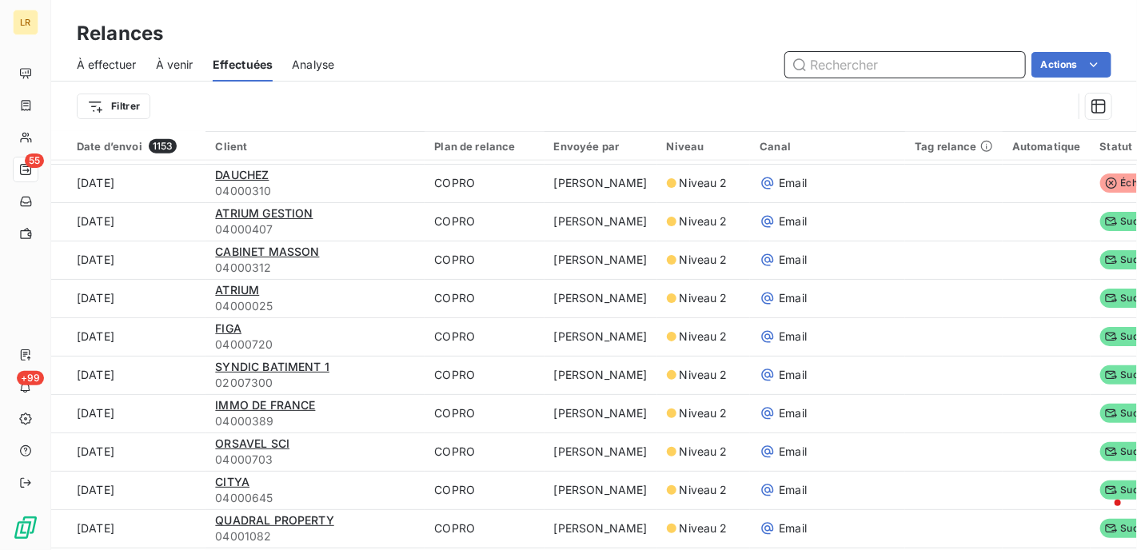
click at [892, 64] on input "text" at bounding box center [905, 65] width 240 height 26
type input "04000310"
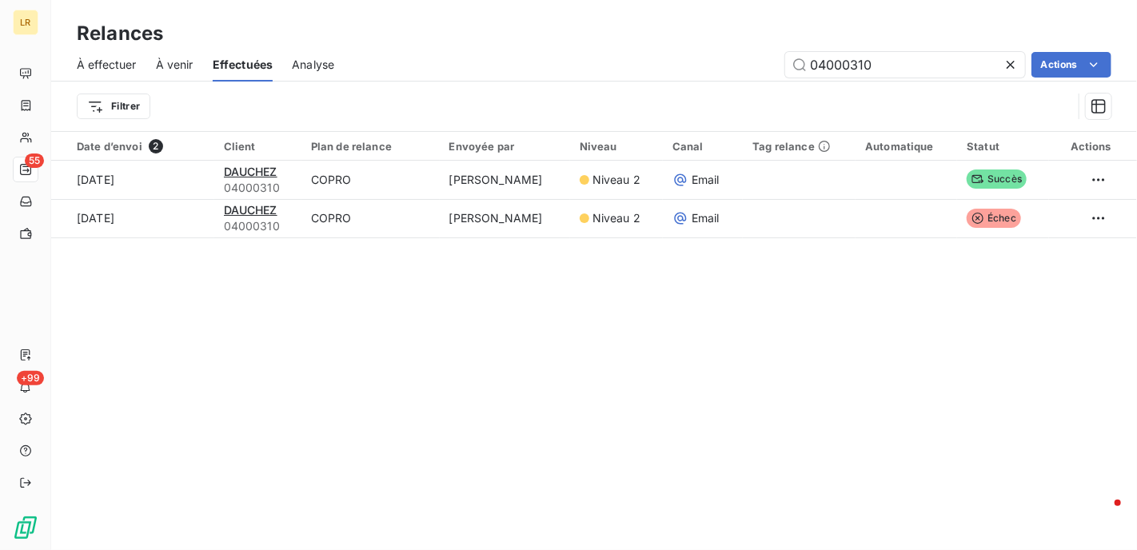
click at [415, 94] on div "Filtrer" at bounding box center [575, 106] width 996 height 30
drag, startPoint x: 441, startPoint y: 369, endPoint x: 377, endPoint y: 322, distance: 79.5
click at [441, 366] on div "Relances À effectuer À venir Effectuées Analyse 04000310 Actions Filtrer Date d…" at bounding box center [594, 275] width 1086 height 550
